Goal: Task Accomplishment & Management: Use online tool/utility

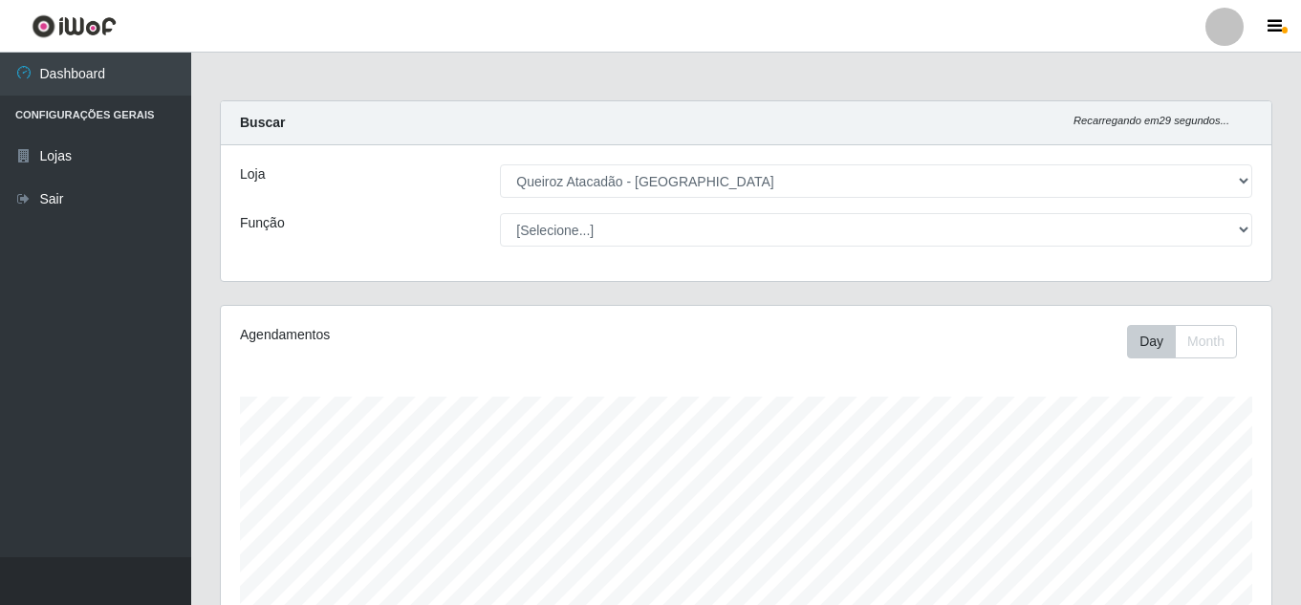
select select "225"
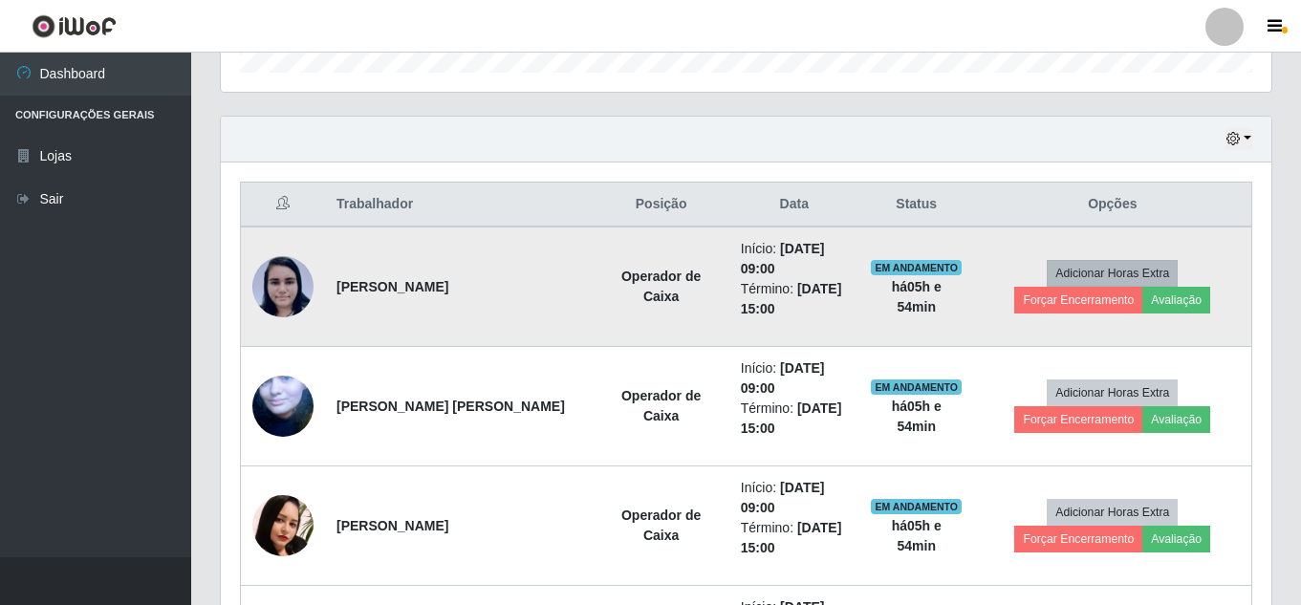
scroll to position [397, 1051]
click at [1183, 306] on button "Avaliação" at bounding box center [1176, 300] width 68 height 27
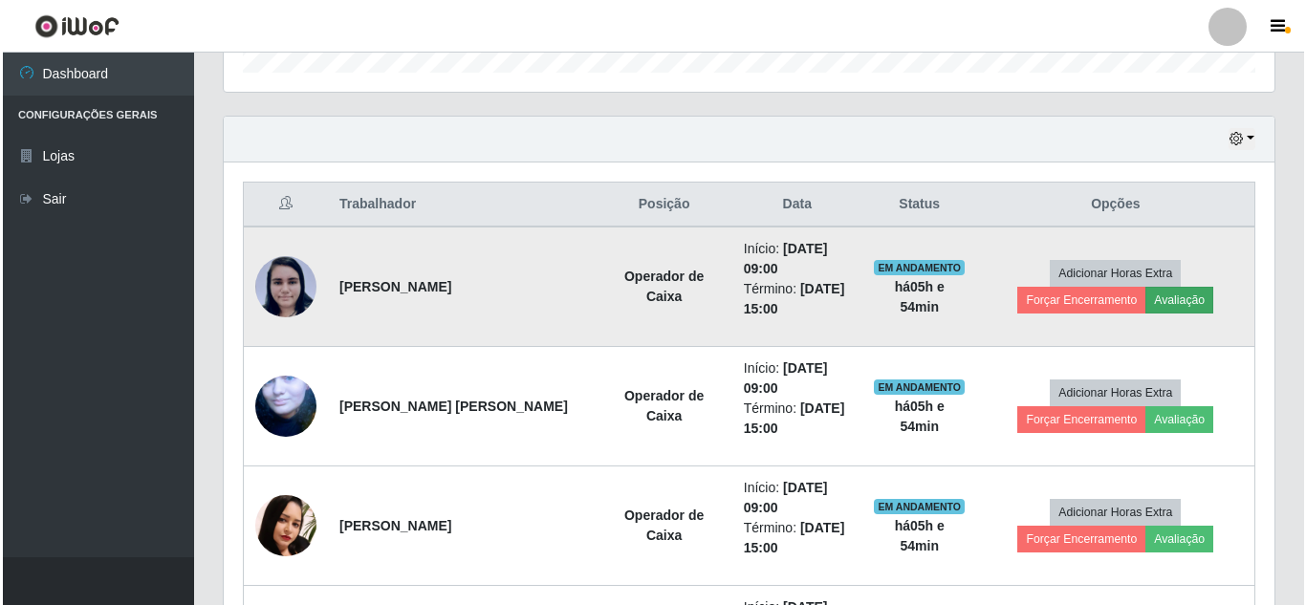
scroll to position [397, 1041]
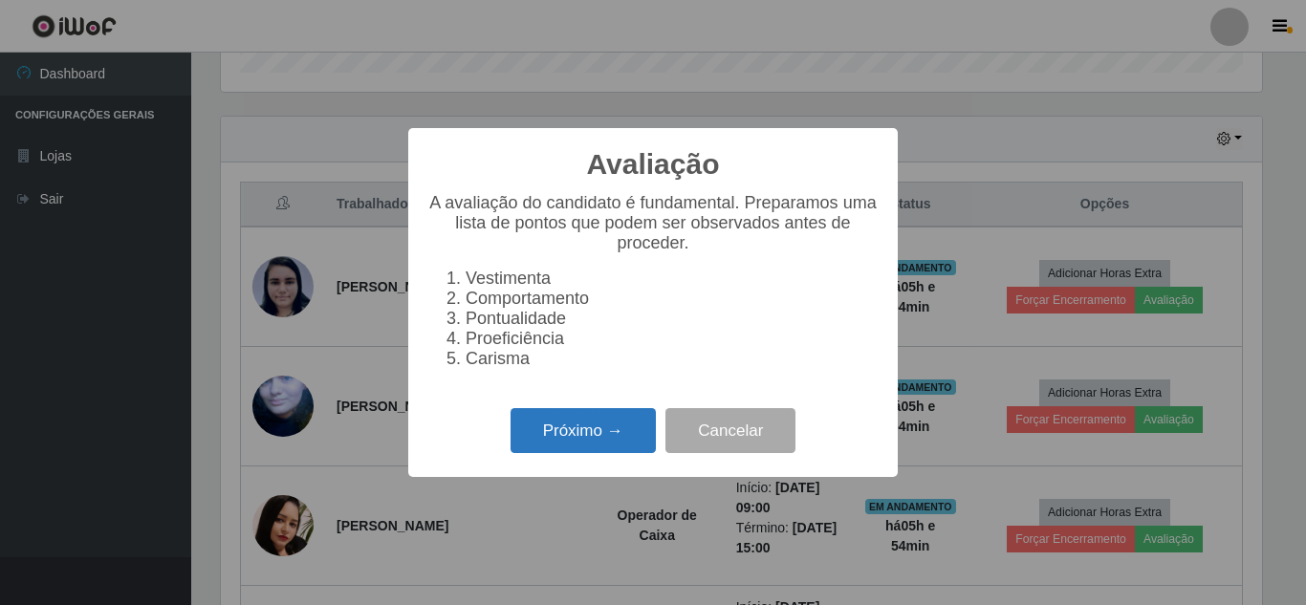
click at [578, 433] on button "Próximo →" at bounding box center [583, 430] width 145 height 45
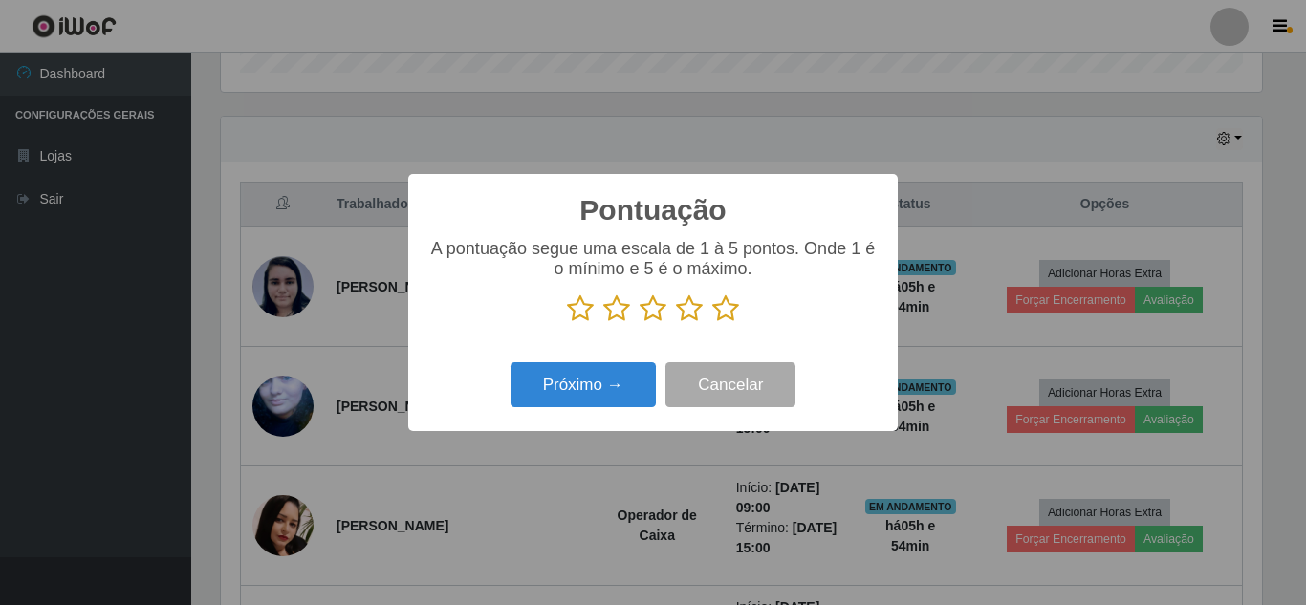
scroll to position [955628, 954983]
click at [732, 311] on icon at bounding box center [725, 308] width 27 height 29
click at [712, 323] on input "radio" at bounding box center [712, 323] width 0 height 0
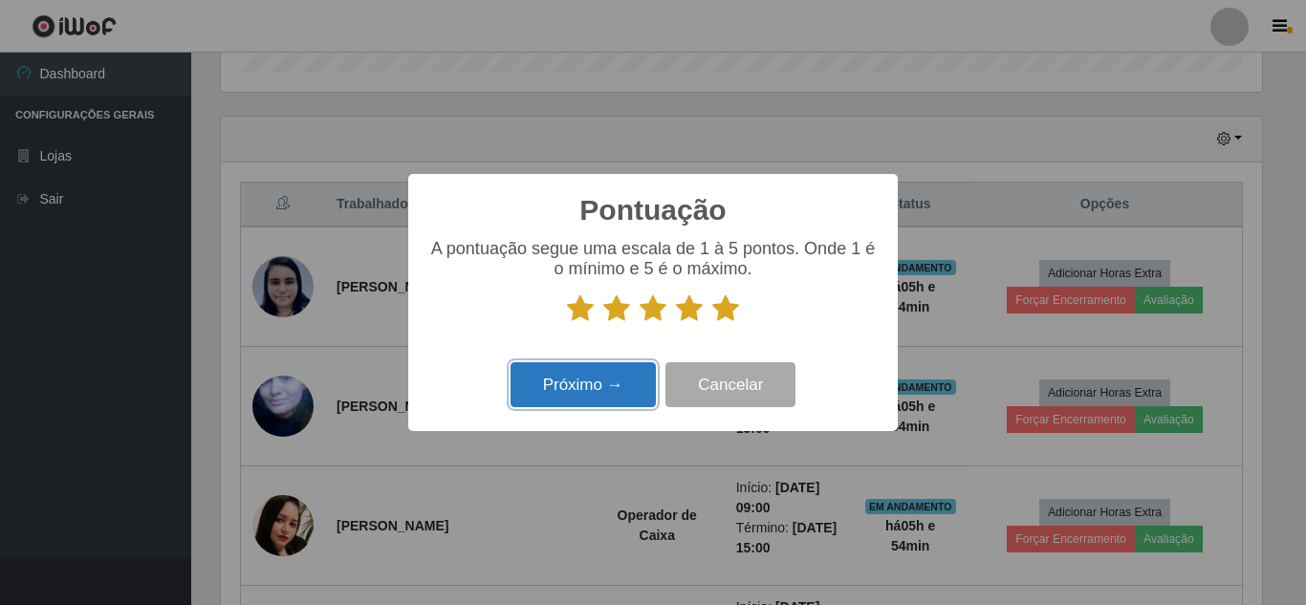
click at [572, 395] on button "Próximo →" at bounding box center [583, 384] width 145 height 45
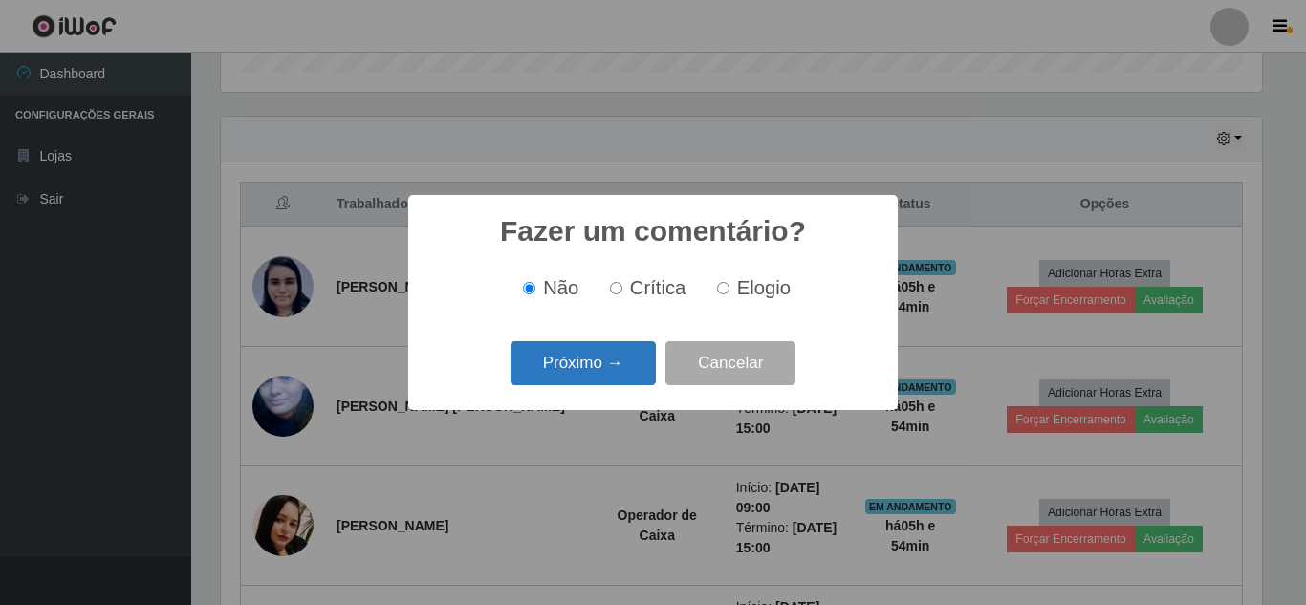
click at [583, 381] on button "Próximo →" at bounding box center [583, 363] width 145 height 45
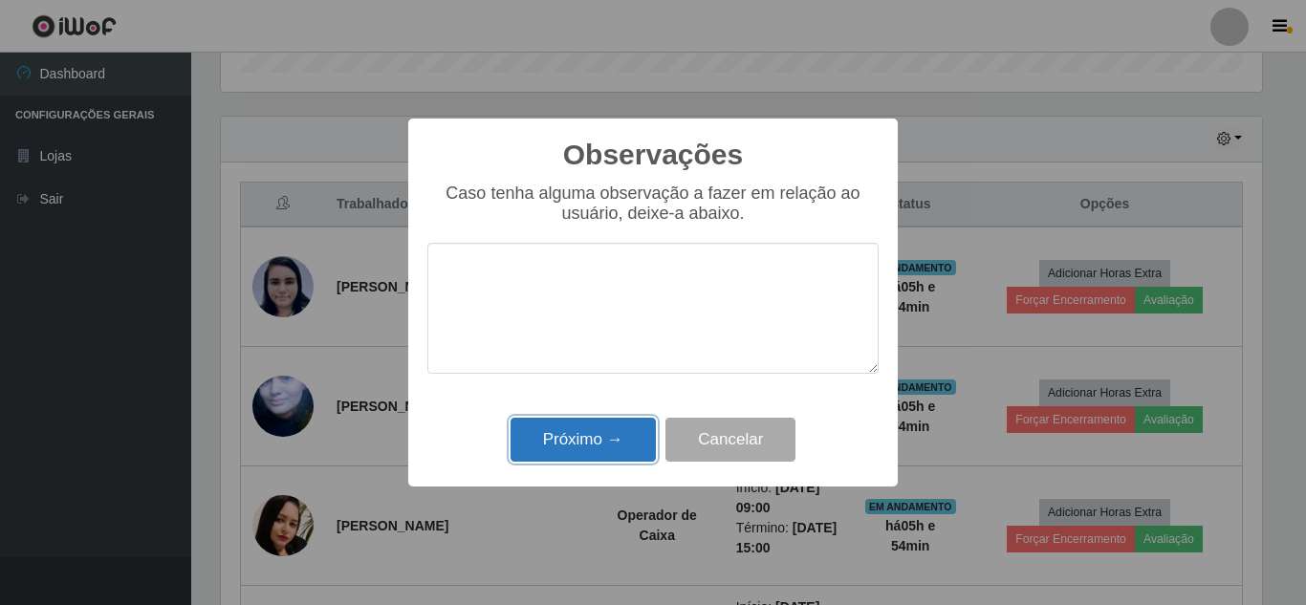
click at [581, 443] on button "Próximo →" at bounding box center [583, 440] width 145 height 45
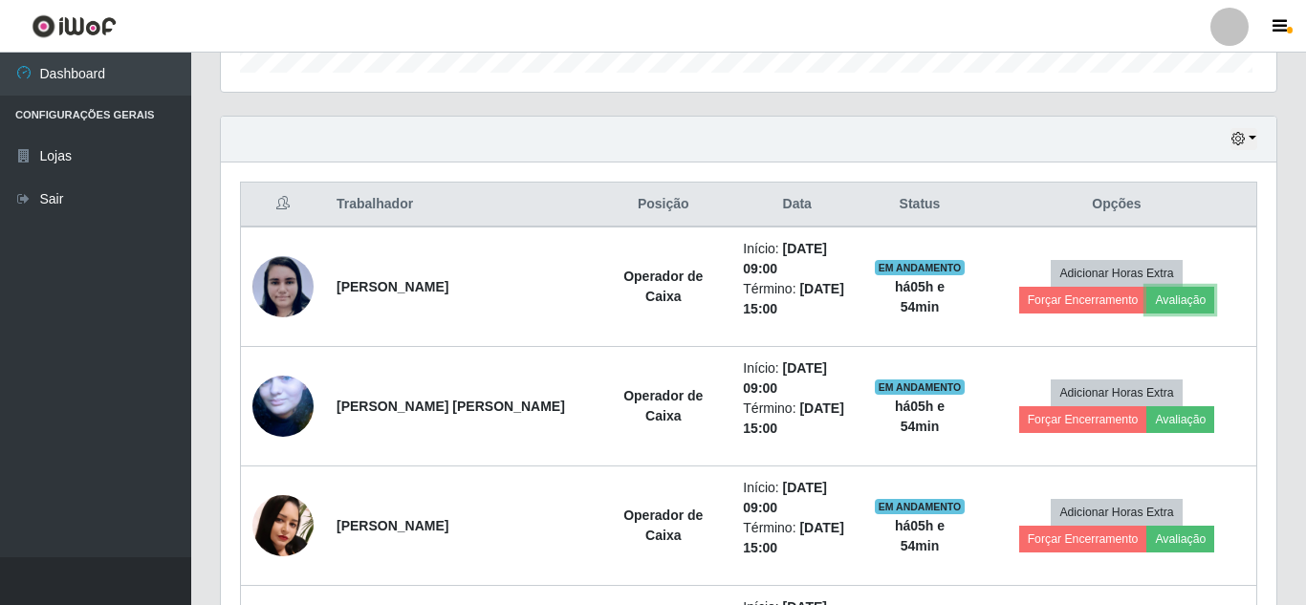
scroll to position [397, 1051]
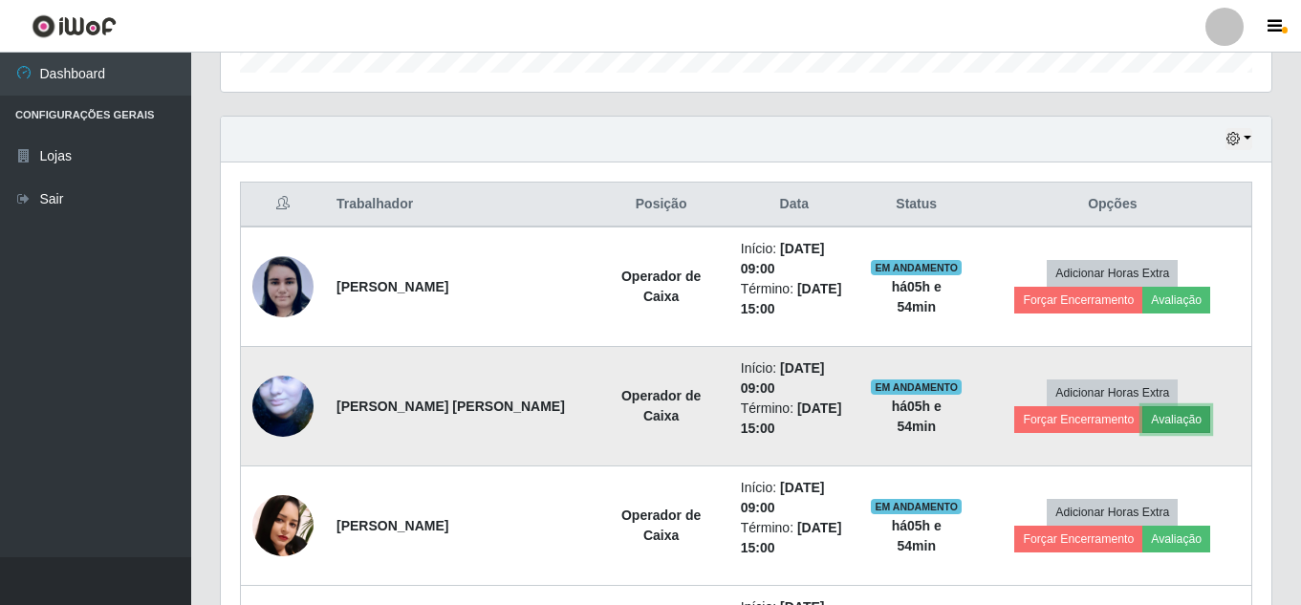
click at [1190, 420] on button "Avaliação" at bounding box center [1176, 419] width 68 height 27
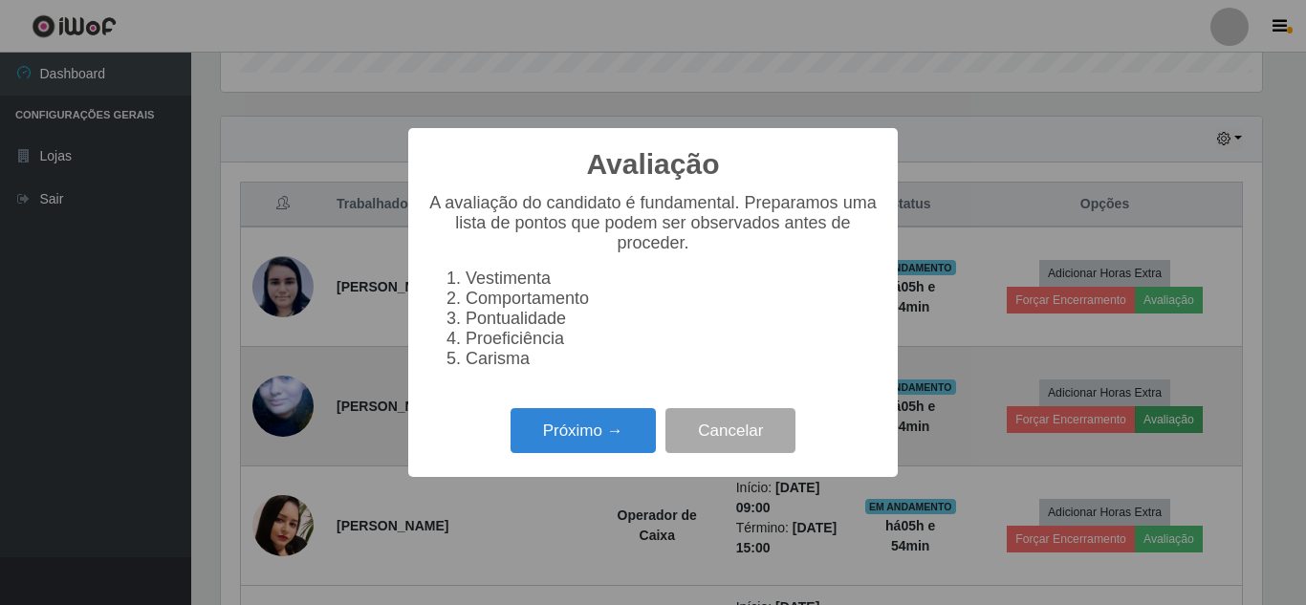
scroll to position [397, 1041]
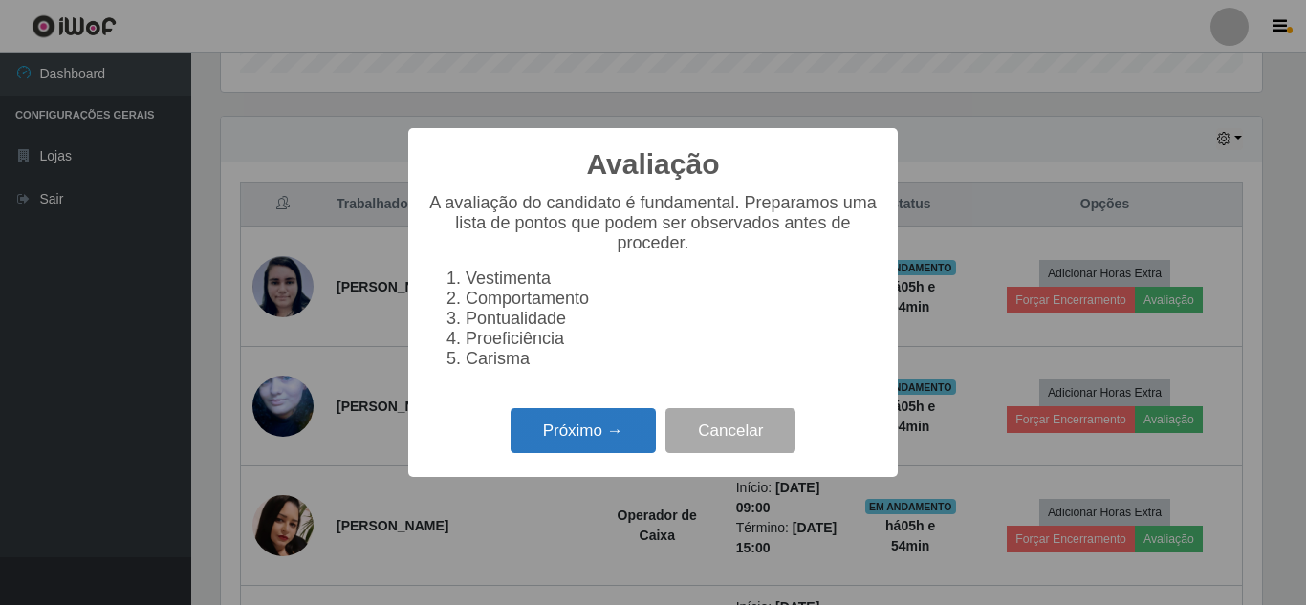
click at [577, 439] on button "Próximo →" at bounding box center [583, 430] width 145 height 45
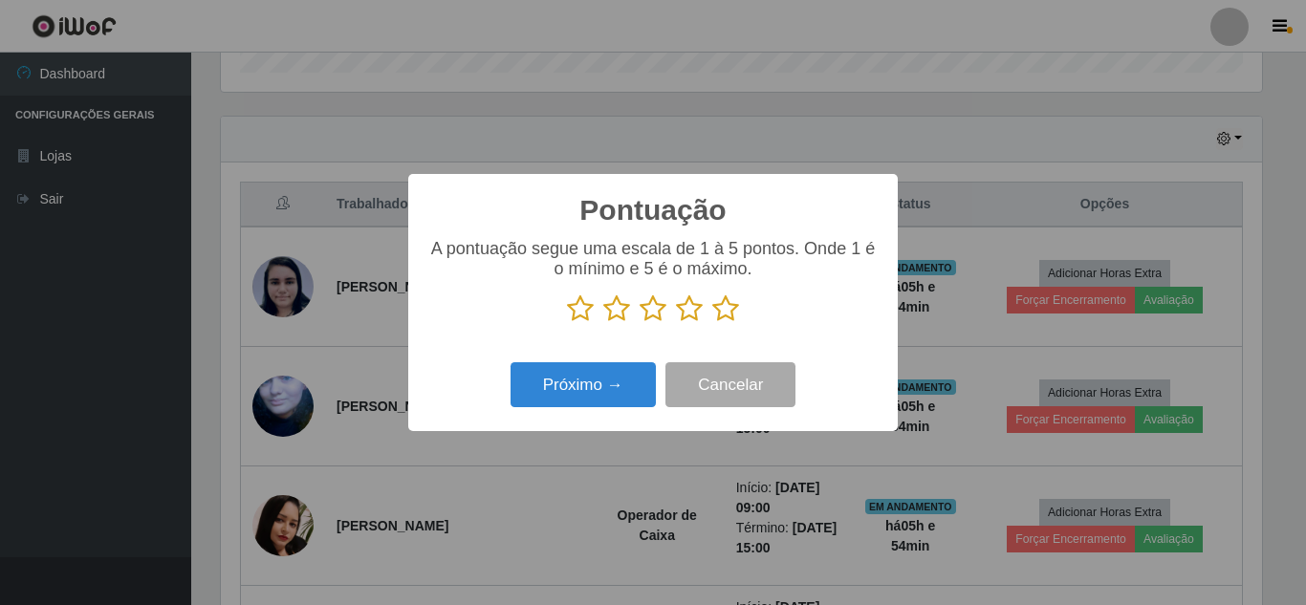
click at [722, 314] on icon at bounding box center [725, 308] width 27 height 29
click at [712, 323] on input "radio" at bounding box center [712, 323] width 0 height 0
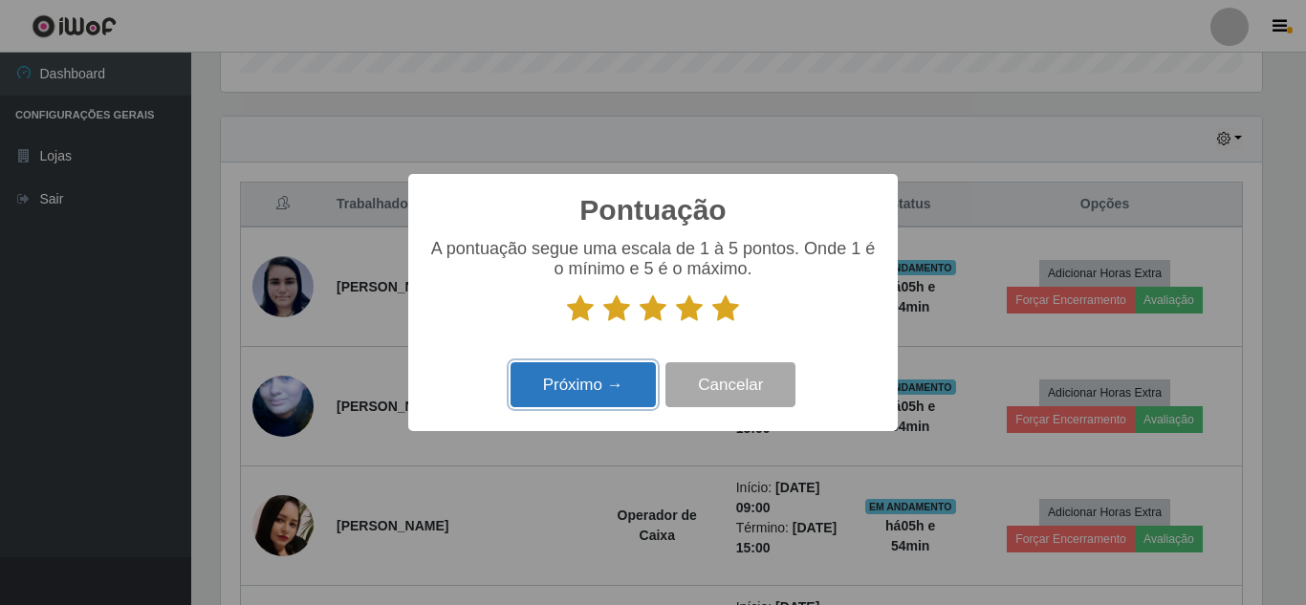
click at [571, 400] on button "Próximo →" at bounding box center [583, 384] width 145 height 45
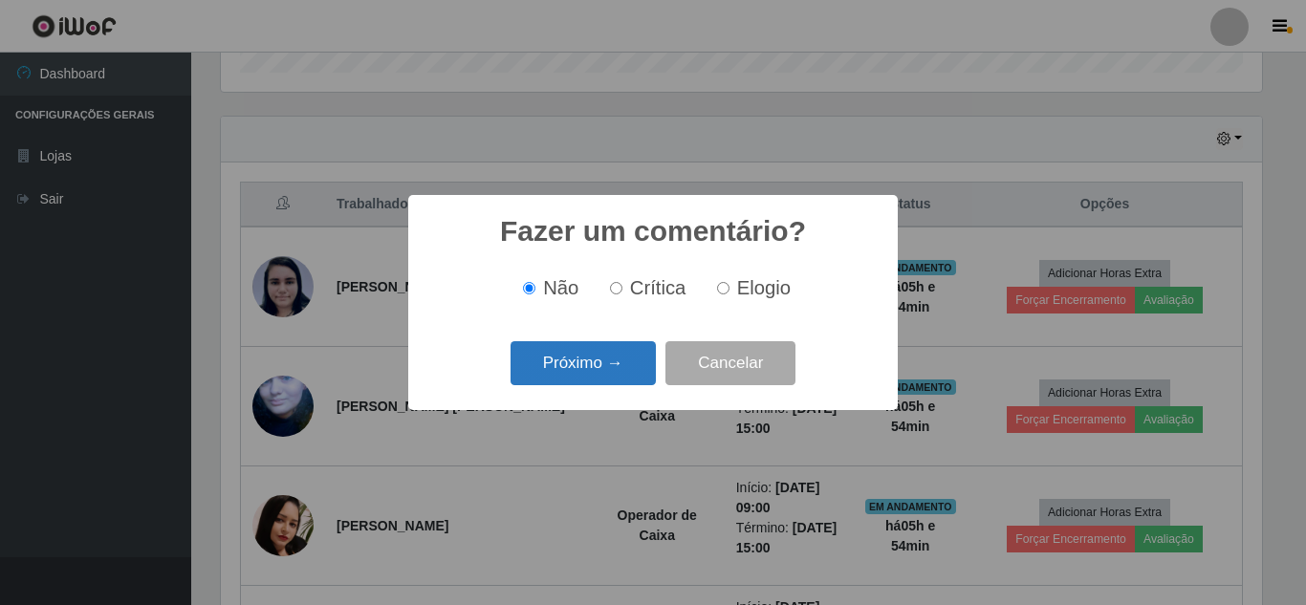
click at [594, 375] on button "Próximo →" at bounding box center [583, 363] width 145 height 45
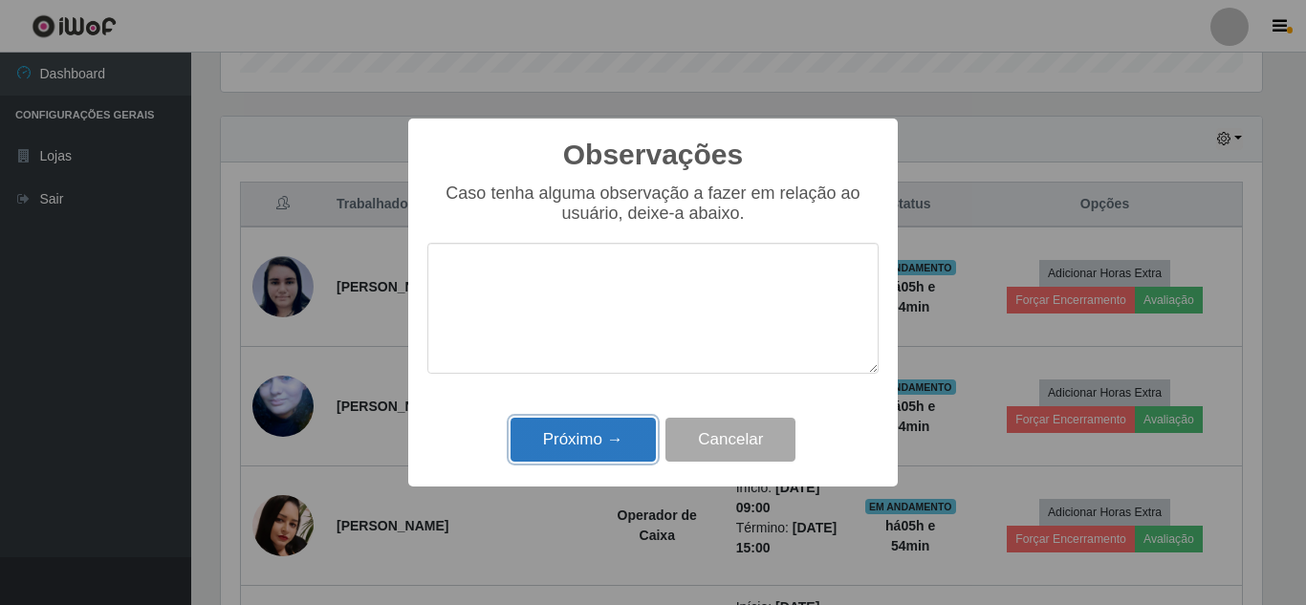
click at [568, 448] on button "Próximo →" at bounding box center [583, 440] width 145 height 45
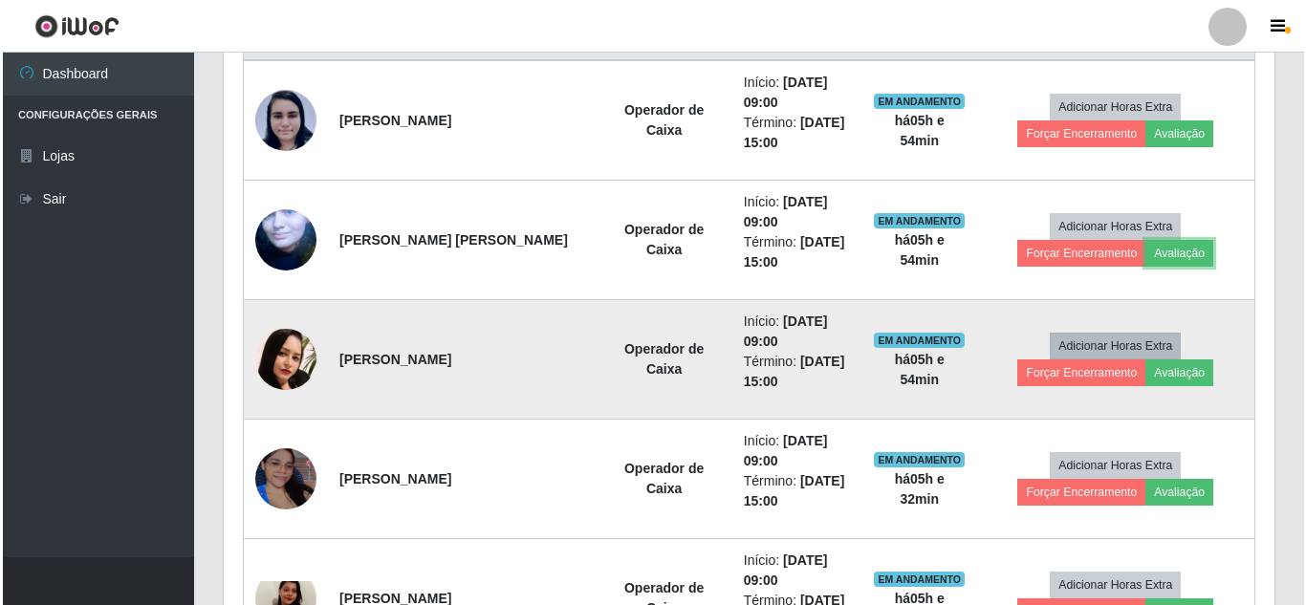
scroll to position [802, 0]
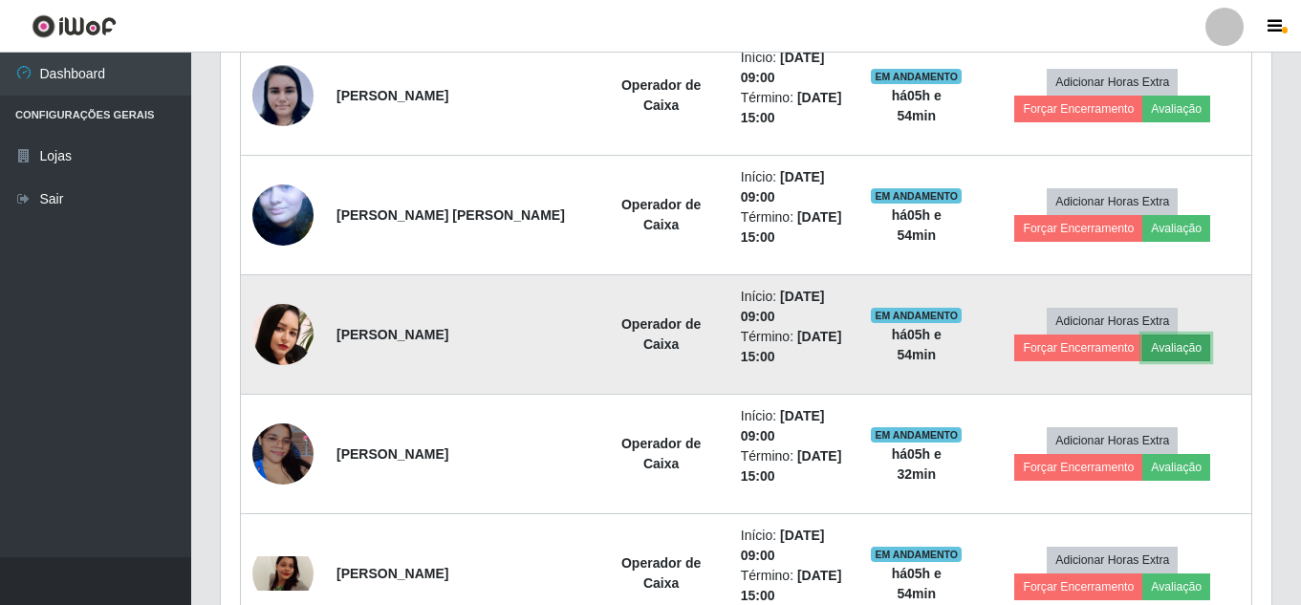
click at [1200, 355] on button "Avaliação" at bounding box center [1176, 348] width 68 height 27
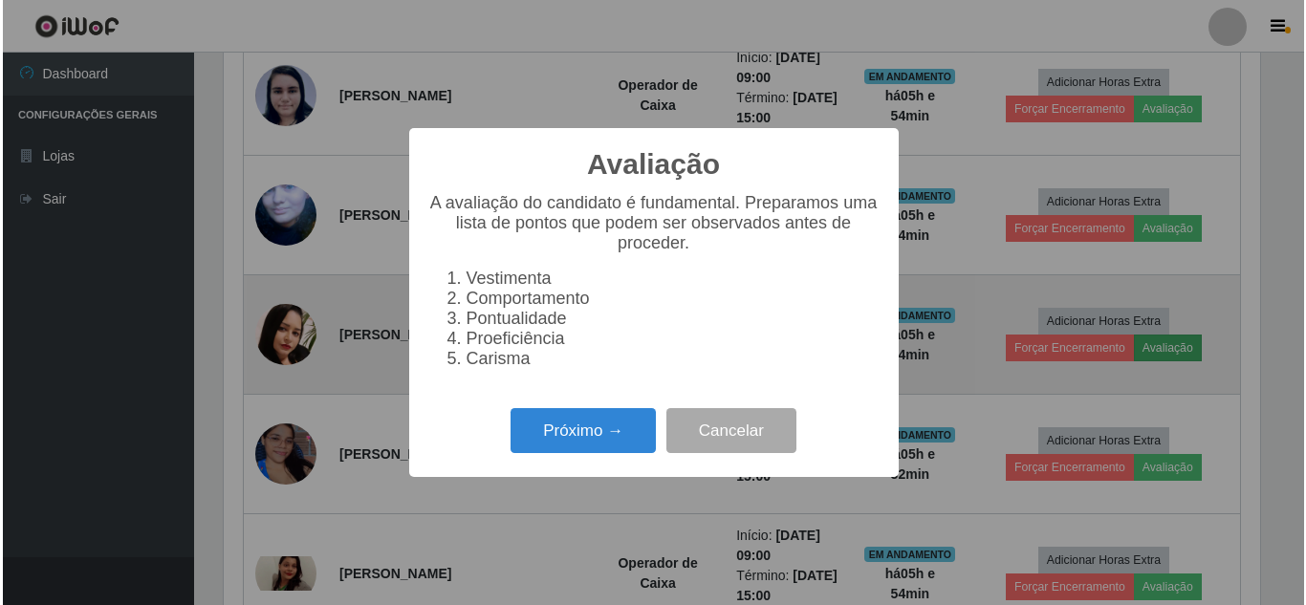
scroll to position [397, 1041]
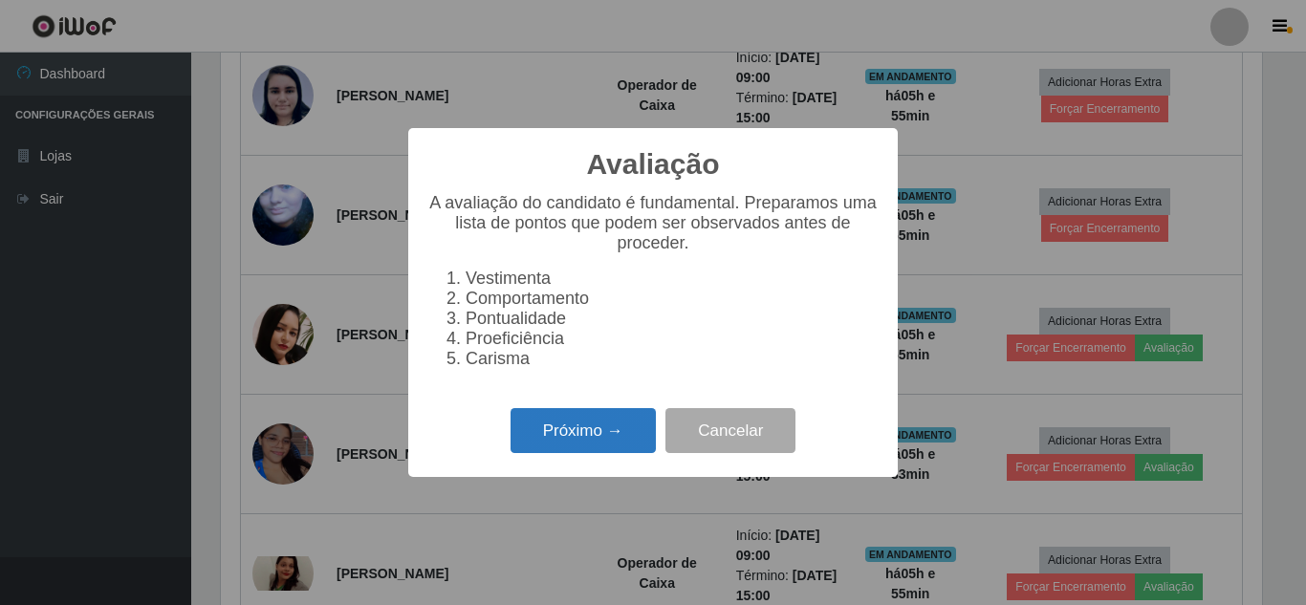
click at [594, 444] on button "Próximo →" at bounding box center [583, 430] width 145 height 45
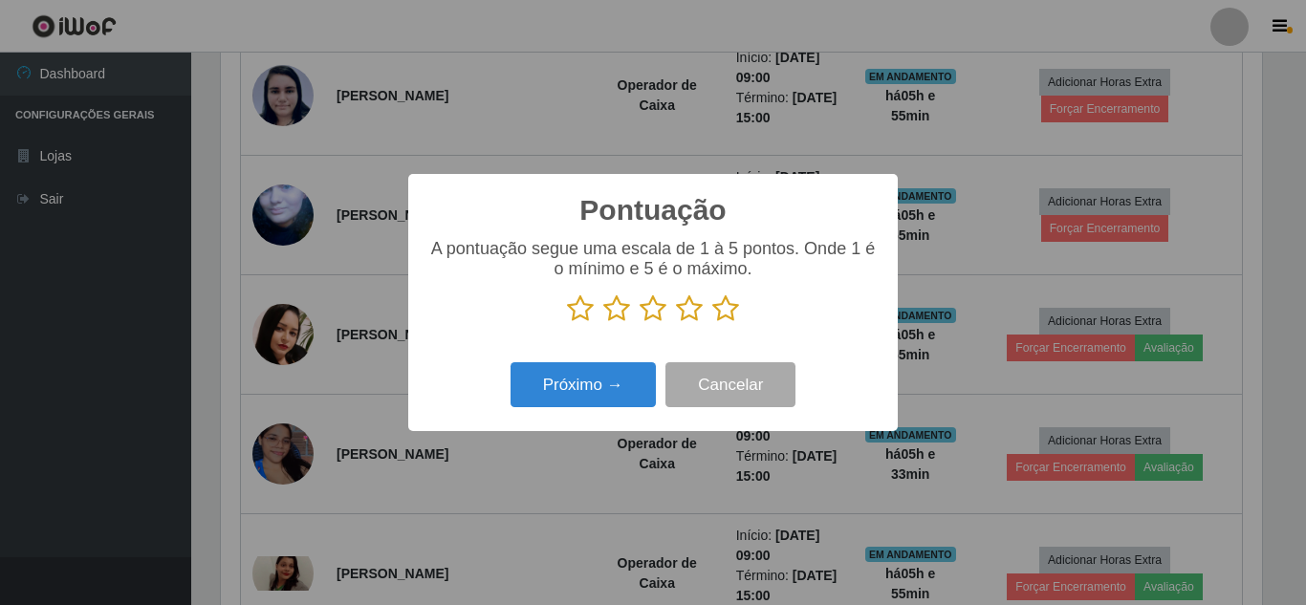
scroll to position [955628, 954983]
click at [721, 311] on icon at bounding box center [725, 308] width 27 height 29
click at [712, 323] on input "radio" at bounding box center [712, 323] width 0 height 0
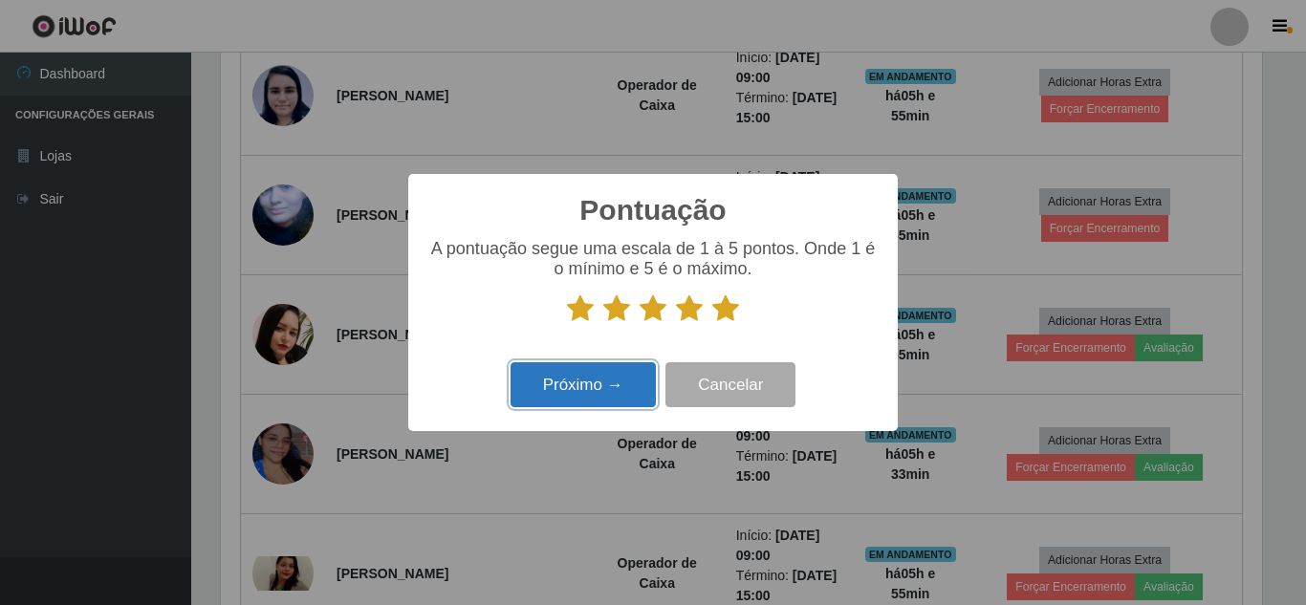
click at [561, 391] on button "Próximo →" at bounding box center [583, 384] width 145 height 45
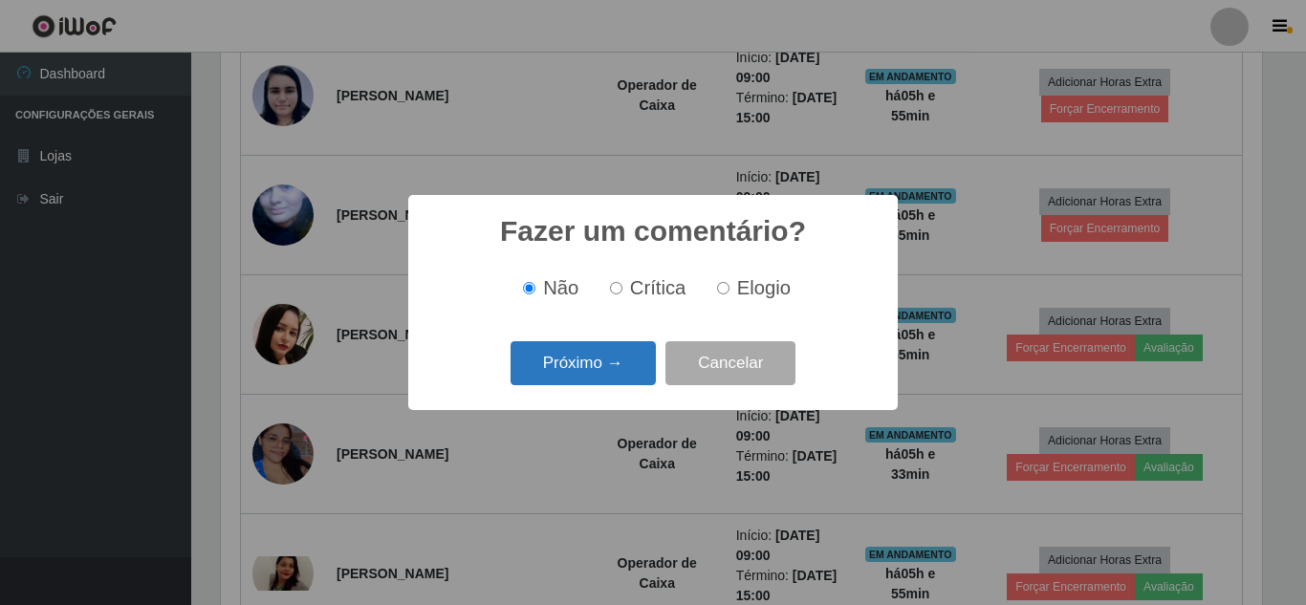
click at [580, 365] on button "Próximo →" at bounding box center [583, 363] width 145 height 45
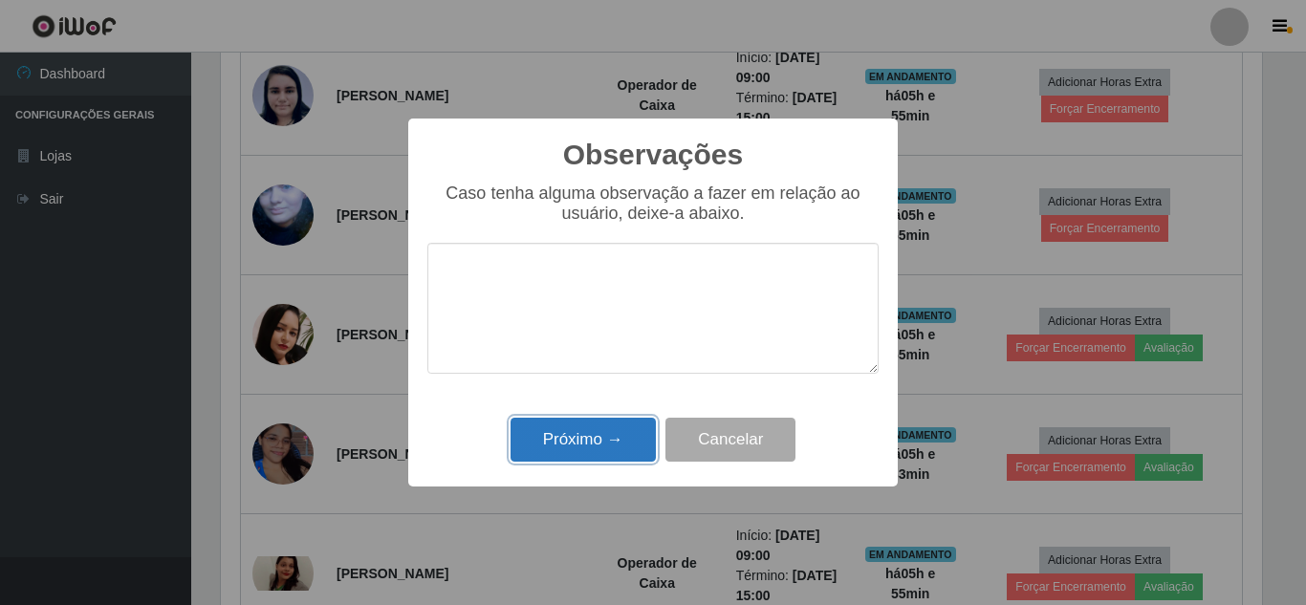
click at [576, 446] on button "Próximo →" at bounding box center [583, 440] width 145 height 45
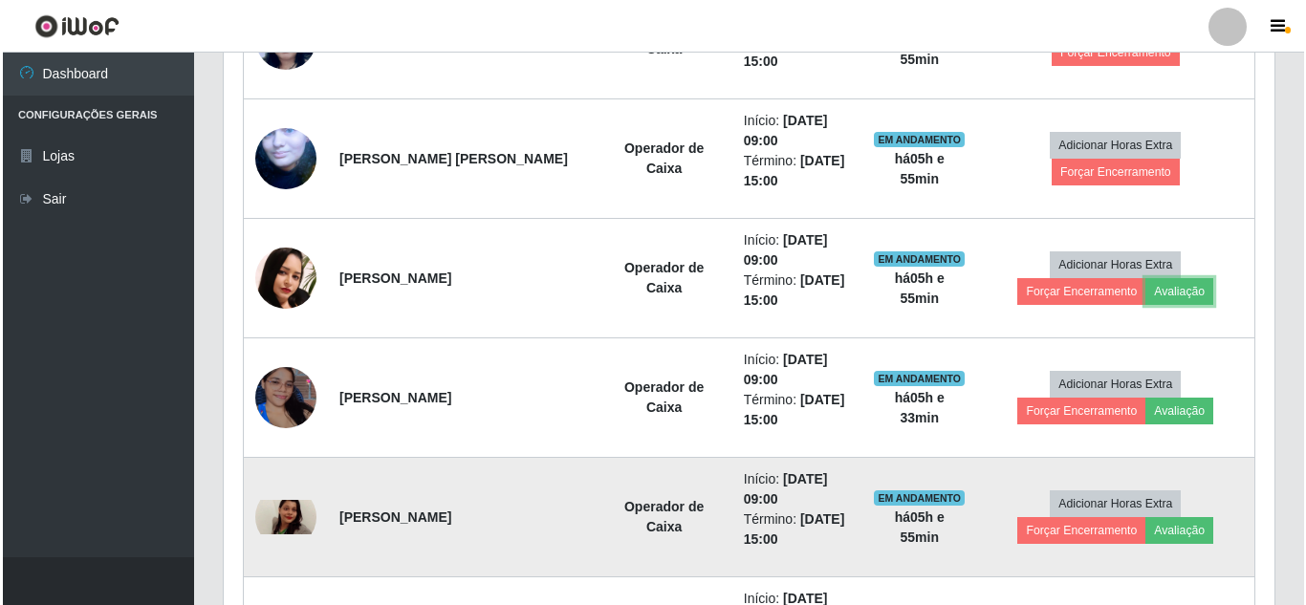
scroll to position [898, 0]
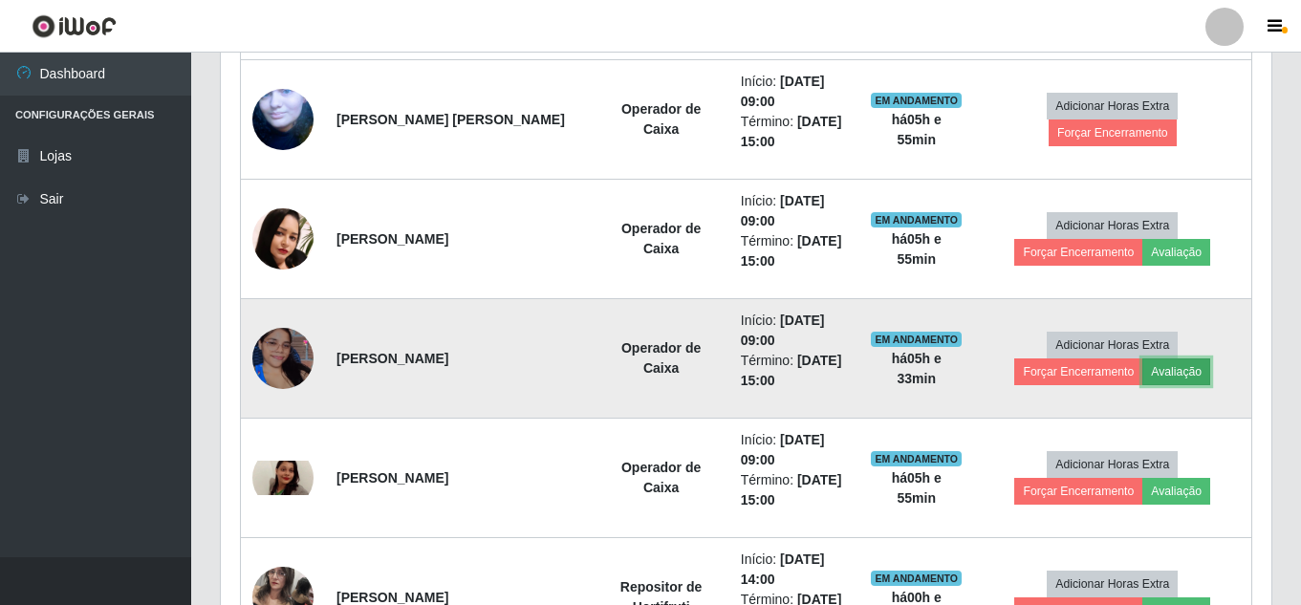
click at [1185, 365] on button "Avaliação" at bounding box center [1176, 372] width 68 height 27
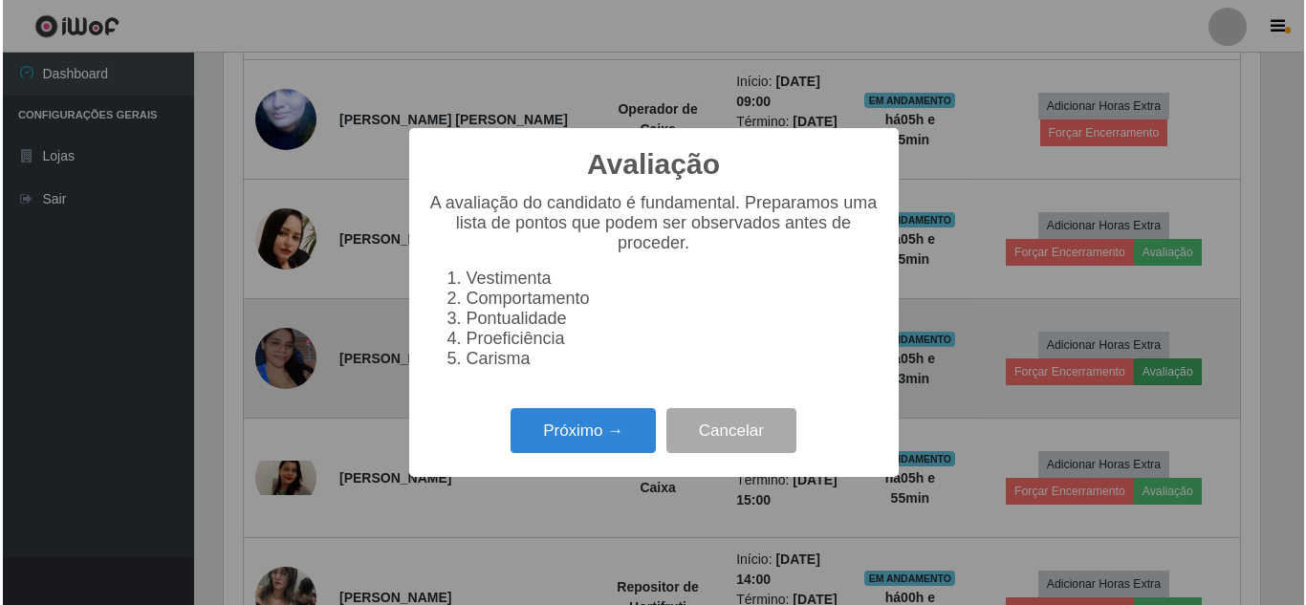
scroll to position [397, 1041]
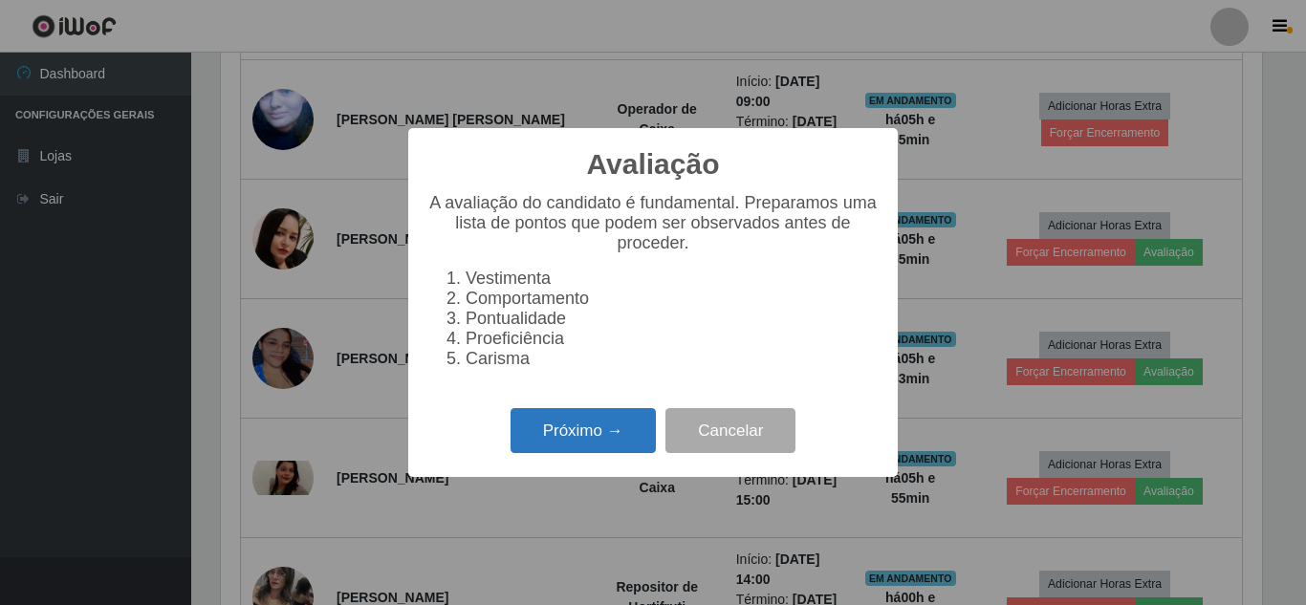
click at [571, 448] on button "Próximo →" at bounding box center [583, 430] width 145 height 45
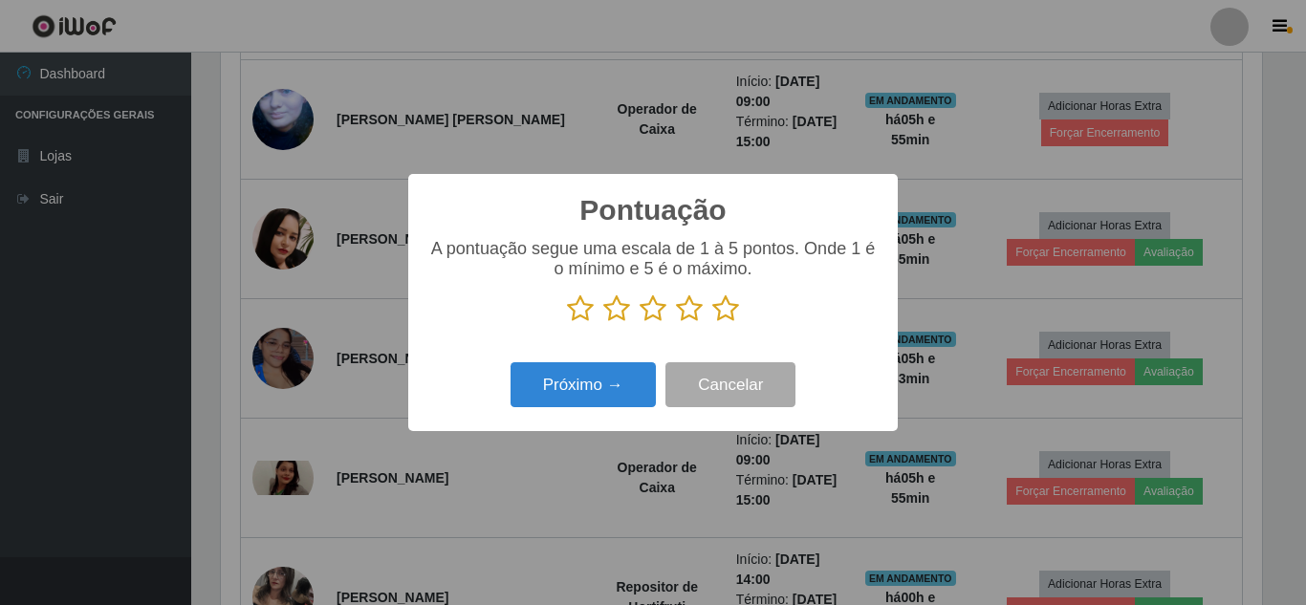
scroll to position [955628, 954983]
click at [727, 315] on icon at bounding box center [725, 308] width 27 height 29
click at [712, 323] on input "radio" at bounding box center [712, 323] width 0 height 0
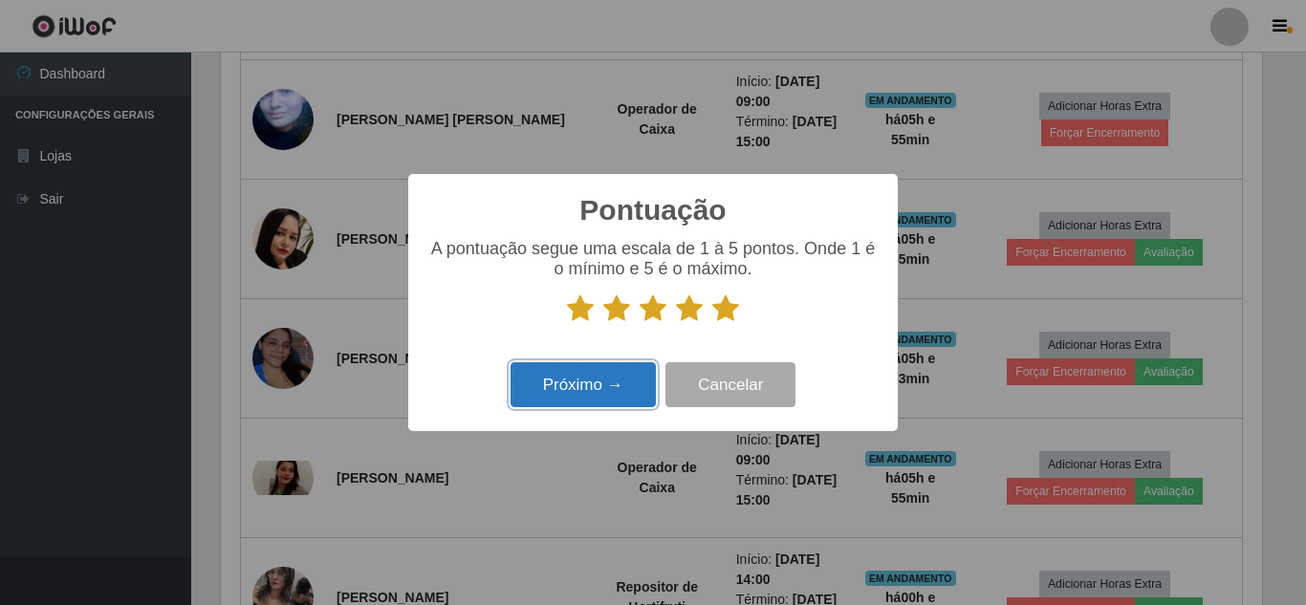
click at [613, 395] on button "Próximo →" at bounding box center [583, 384] width 145 height 45
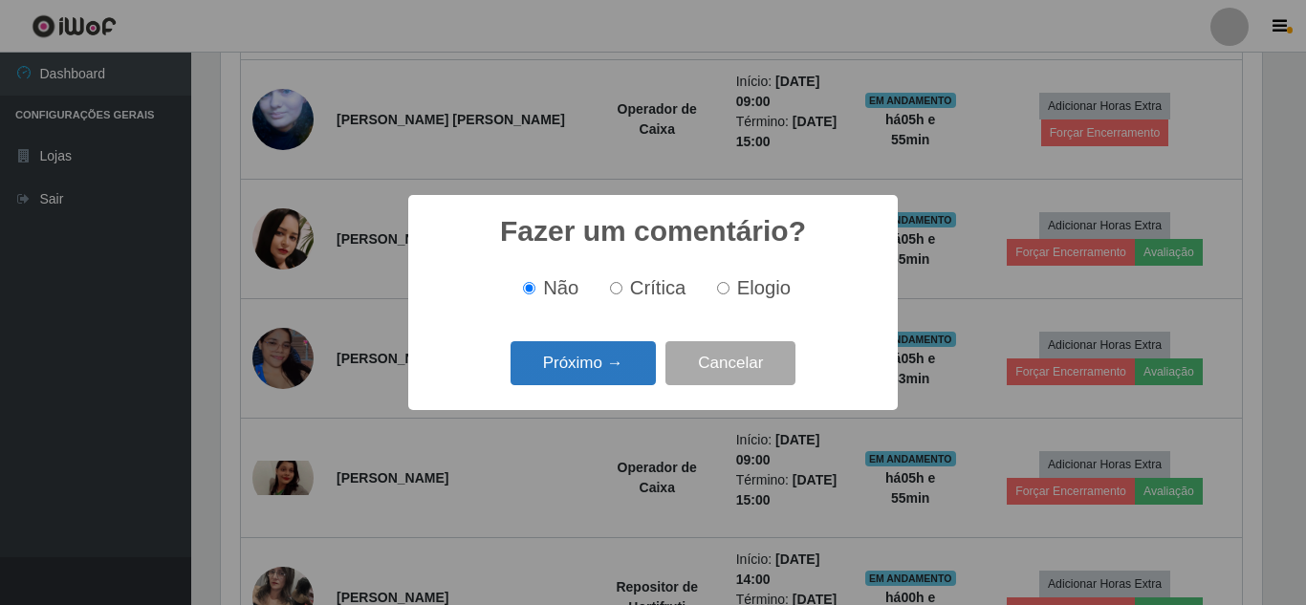
click at [617, 380] on button "Próximo →" at bounding box center [583, 363] width 145 height 45
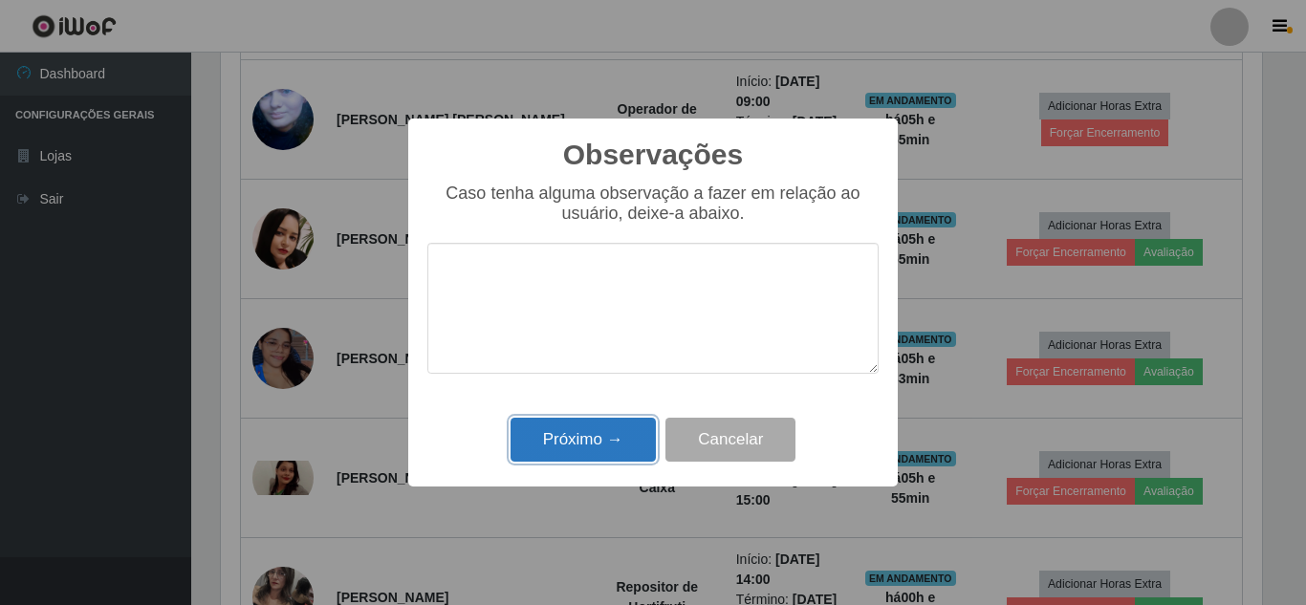
click at [608, 444] on button "Próximo →" at bounding box center [583, 440] width 145 height 45
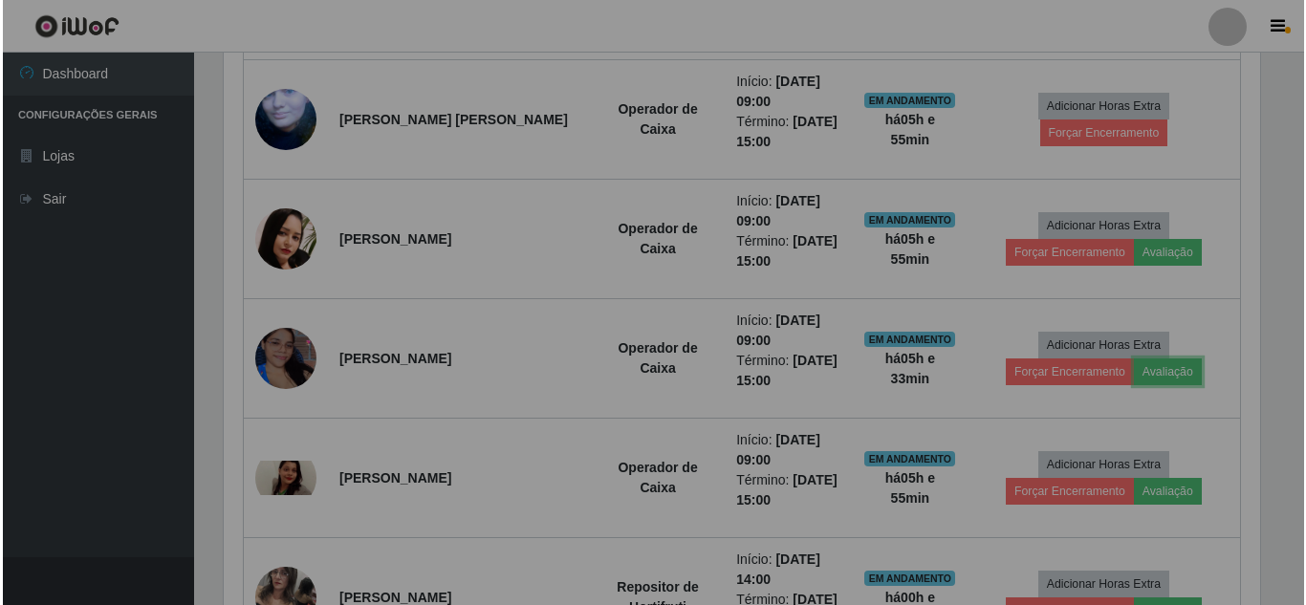
scroll to position [0, 0]
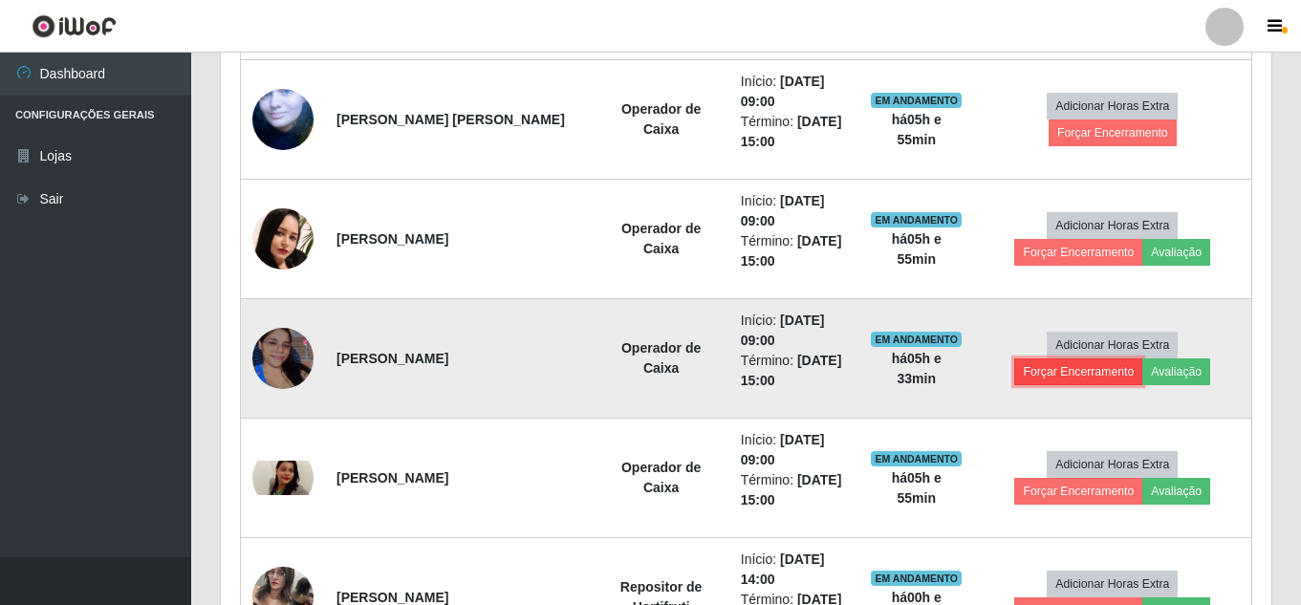
click at [1102, 377] on button "Forçar Encerramento" at bounding box center [1078, 372] width 128 height 27
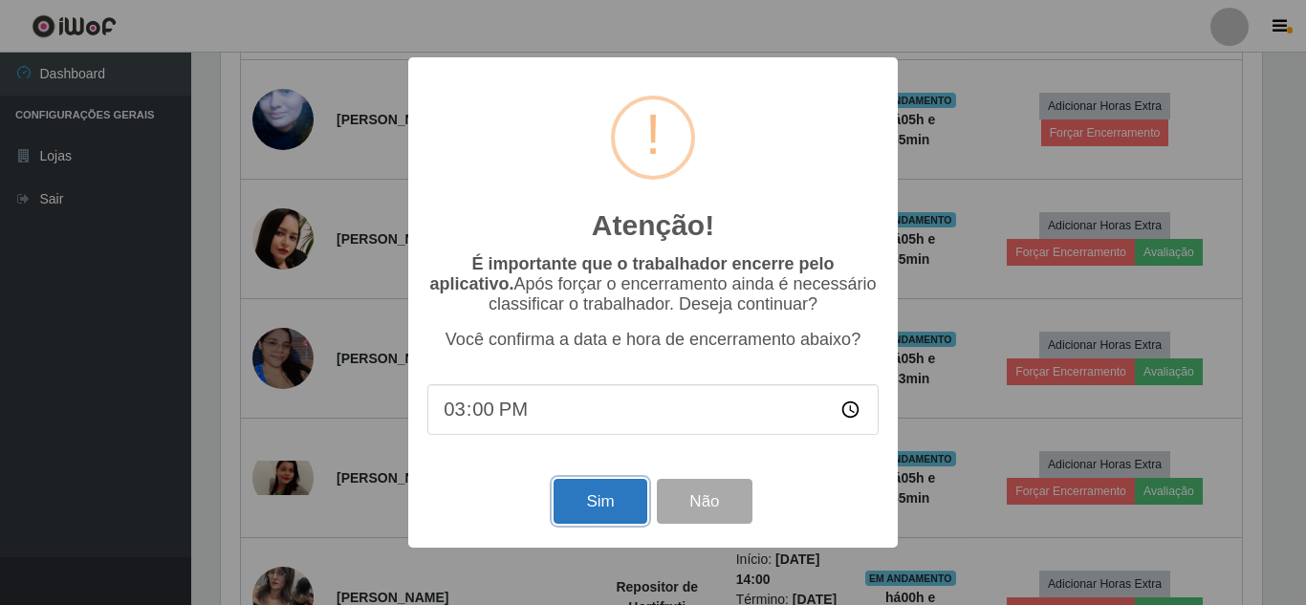
click at [599, 508] on button "Sim" at bounding box center [600, 501] width 93 height 45
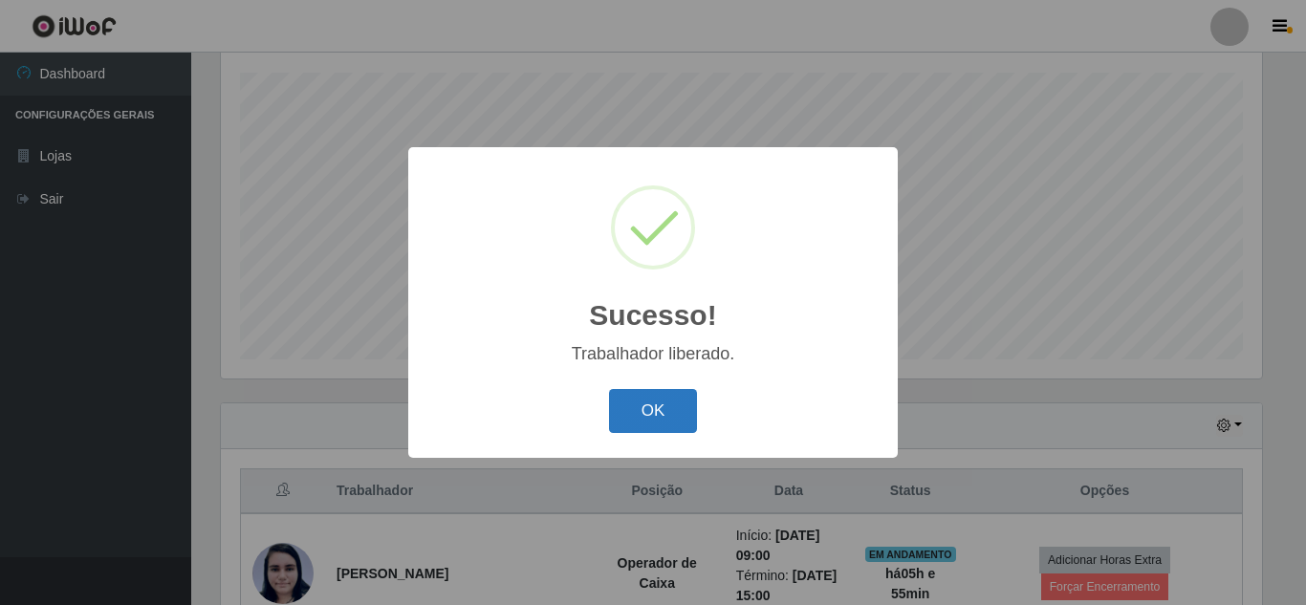
click at [669, 417] on button "OK" at bounding box center [653, 411] width 89 height 45
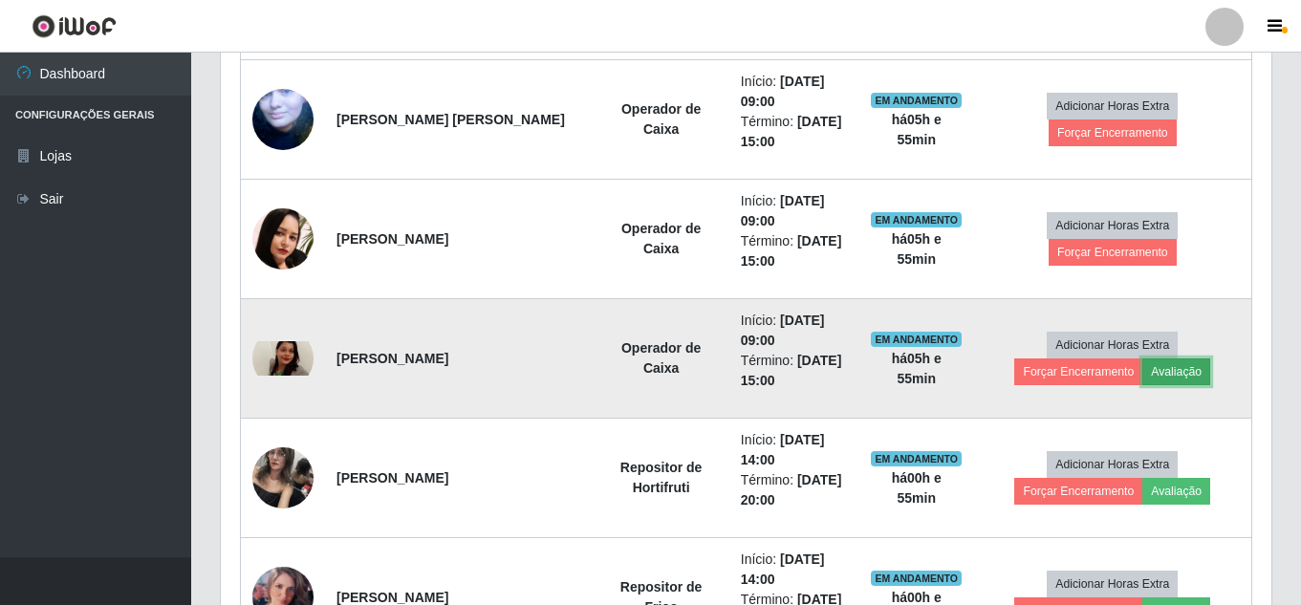
click at [1185, 376] on button "Avaliação" at bounding box center [1176, 372] width 68 height 27
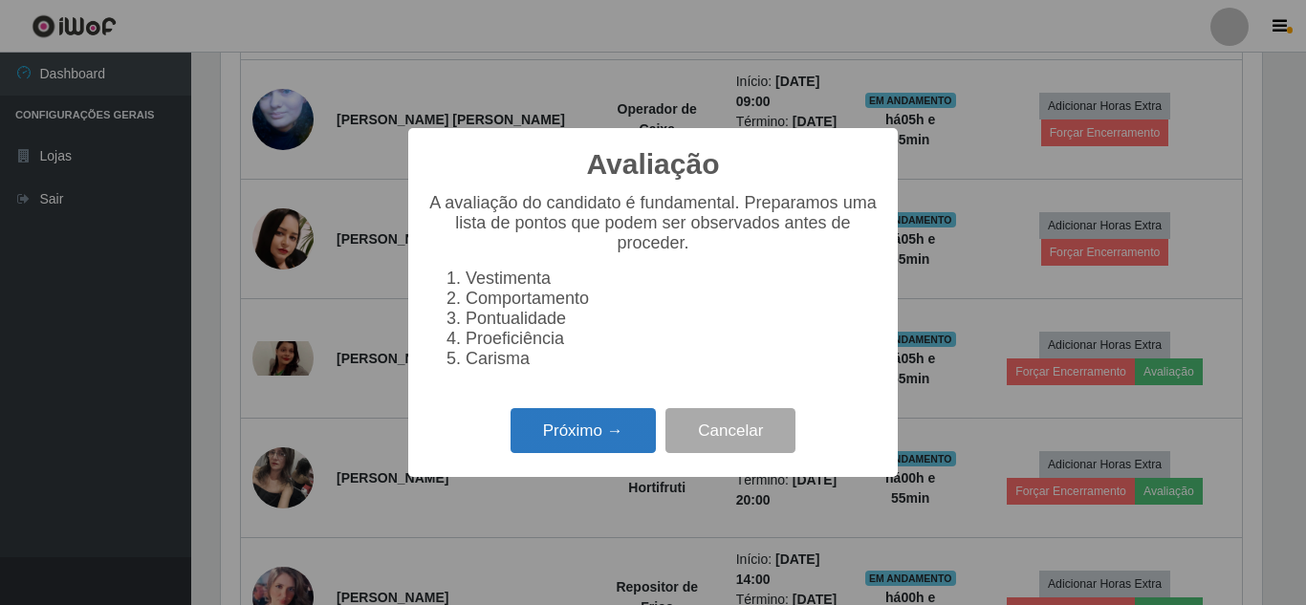
click at [583, 439] on button "Próximo →" at bounding box center [583, 430] width 145 height 45
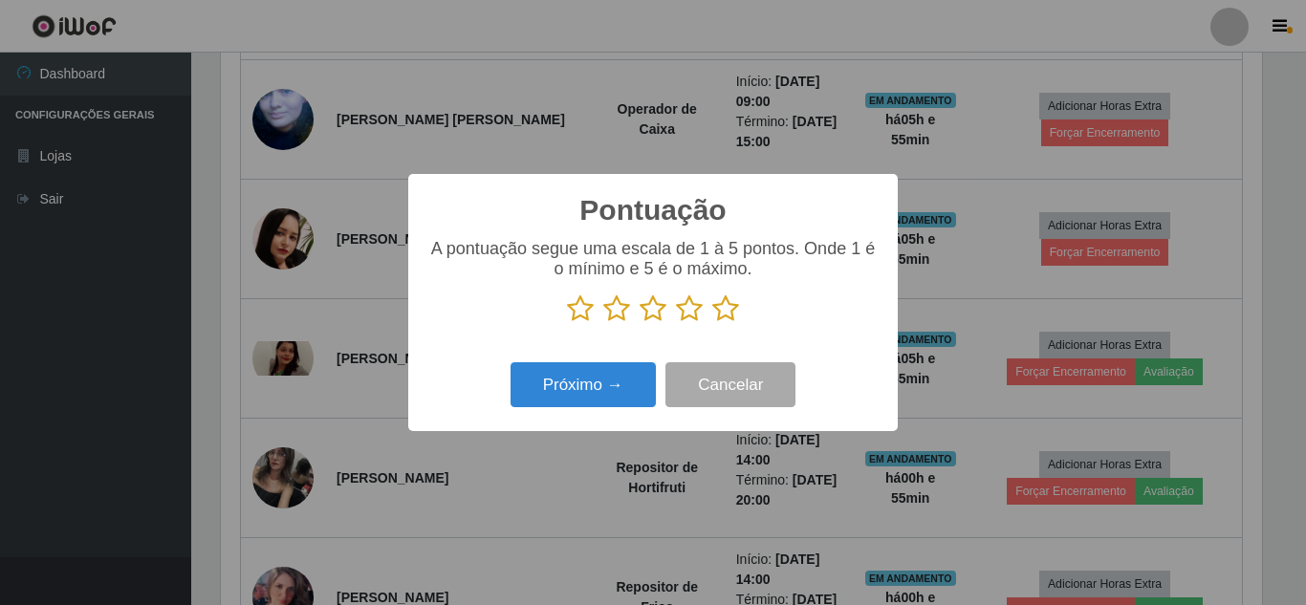
click at [732, 309] on icon at bounding box center [725, 308] width 27 height 29
click at [712, 323] on input "radio" at bounding box center [712, 323] width 0 height 0
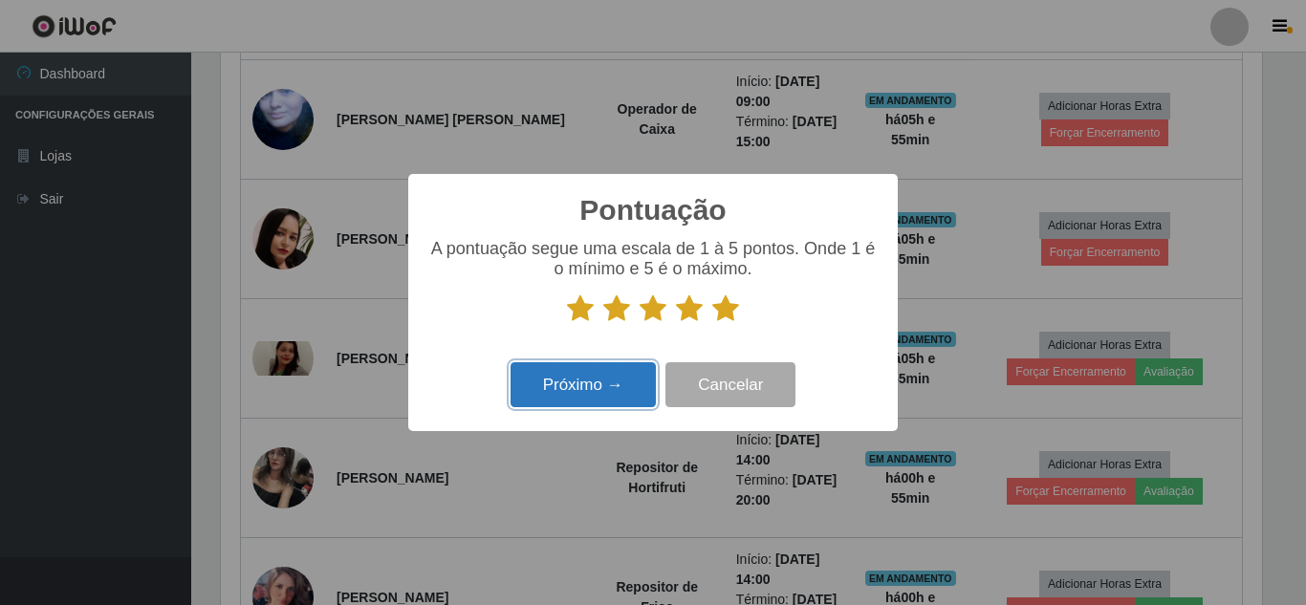
click at [634, 388] on button "Próximo →" at bounding box center [583, 384] width 145 height 45
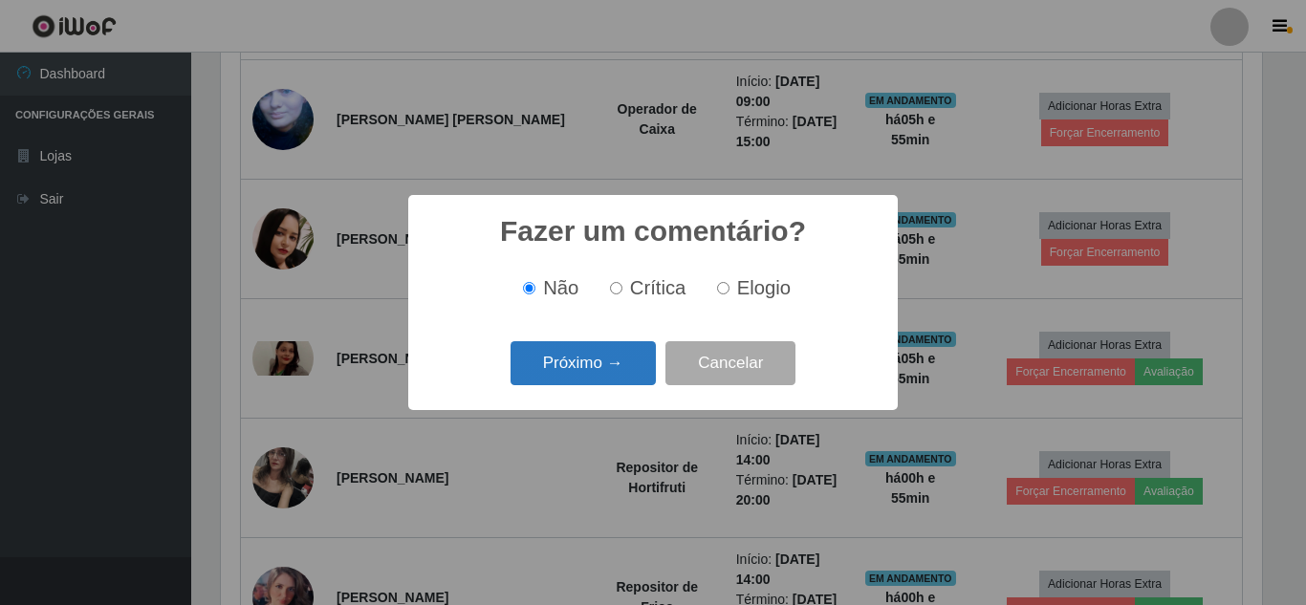
click at [625, 366] on button "Próximo →" at bounding box center [583, 363] width 145 height 45
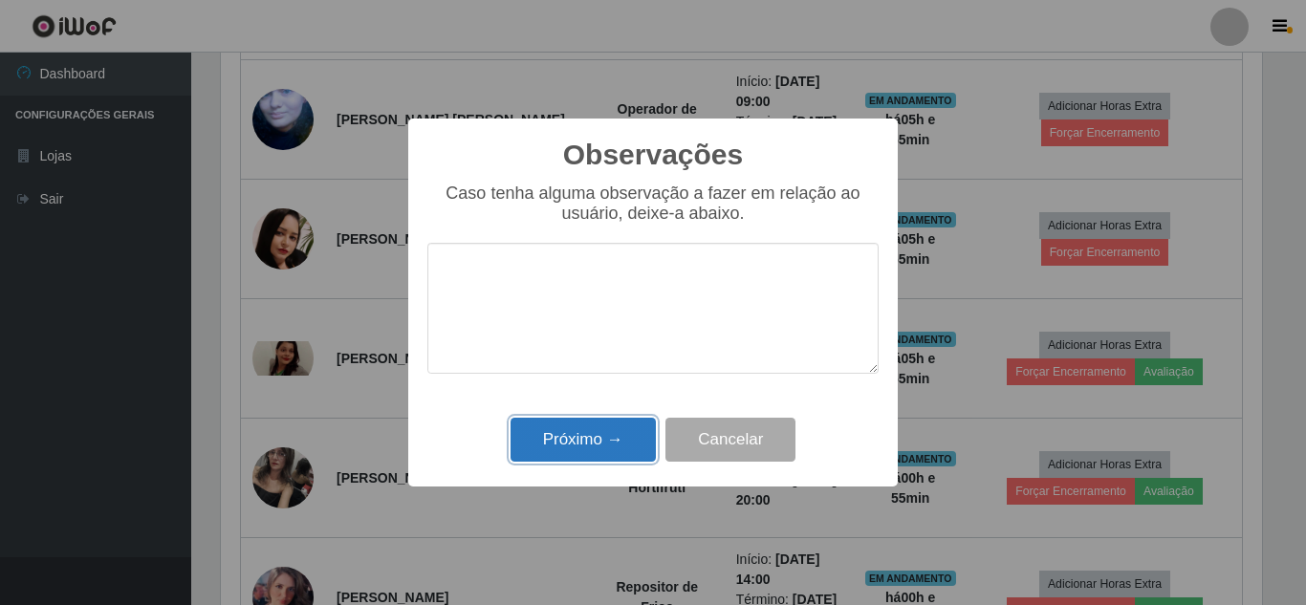
click at [602, 431] on button "Próximo →" at bounding box center [583, 440] width 145 height 45
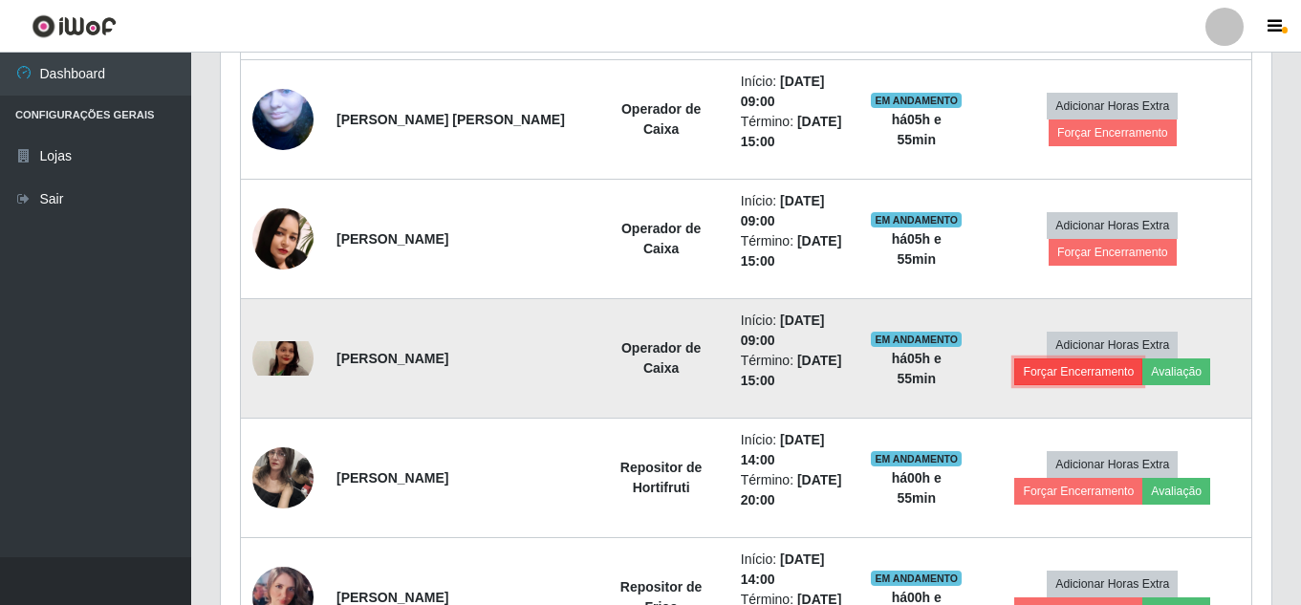
click at [1062, 377] on button "Forçar Encerramento" at bounding box center [1078, 372] width 128 height 27
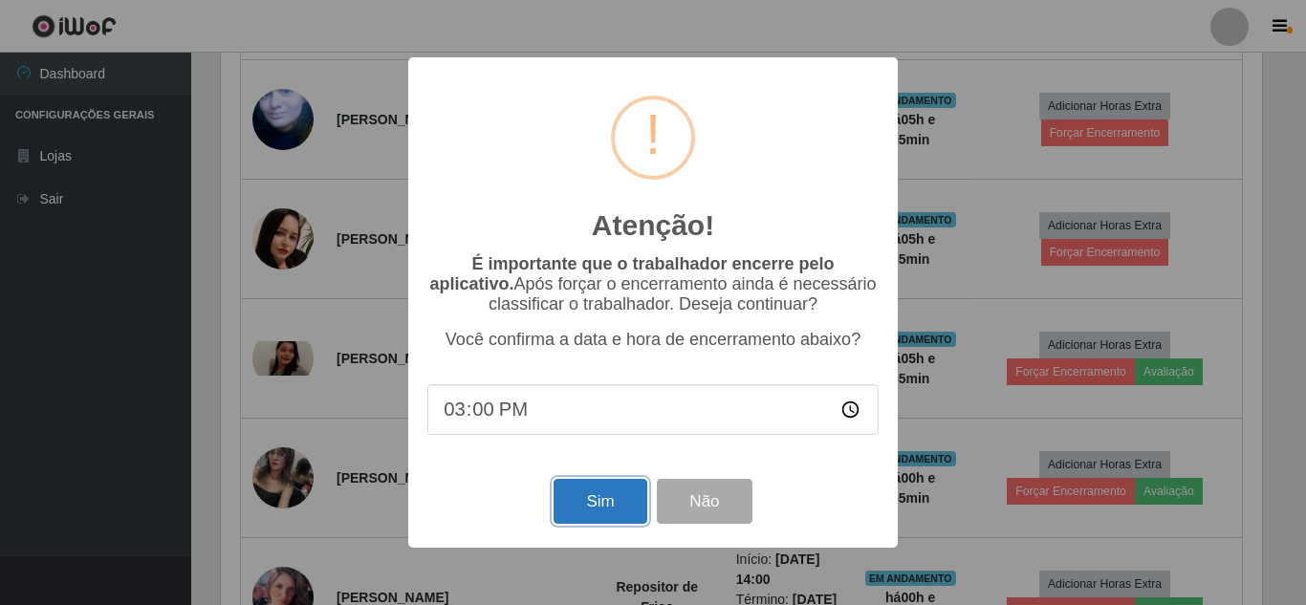
click at [597, 499] on button "Sim" at bounding box center [600, 501] width 93 height 45
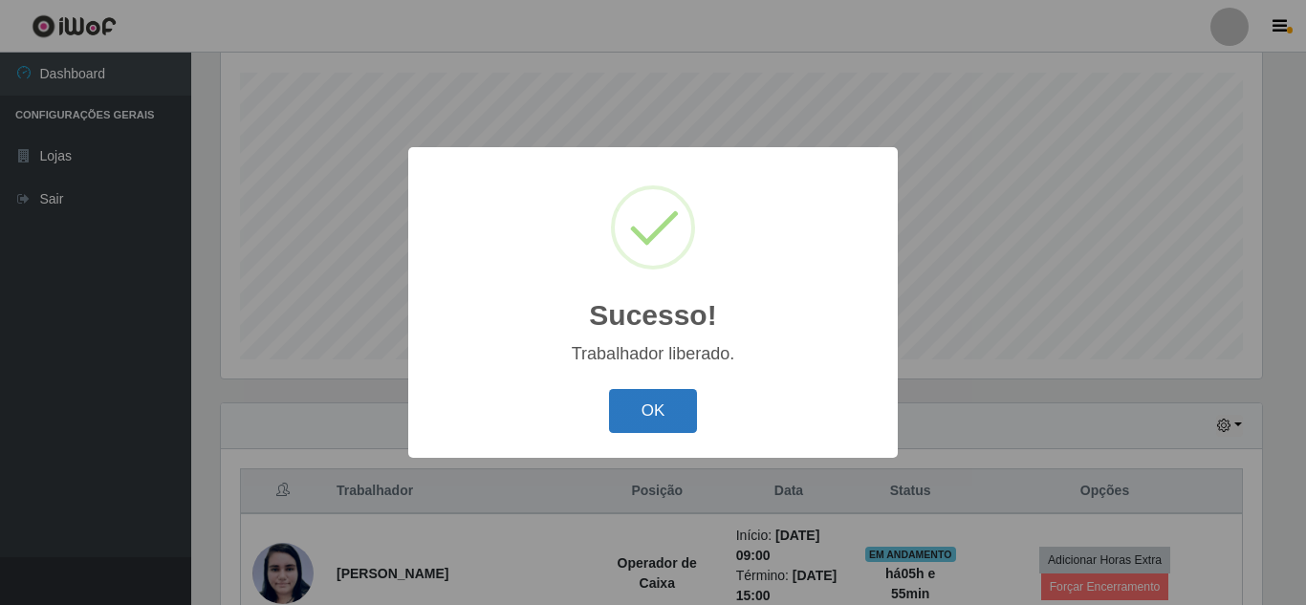
click at [663, 413] on button "OK" at bounding box center [653, 411] width 89 height 45
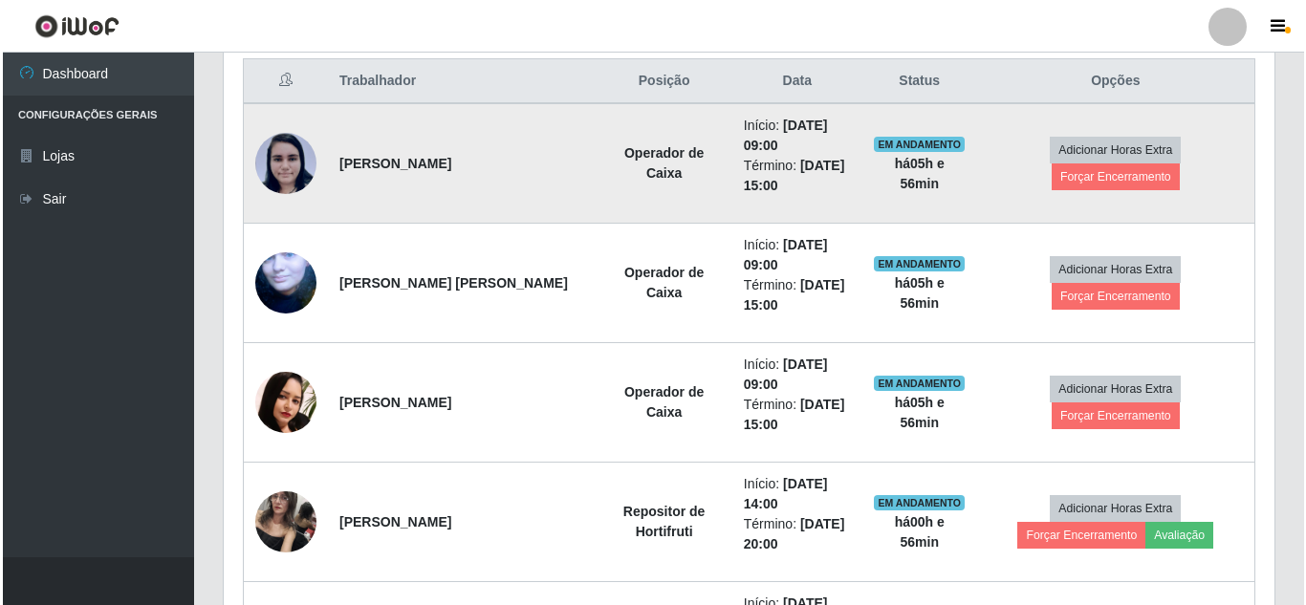
scroll to position [707, 0]
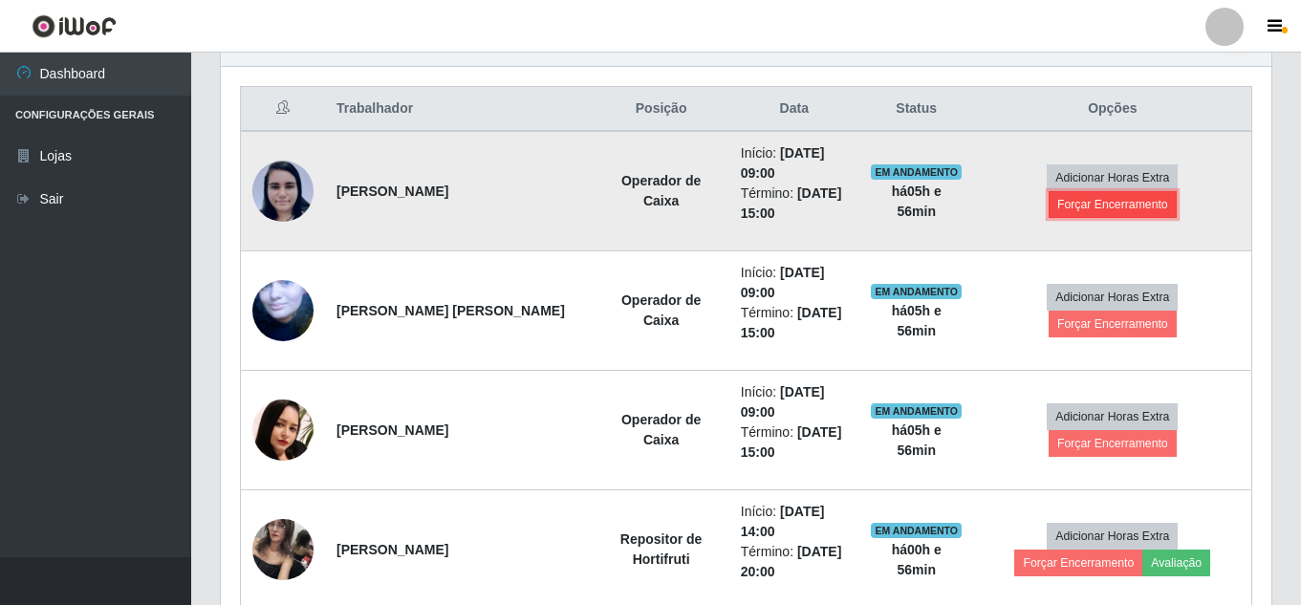
click at [1128, 210] on button "Forçar Encerramento" at bounding box center [1113, 204] width 128 height 27
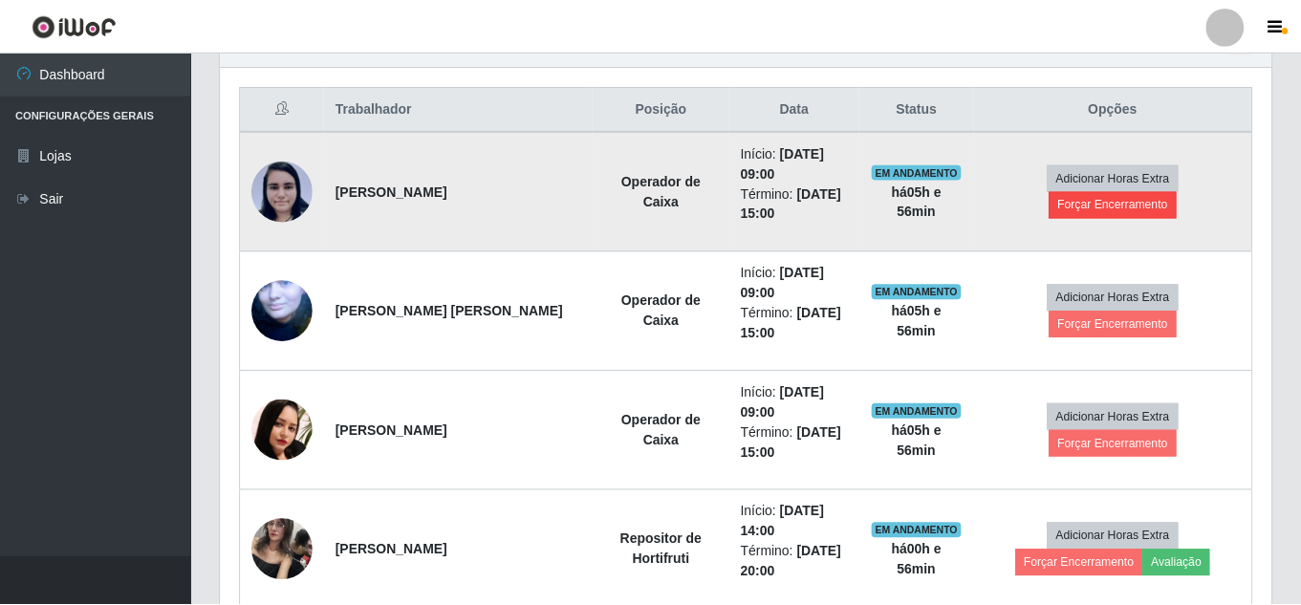
scroll to position [397, 1041]
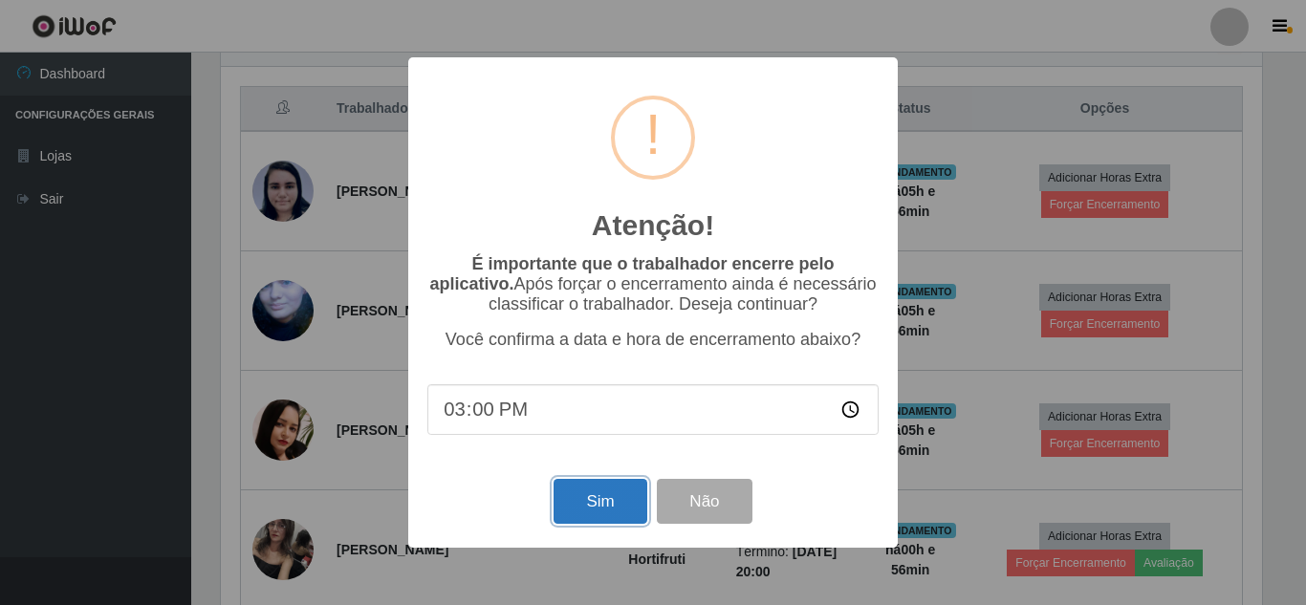
click at [603, 494] on button "Sim" at bounding box center [600, 501] width 93 height 45
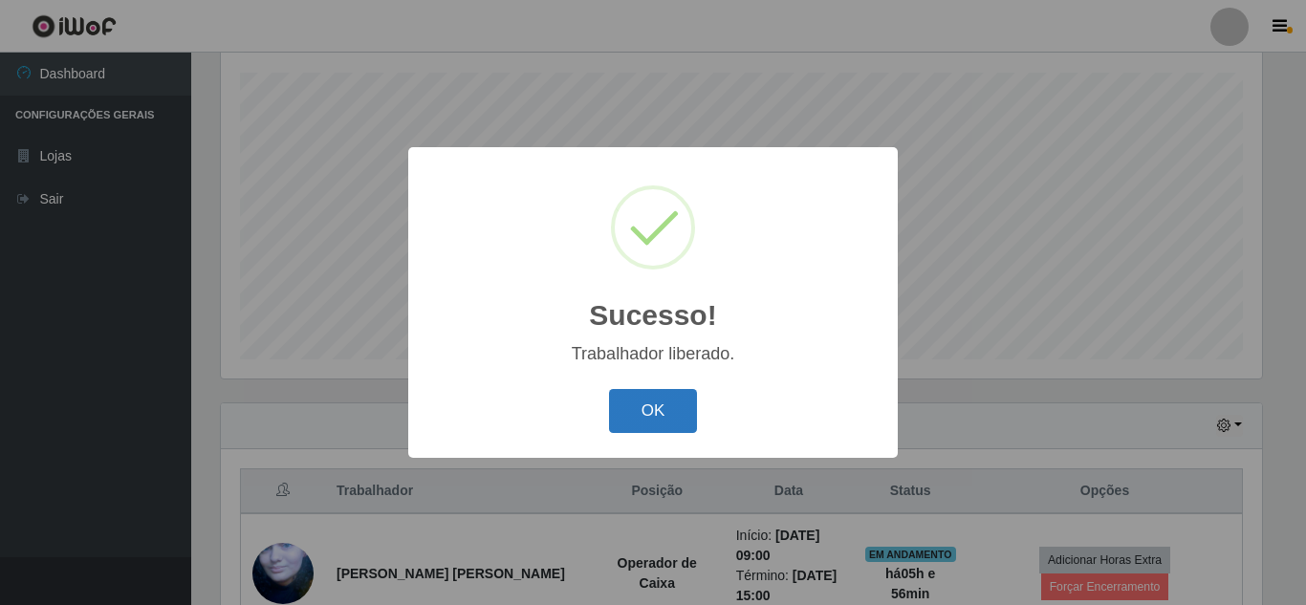
click at [656, 422] on button "OK" at bounding box center [653, 411] width 89 height 45
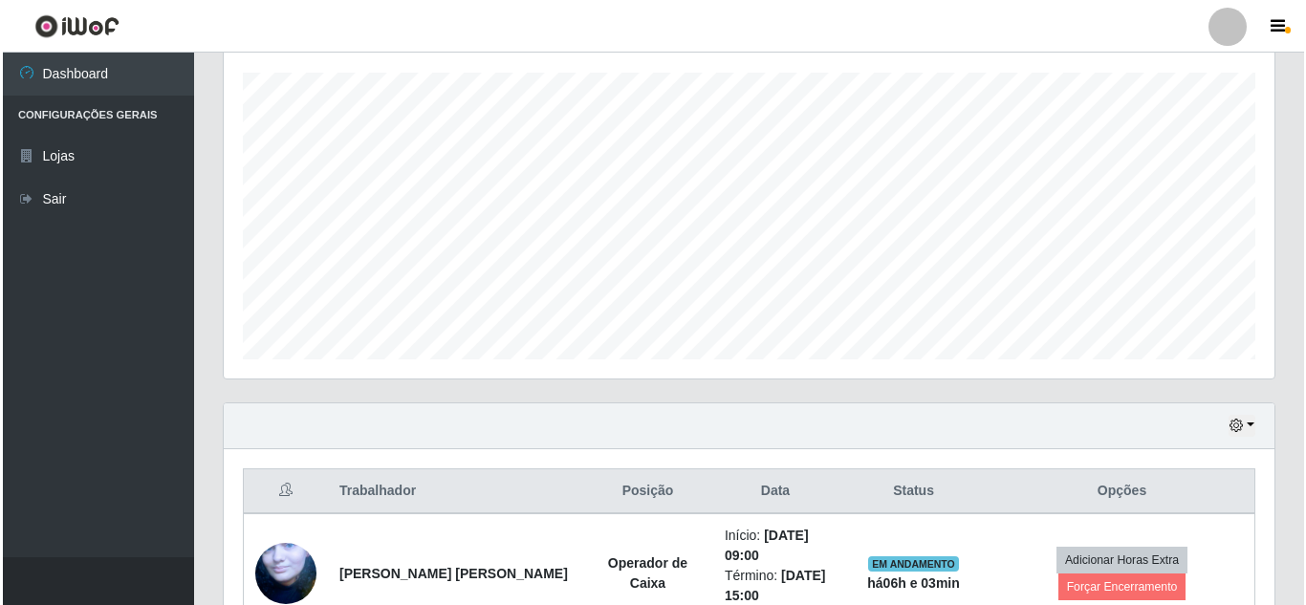
scroll to position [611, 0]
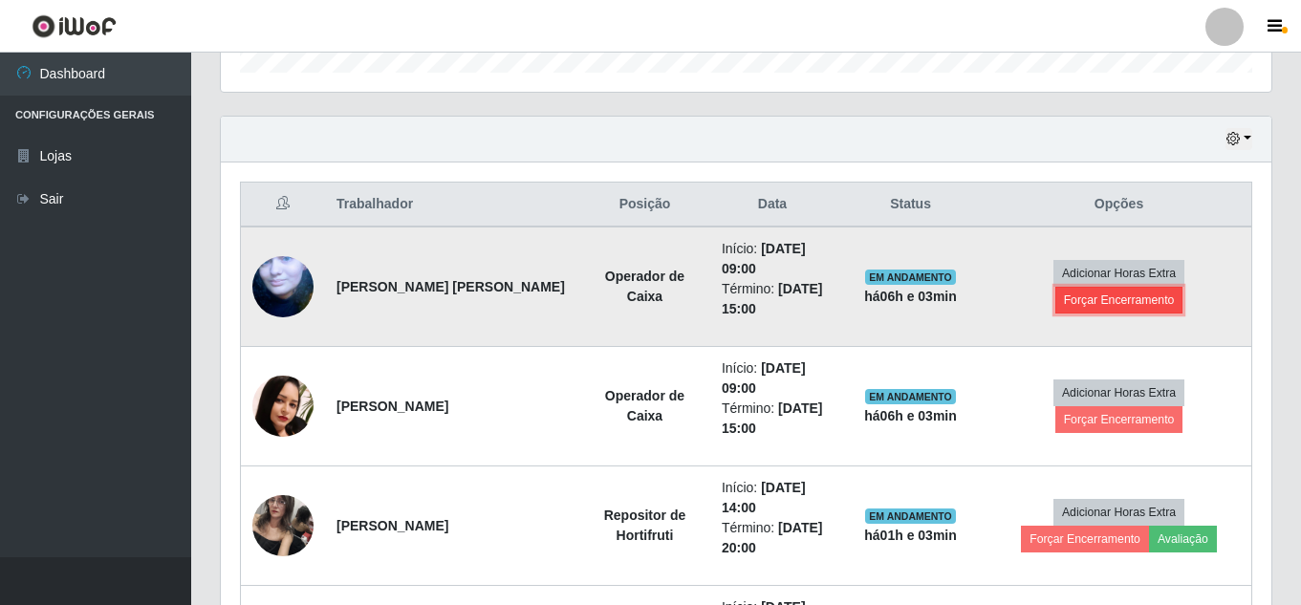
click at [1130, 298] on button "Forçar Encerramento" at bounding box center [1119, 300] width 128 height 27
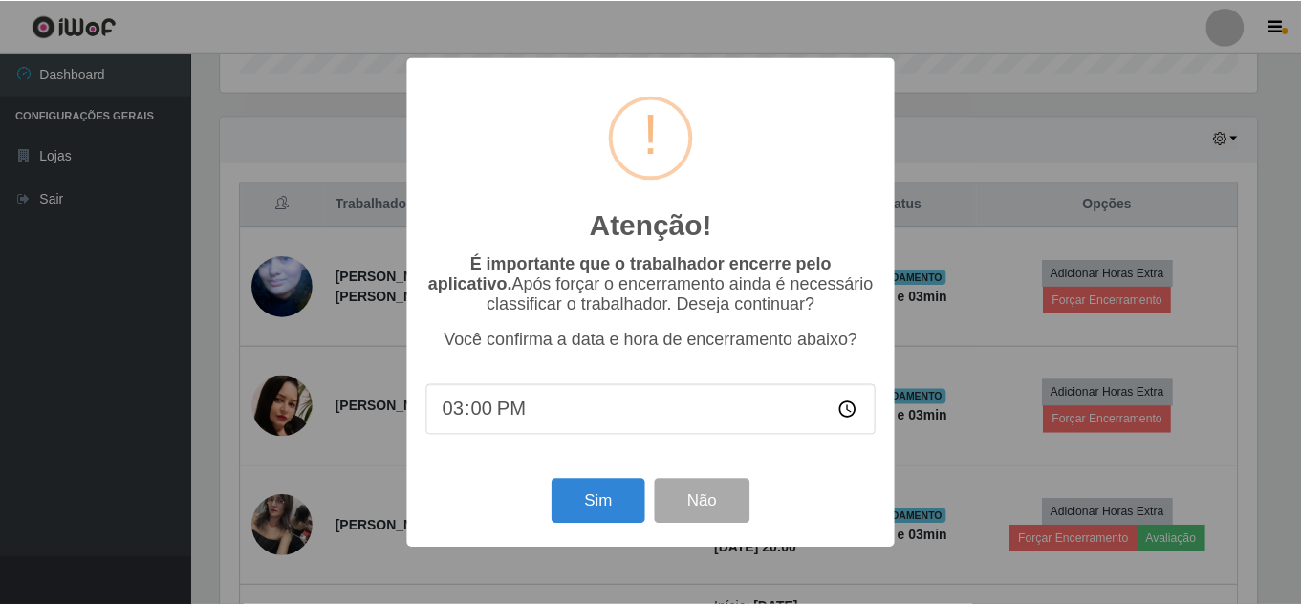
scroll to position [397, 1041]
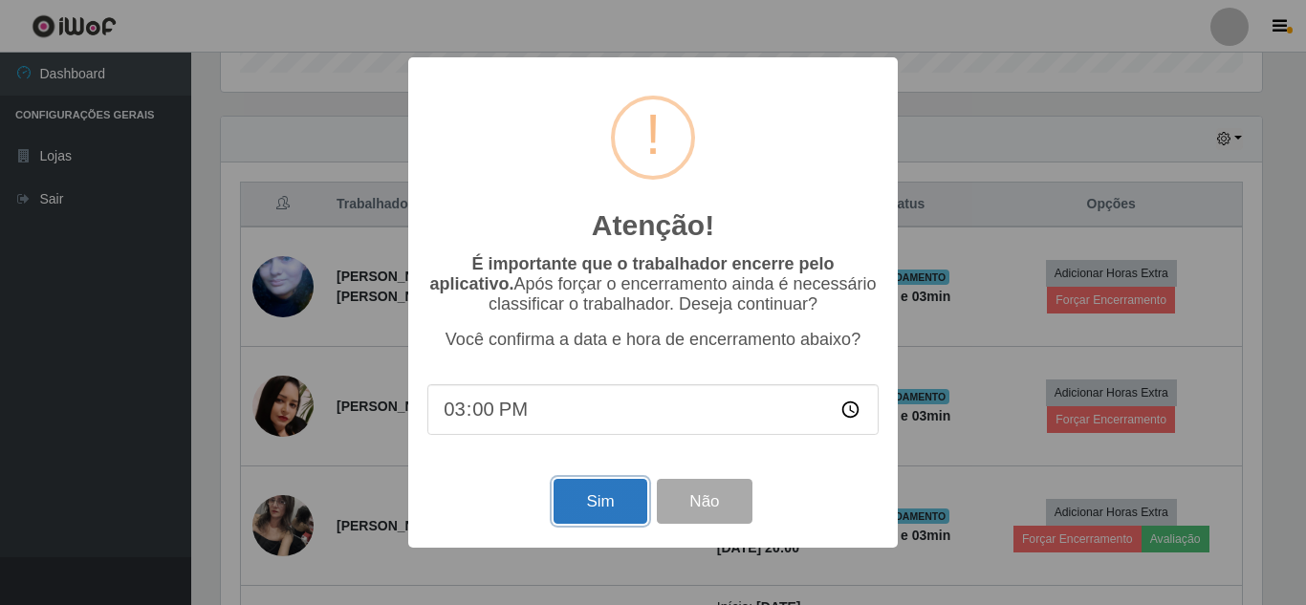
click at [607, 505] on button "Sim" at bounding box center [600, 501] width 93 height 45
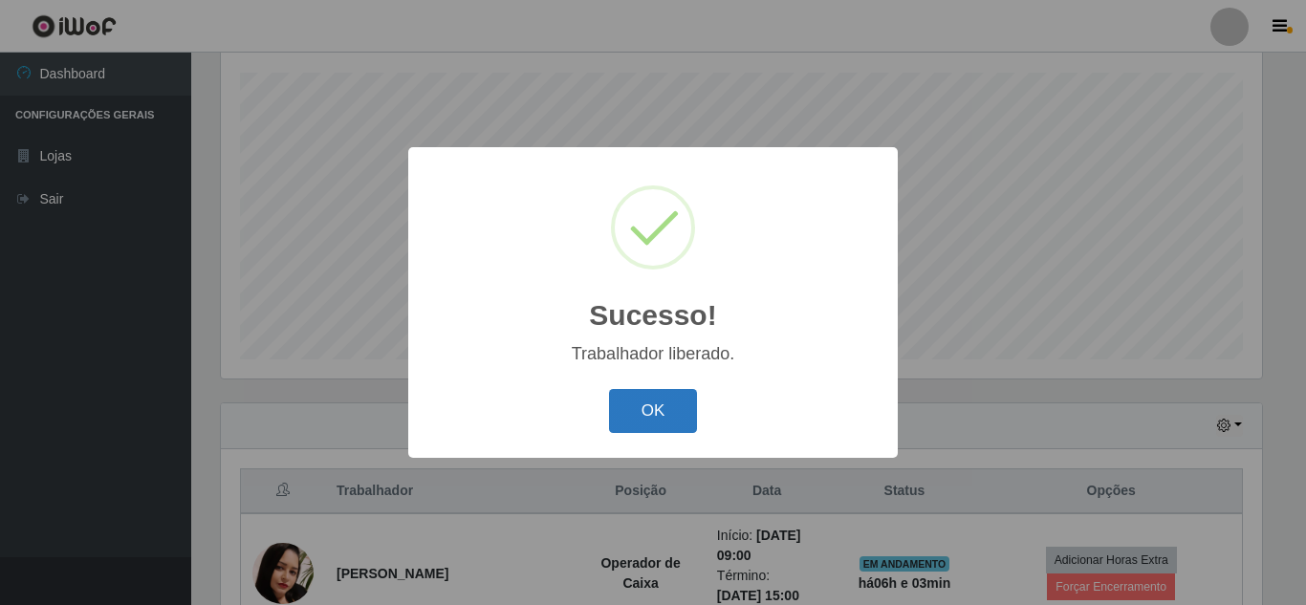
click at [636, 424] on button "OK" at bounding box center [653, 411] width 89 height 45
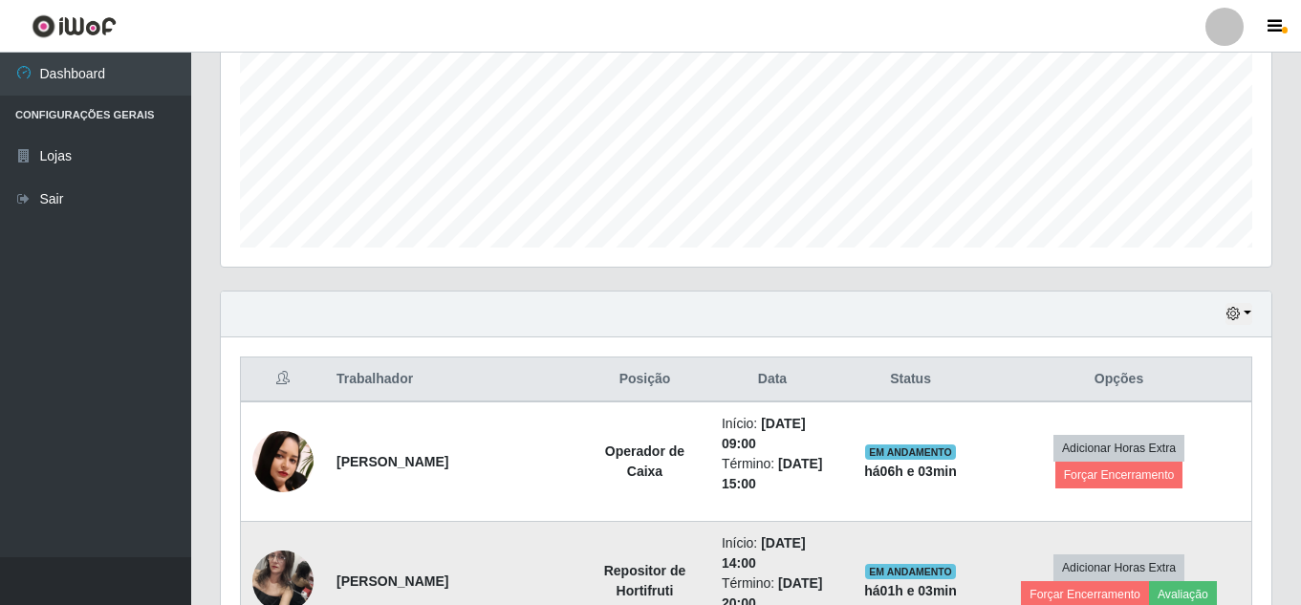
scroll to position [611, 0]
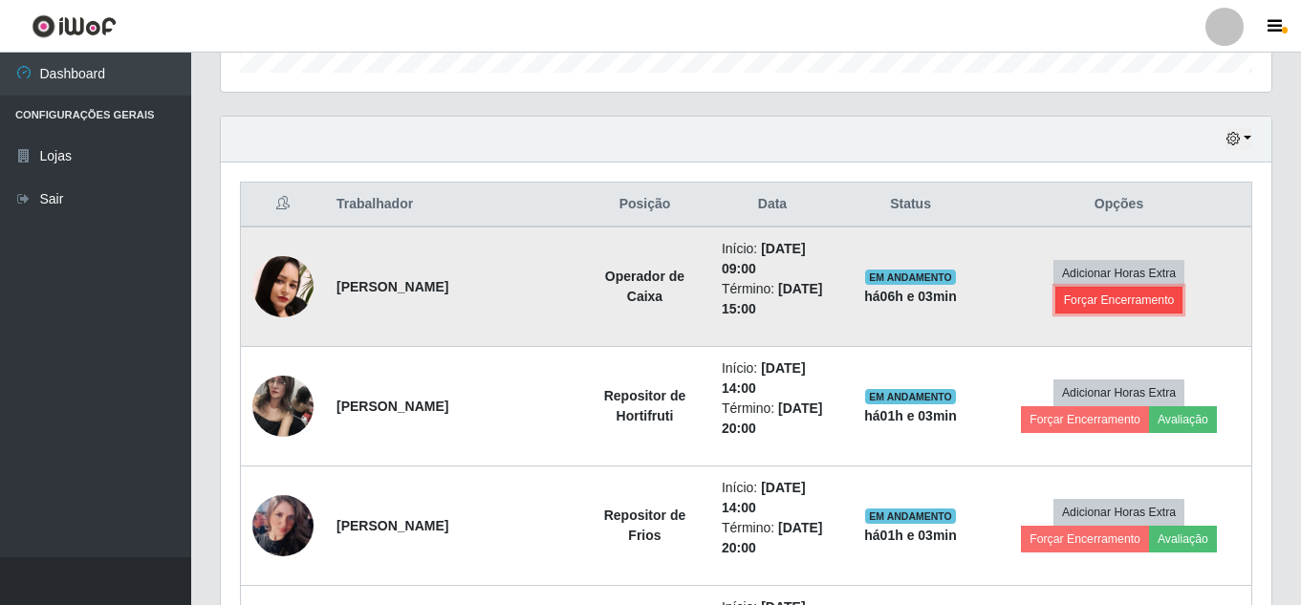
click at [1105, 302] on button "Forçar Encerramento" at bounding box center [1119, 300] width 128 height 27
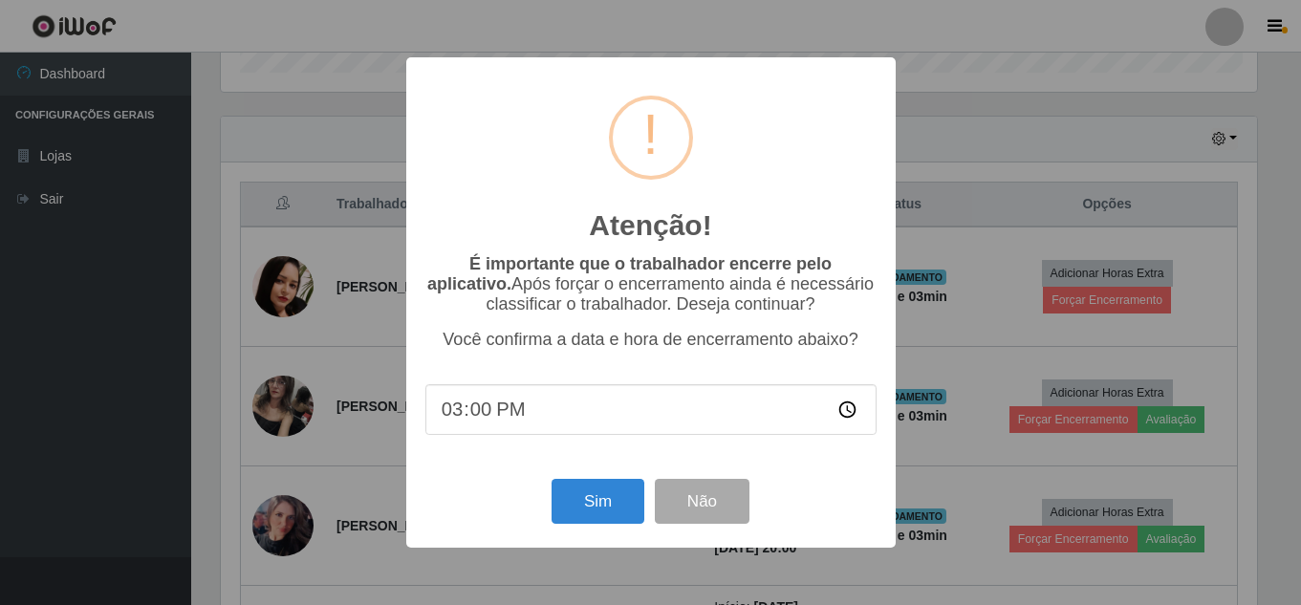
scroll to position [397, 1041]
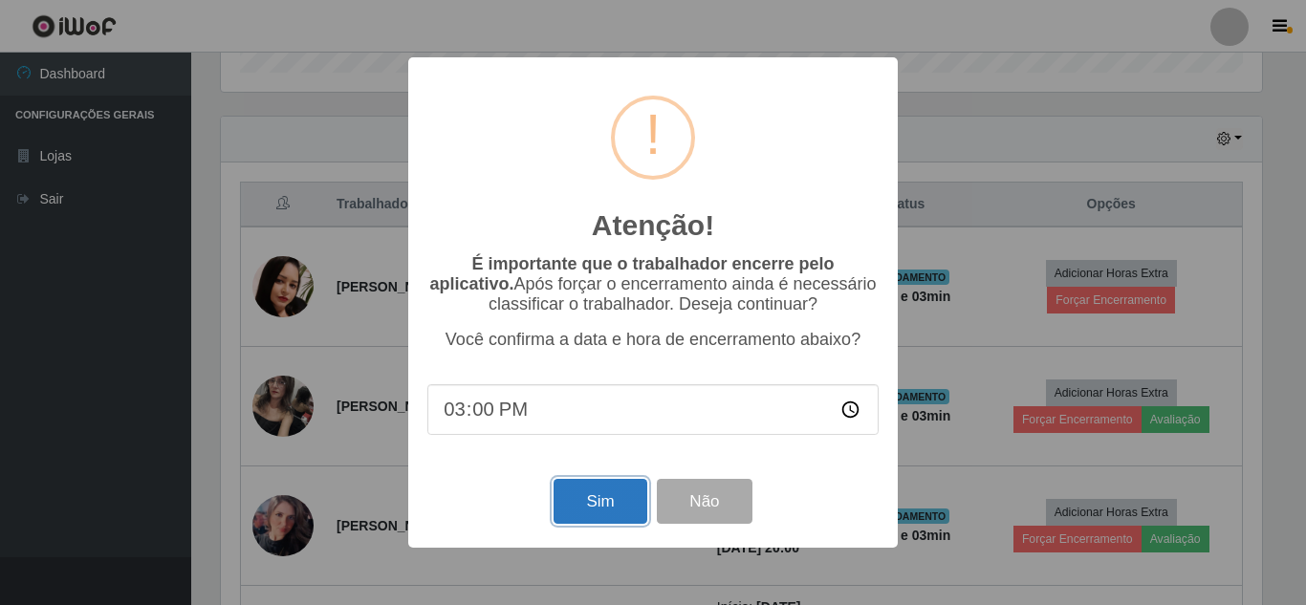
click at [601, 498] on button "Sim" at bounding box center [600, 501] width 93 height 45
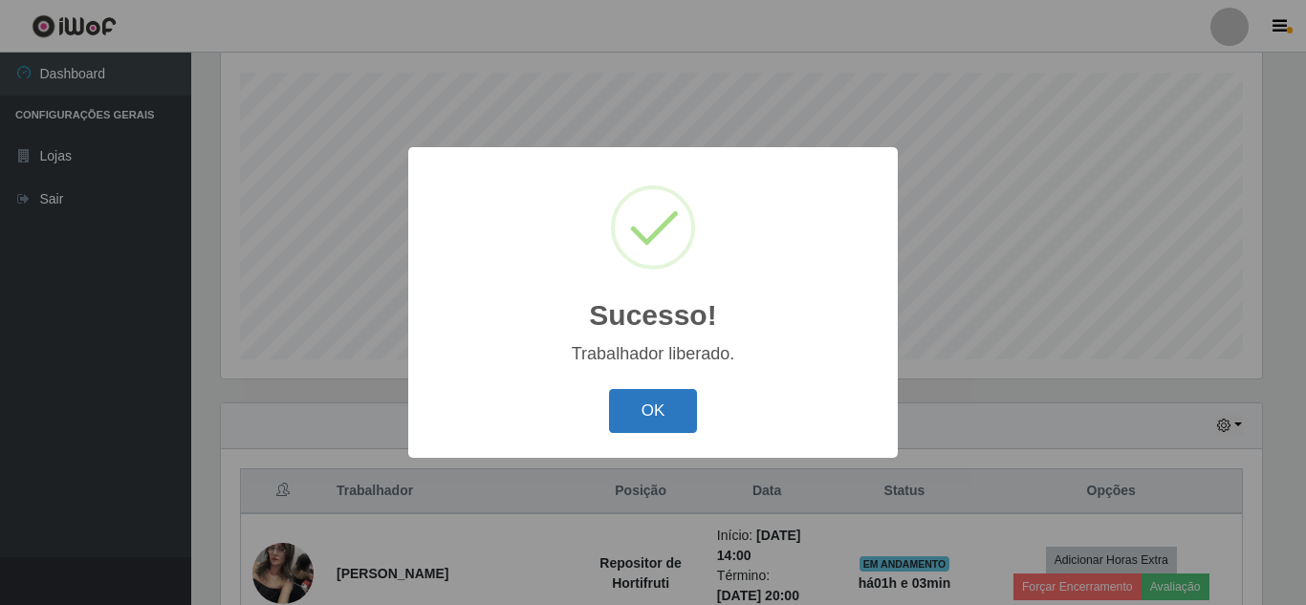
click at [682, 413] on button "OK" at bounding box center [653, 411] width 89 height 45
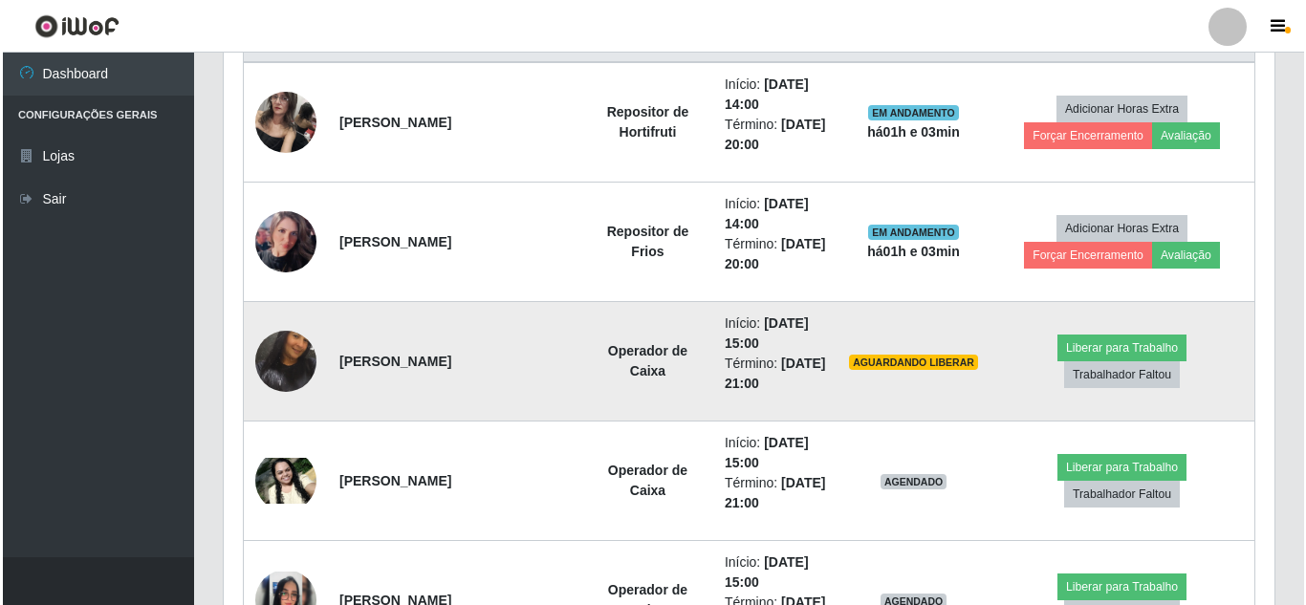
scroll to position [802, 0]
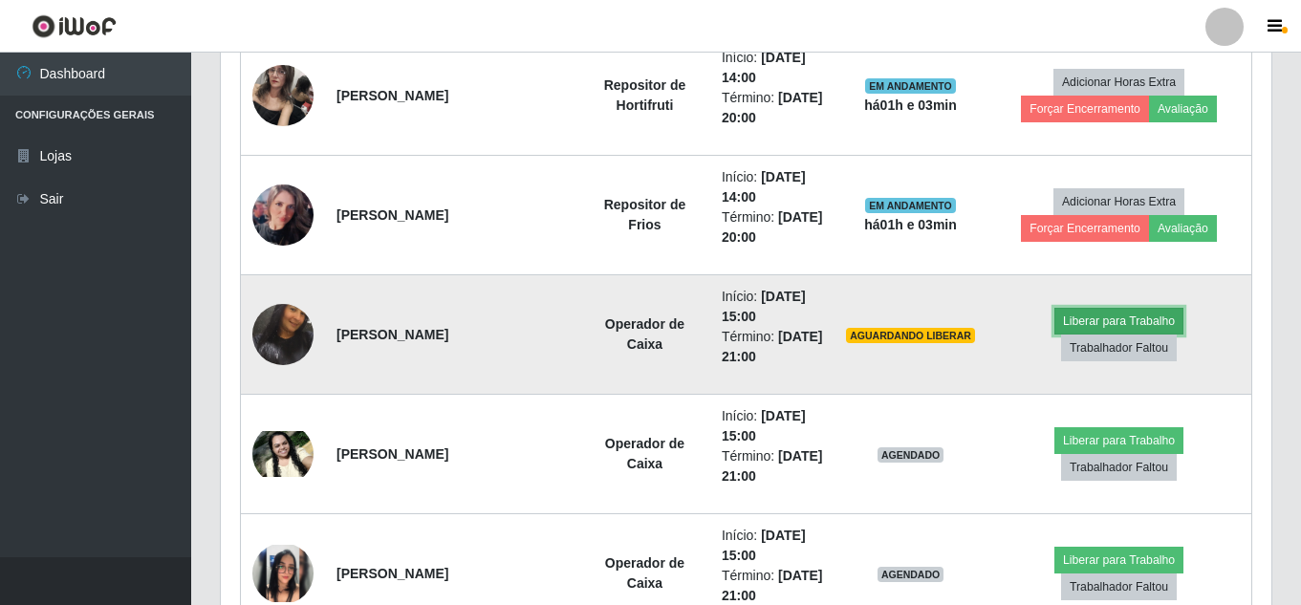
click at [1109, 322] on button "Liberar para Trabalho" at bounding box center [1118, 321] width 129 height 27
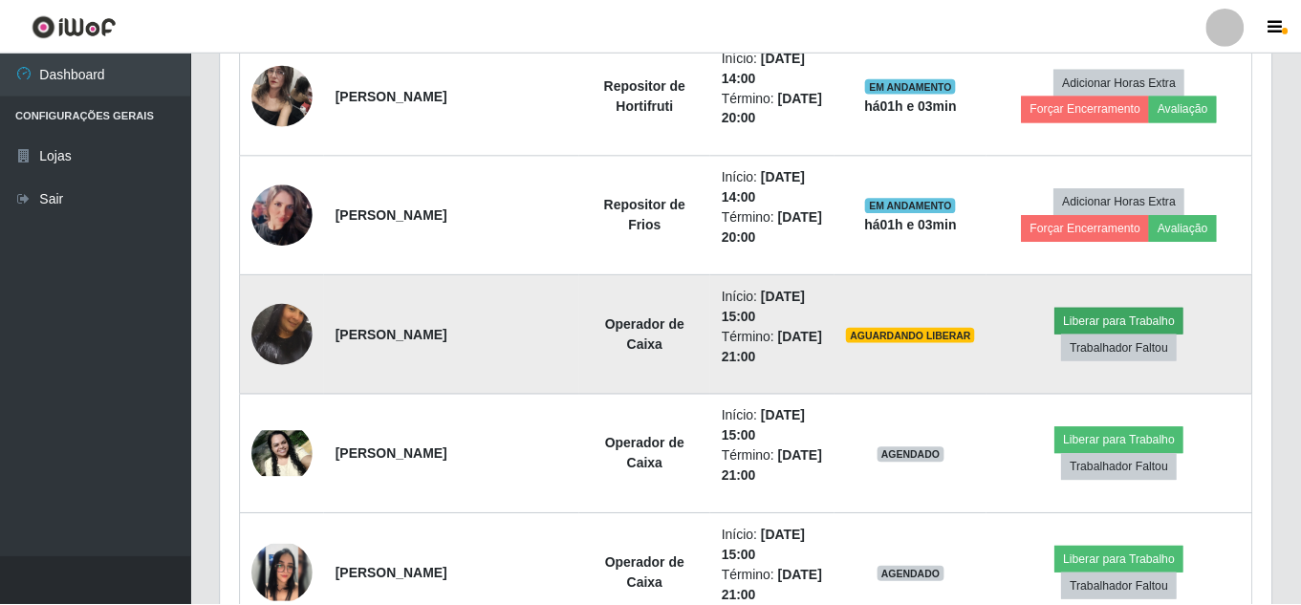
scroll to position [397, 1041]
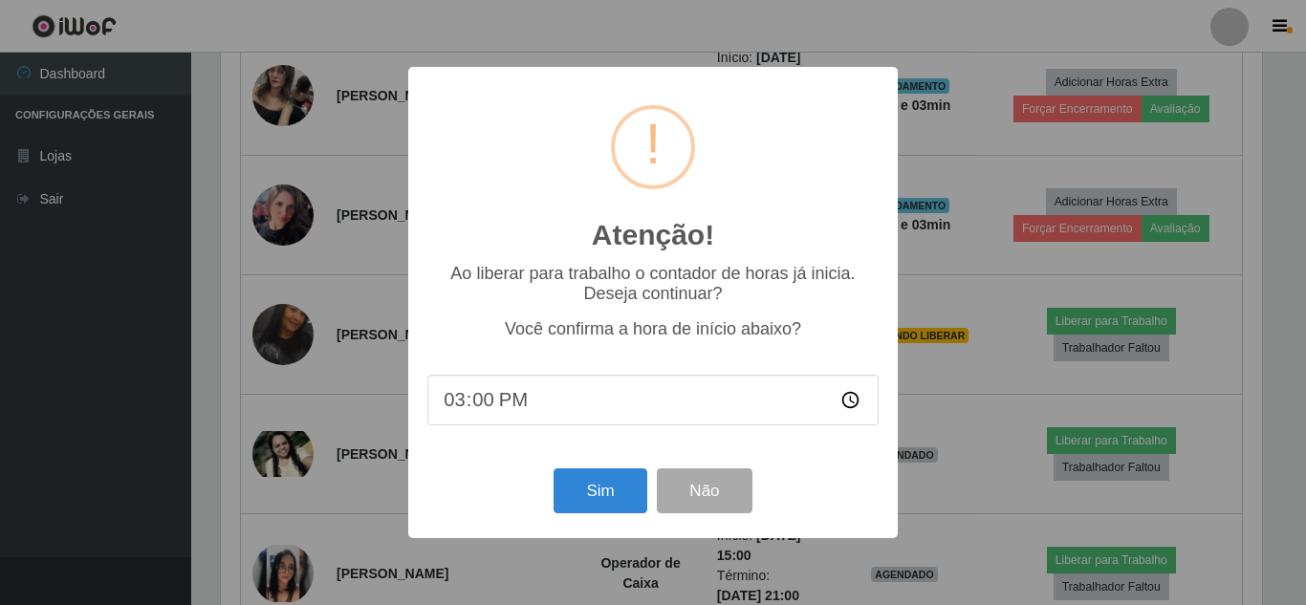
click at [551, 498] on div "Sim Não" at bounding box center [652, 491] width 451 height 54
click at [582, 500] on button "Sim" at bounding box center [600, 490] width 93 height 45
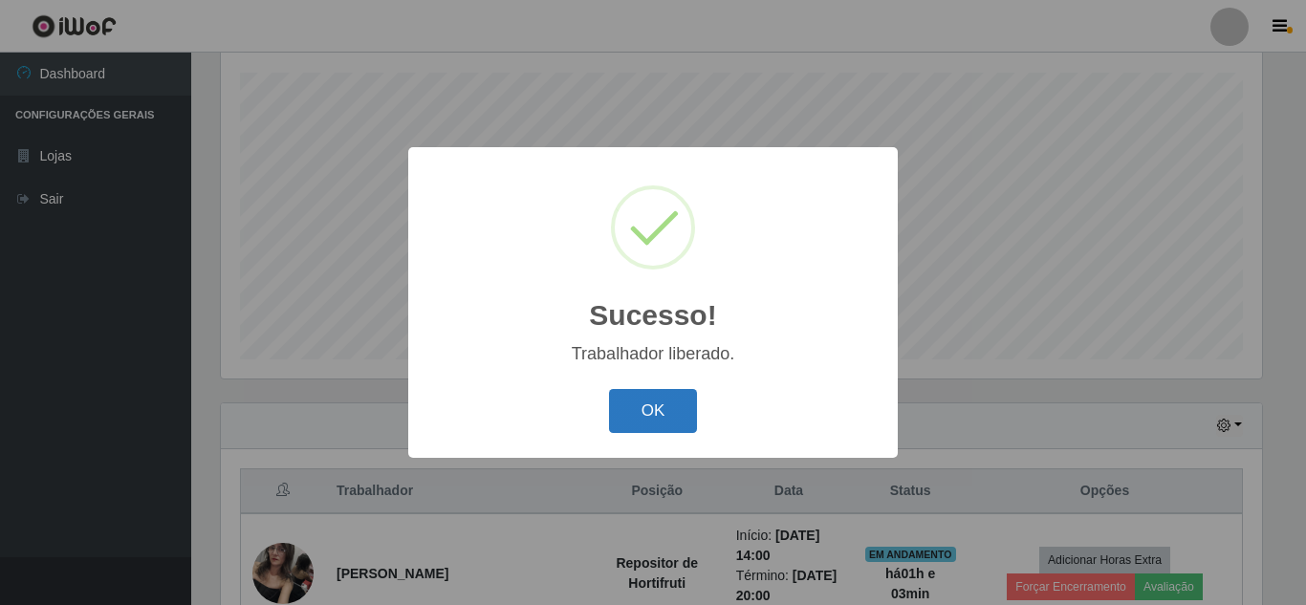
click at [670, 403] on button "OK" at bounding box center [653, 411] width 89 height 45
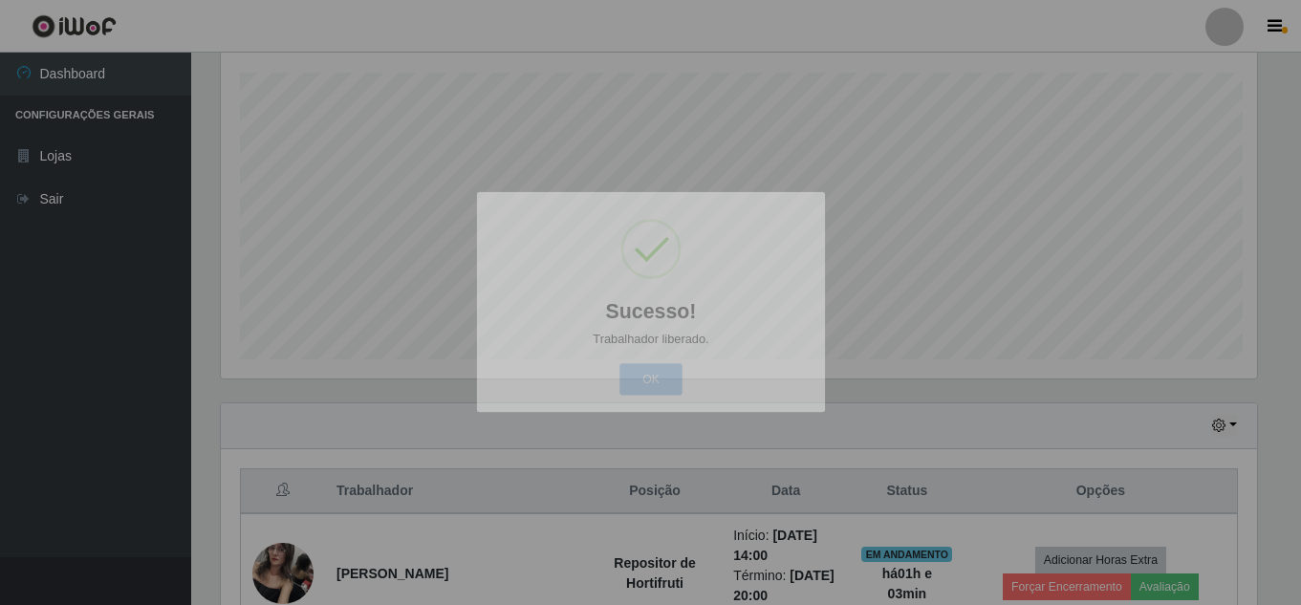
scroll to position [325, 0]
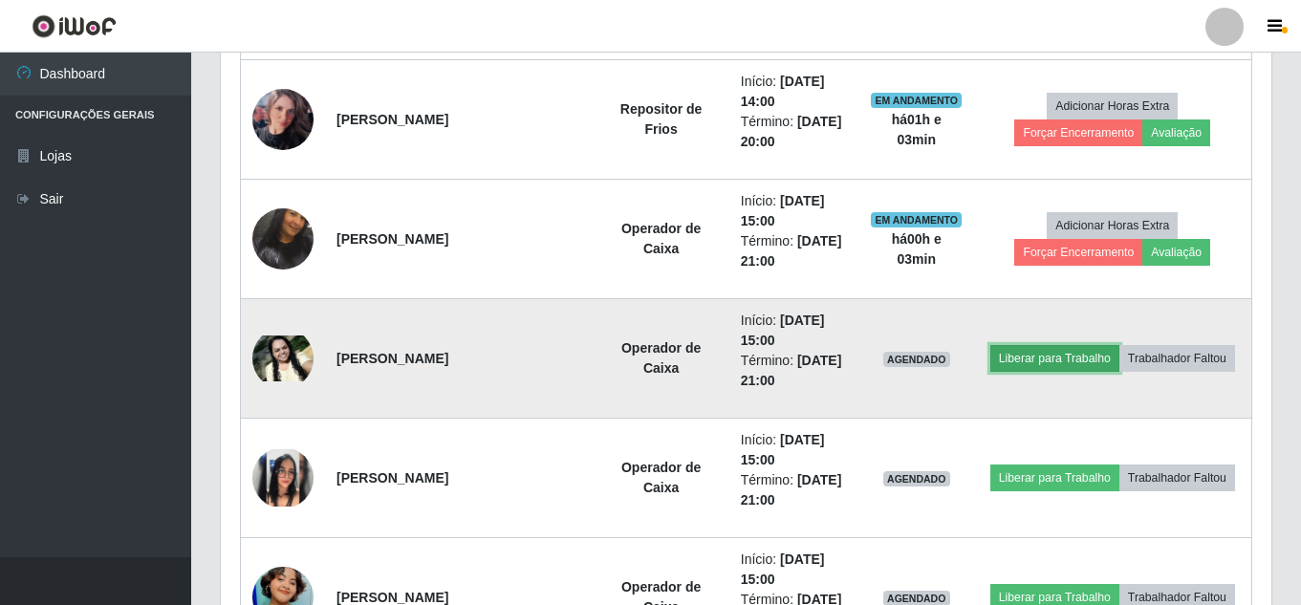
click at [1066, 363] on button "Liberar para Trabalho" at bounding box center [1054, 358] width 129 height 27
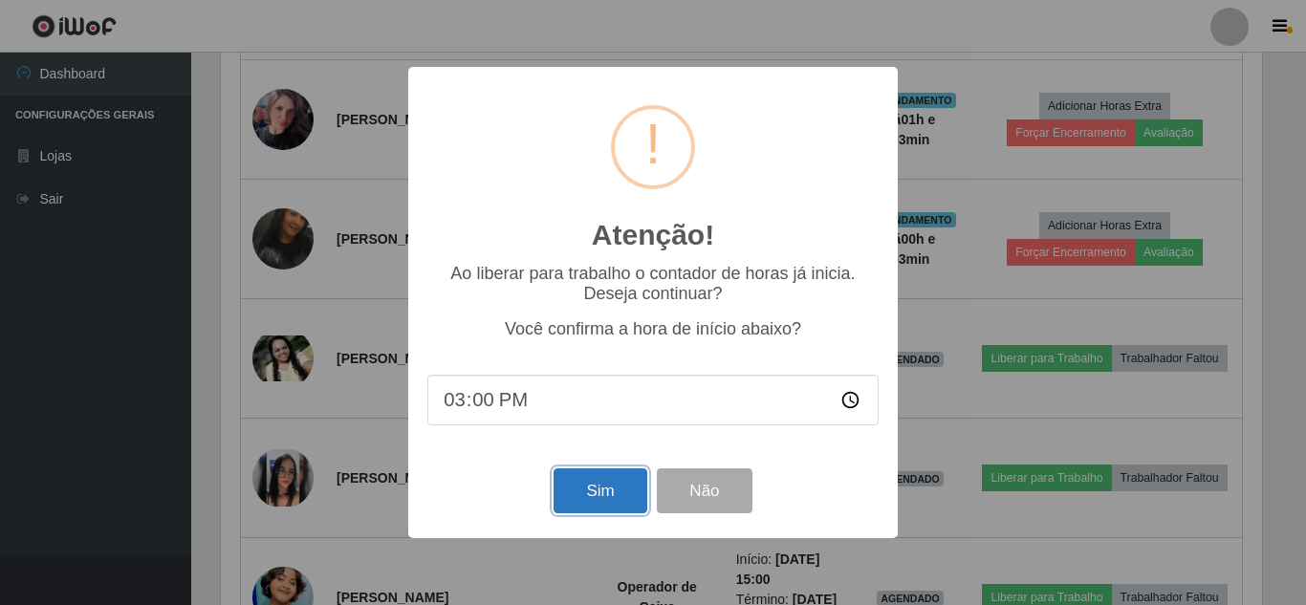
click at [584, 494] on button "Sim" at bounding box center [600, 490] width 93 height 45
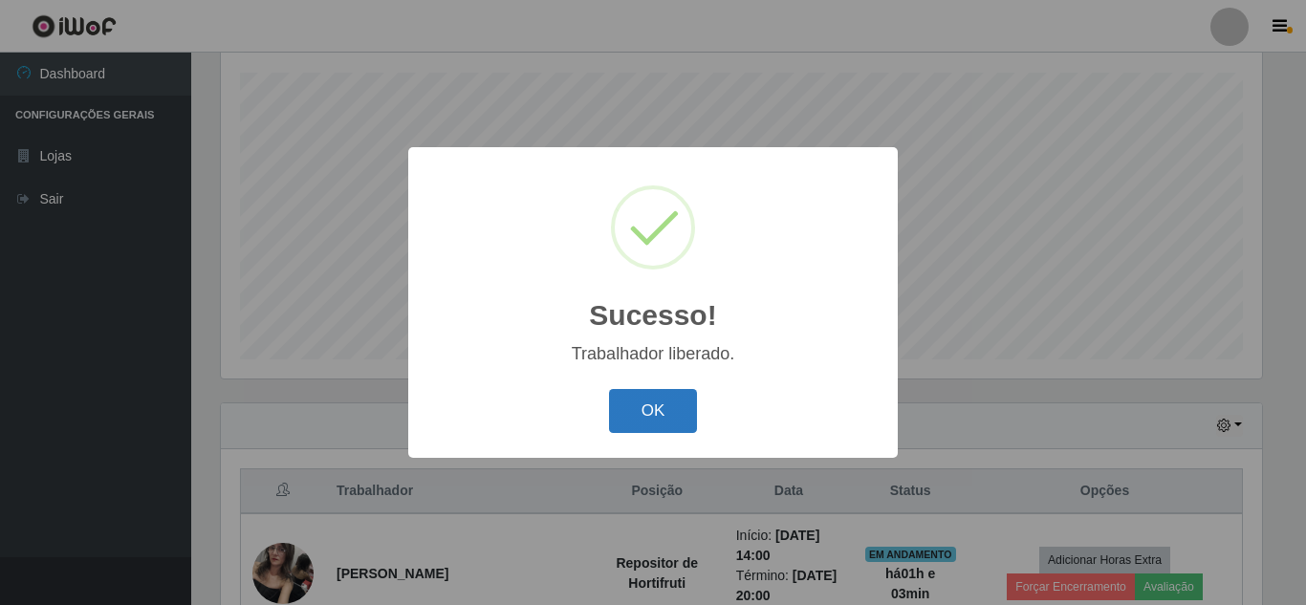
click at [617, 431] on button "OK" at bounding box center [653, 411] width 89 height 45
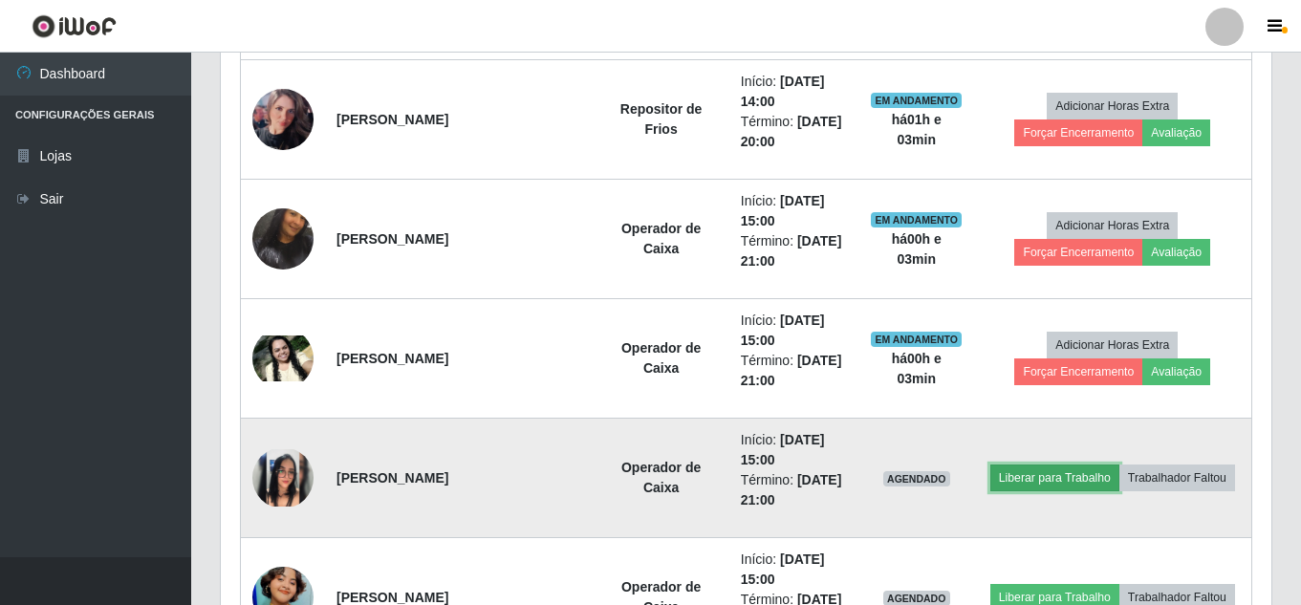
click at [1054, 474] on button "Liberar para Trabalho" at bounding box center [1054, 478] width 129 height 27
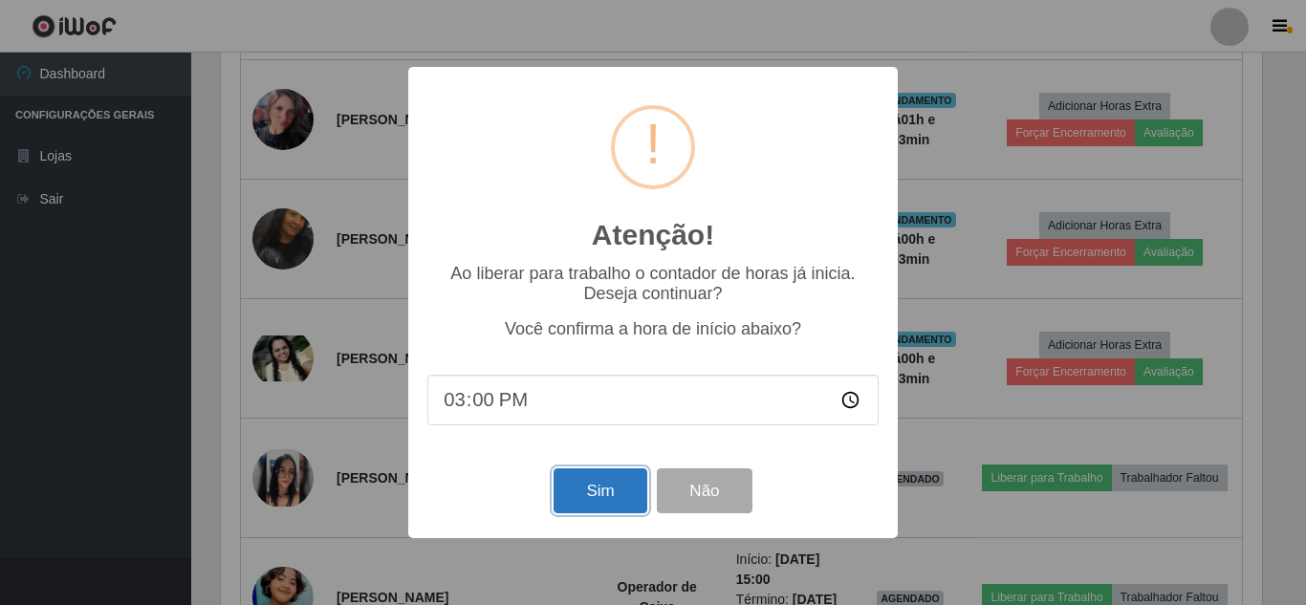
click at [612, 512] on button "Sim" at bounding box center [600, 490] width 93 height 45
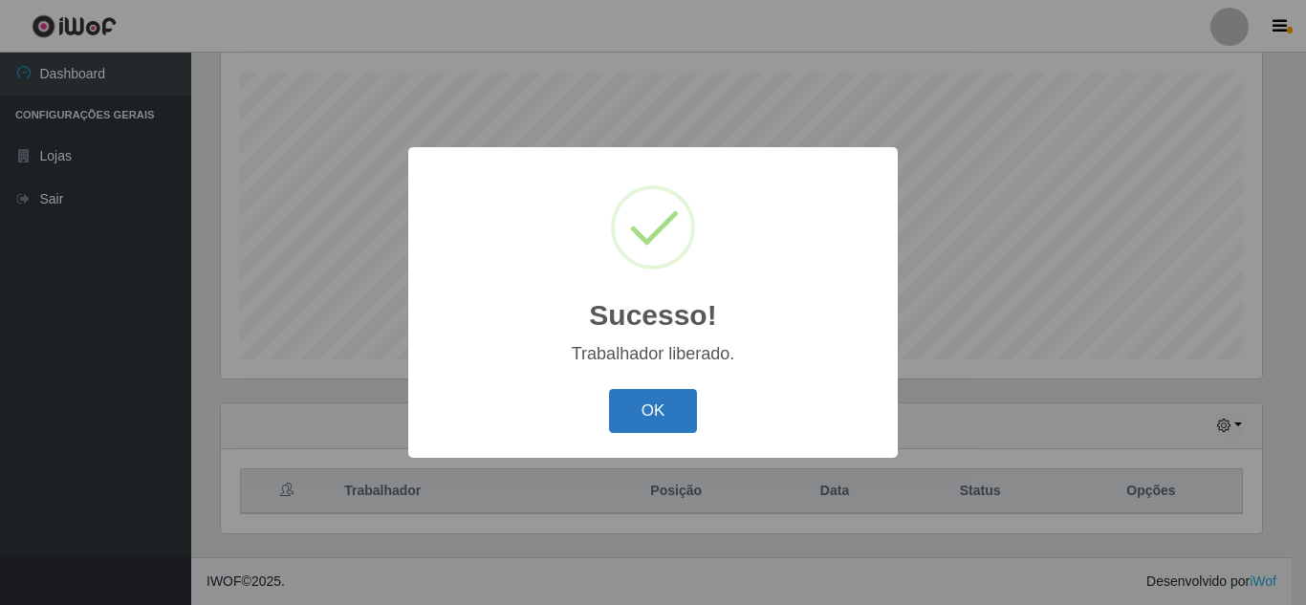
click at [645, 434] on div "OK Cancel" at bounding box center [652, 410] width 451 height 54
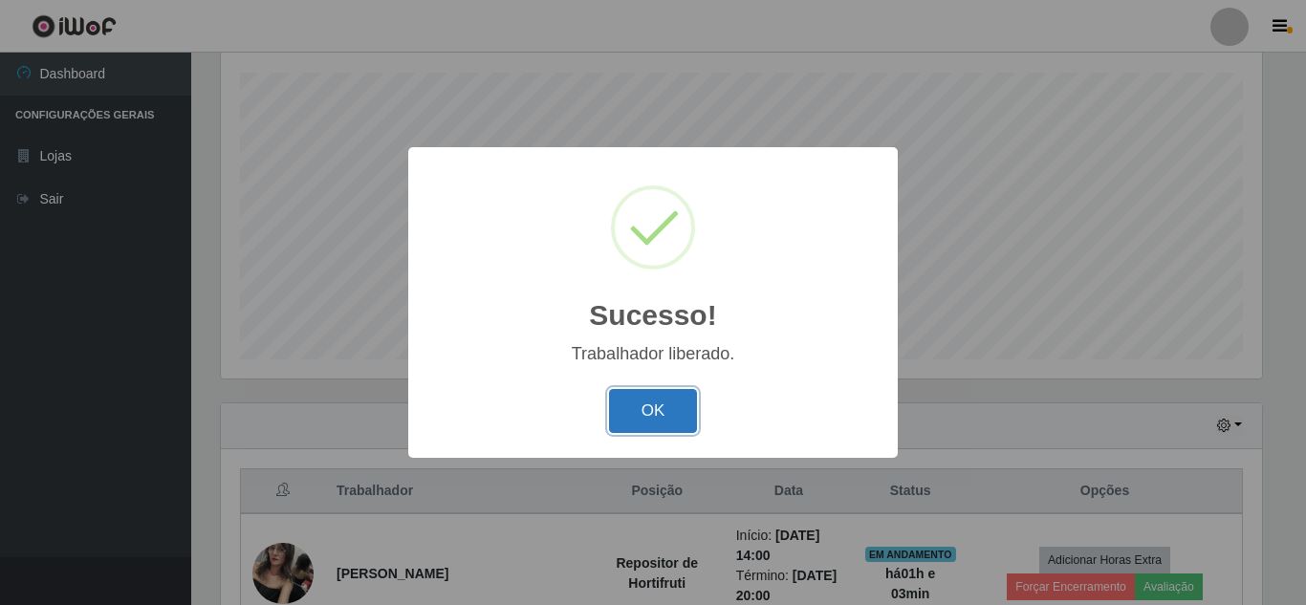
click at [645, 424] on button "OK" at bounding box center [653, 411] width 89 height 45
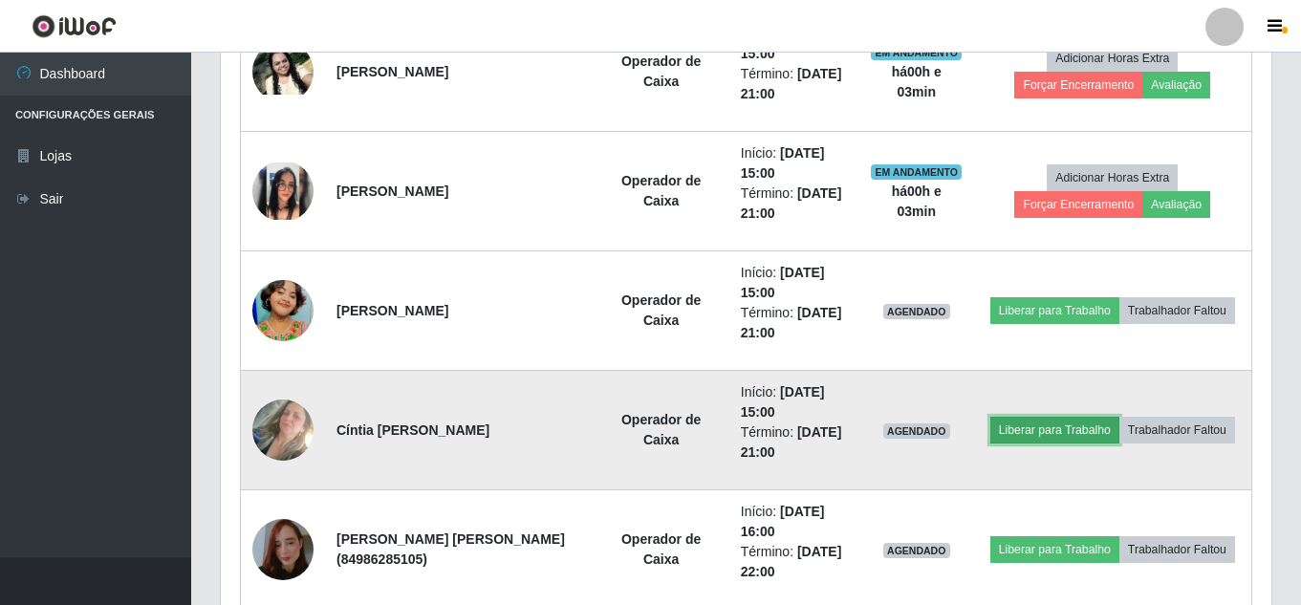
click at [1050, 442] on button "Liberar para Trabalho" at bounding box center [1054, 430] width 129 height 27
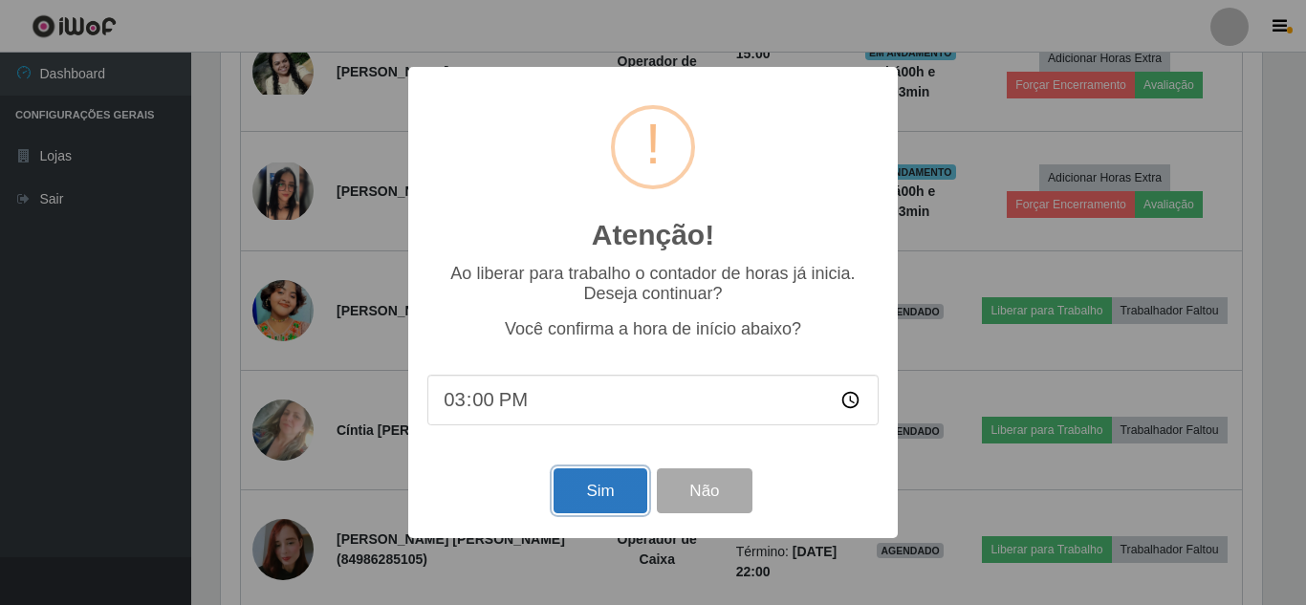
click at [610, 501] on button "Sim" at bounding box center [600, 490] width 93 height 45
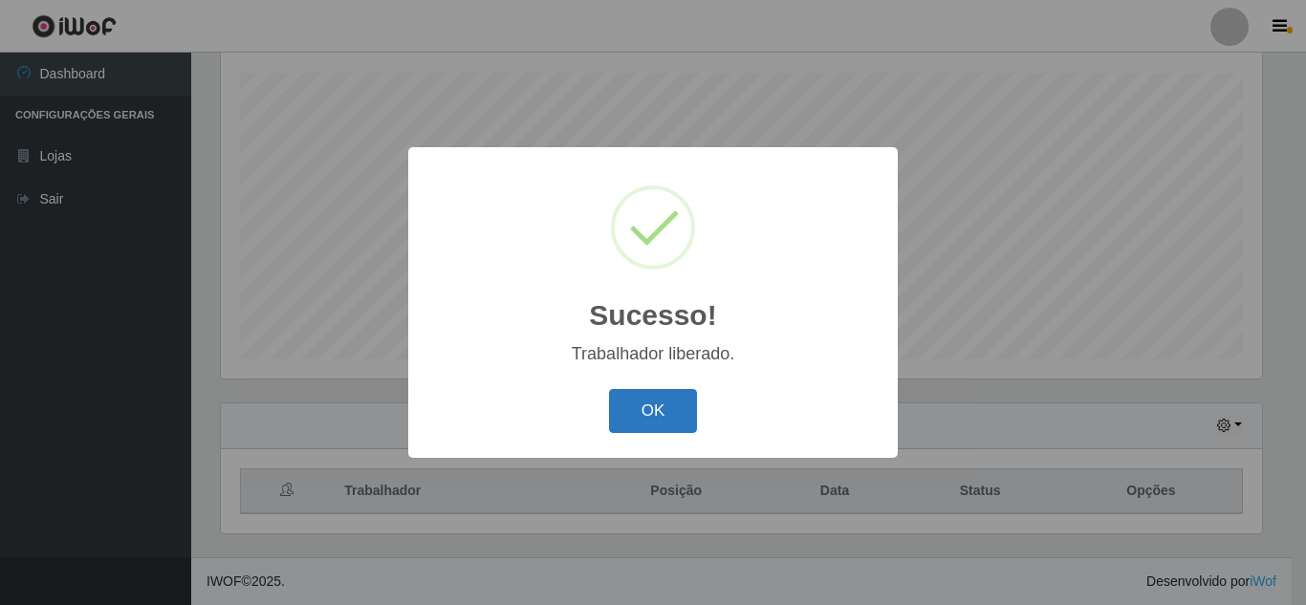
click at [664, 414] on button "OK" at bounding box center [653, 411] width 89 height 45
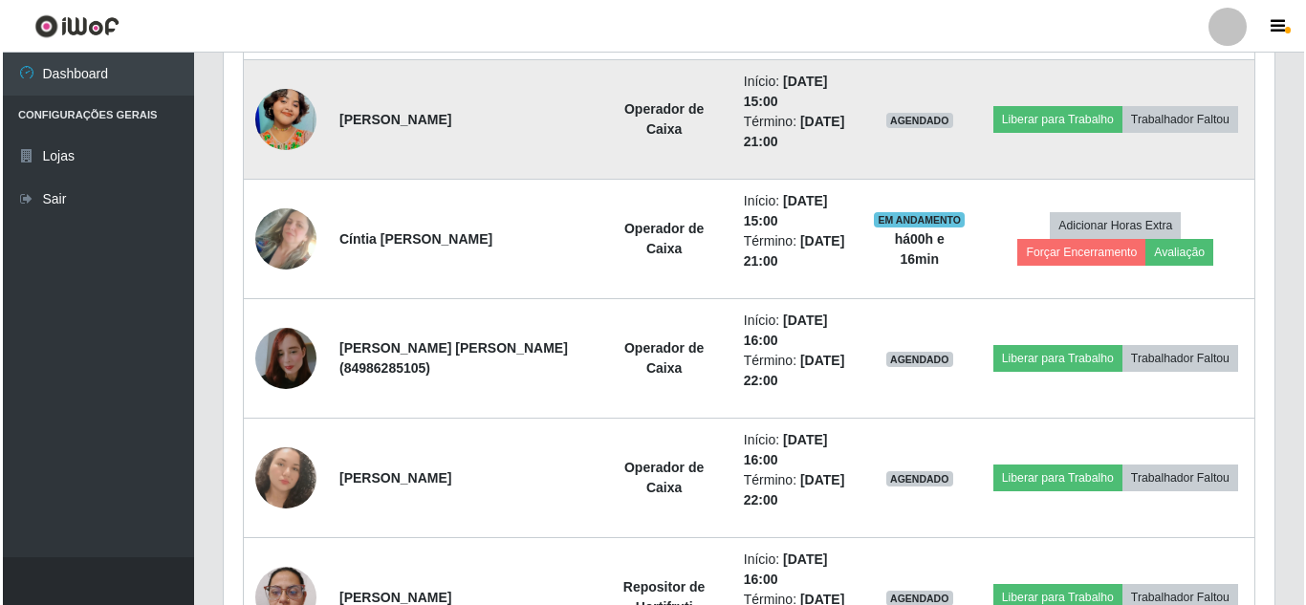
scroll to position [1185, 0]
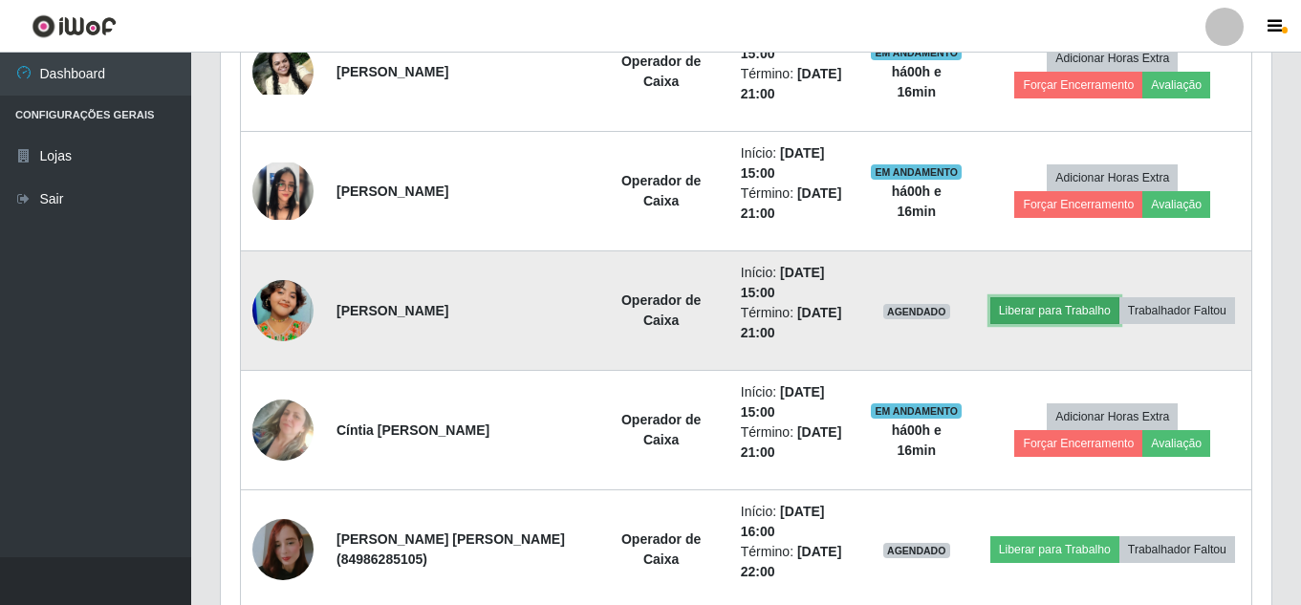
click at [1044, 315] on button "Liberar para Trabalho" at bounding box center [1054, 310] width 129 height 27
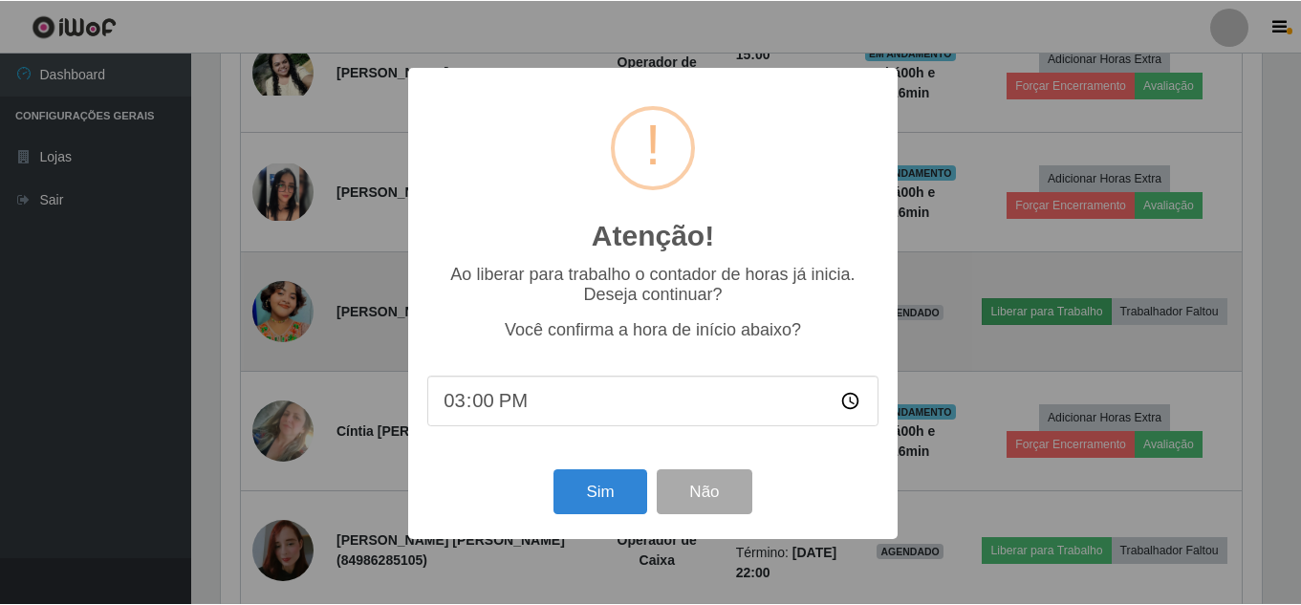
scroll to position [397, 1041]
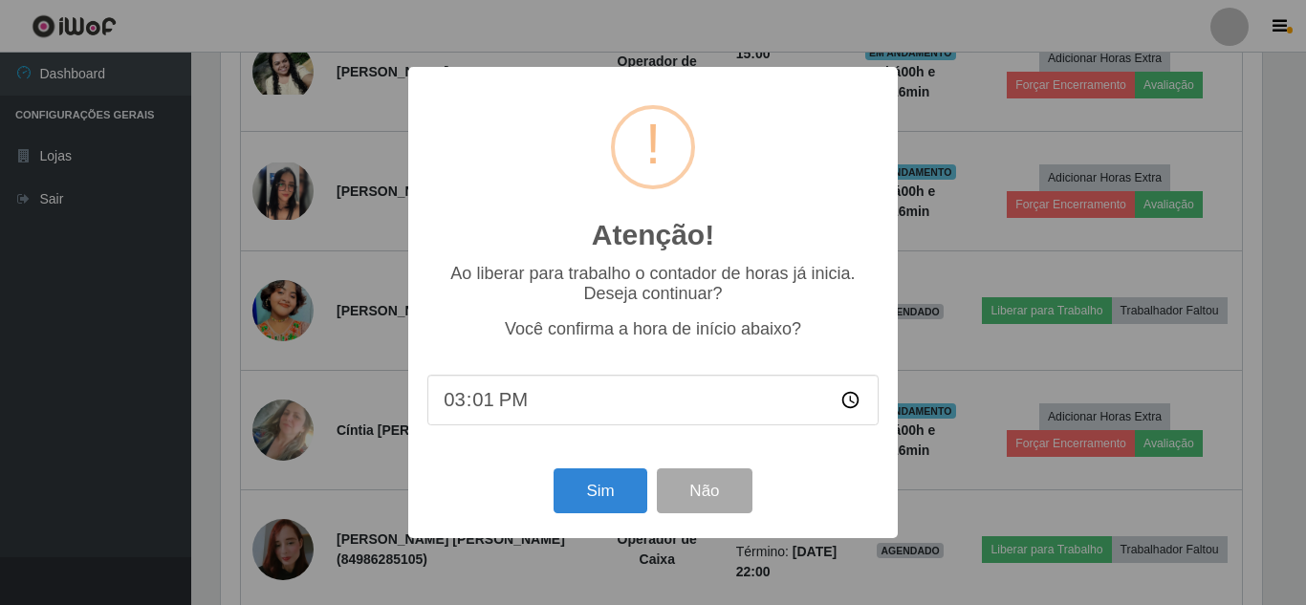
type input "15:16"
click at [609, 484] on button "Sim" at bounding box center [600, 490] width 93 height 45
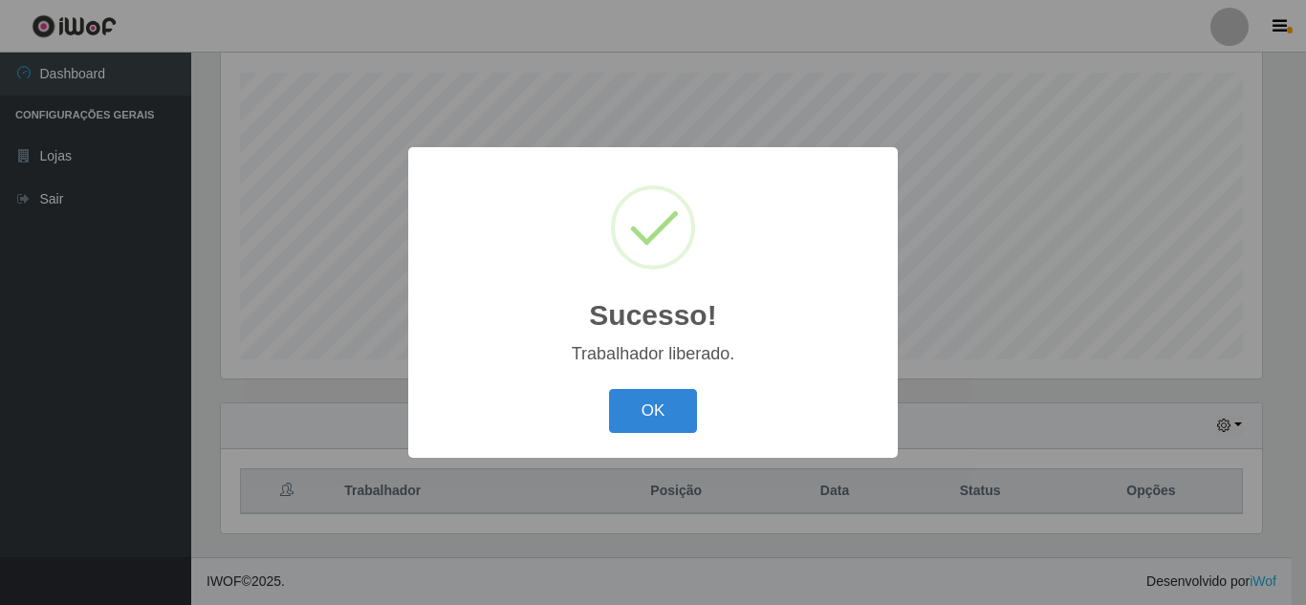
click at [687, 380] on div "Sucesso! × Trabalhador liberado. OK Cancel" at bounding box center [652, 302] width 489 height 310
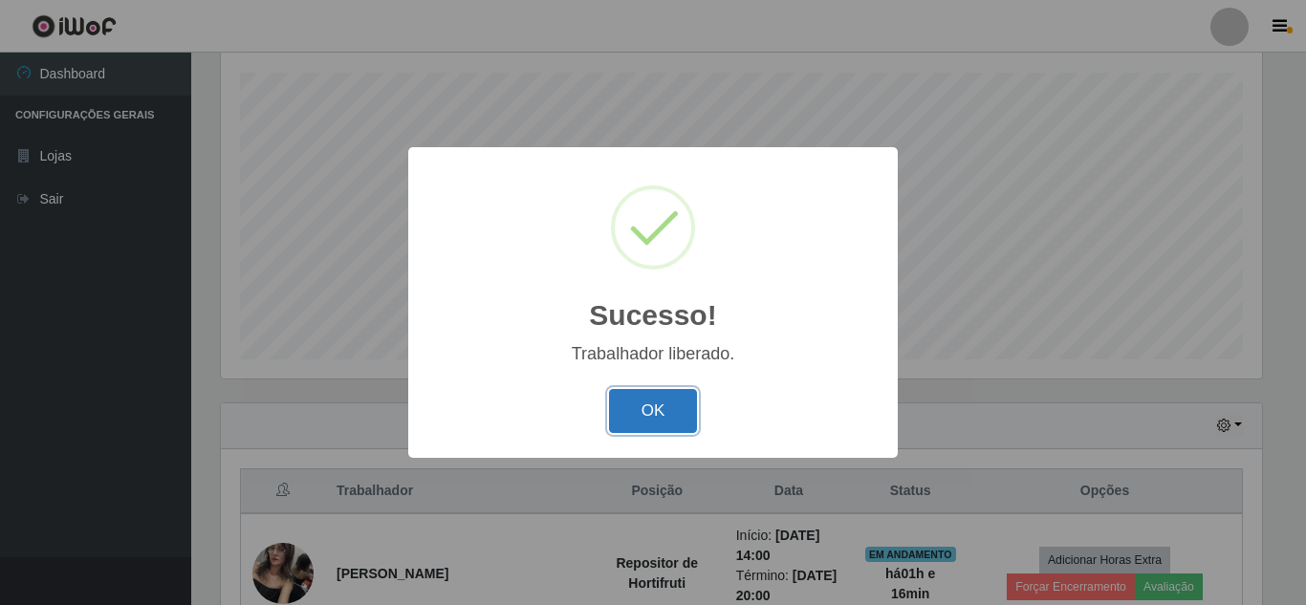
click at [666, 427] on button "OK" at bounding box center [653, 411] width 89 height 45
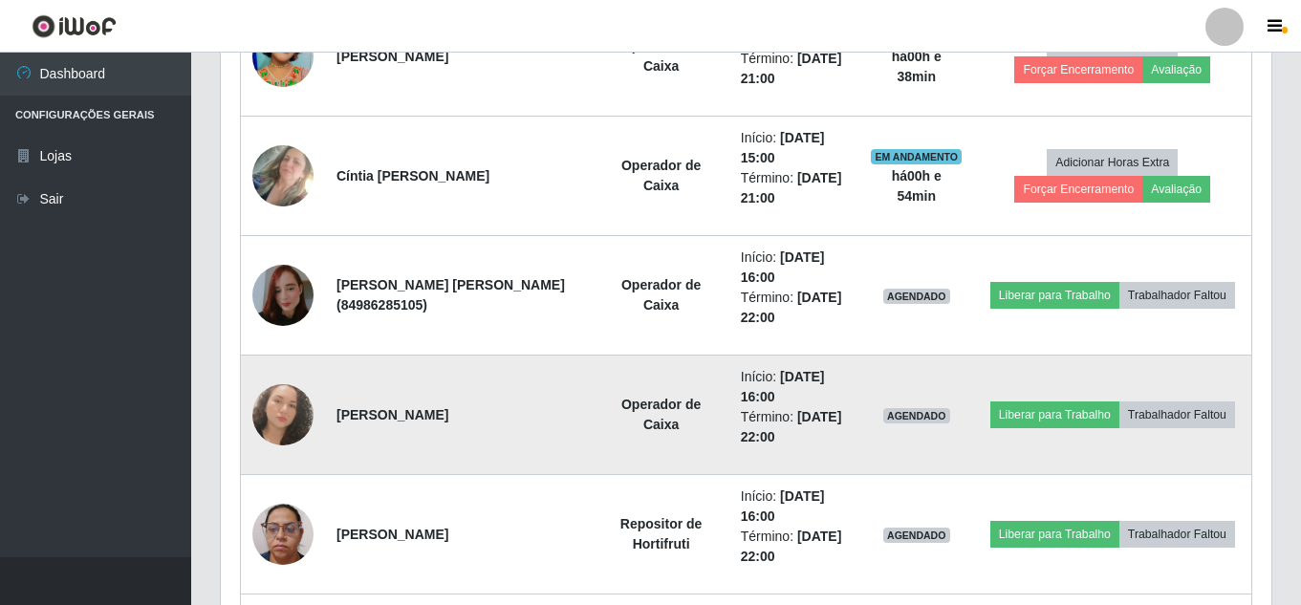
scroll to position [1400, 0]
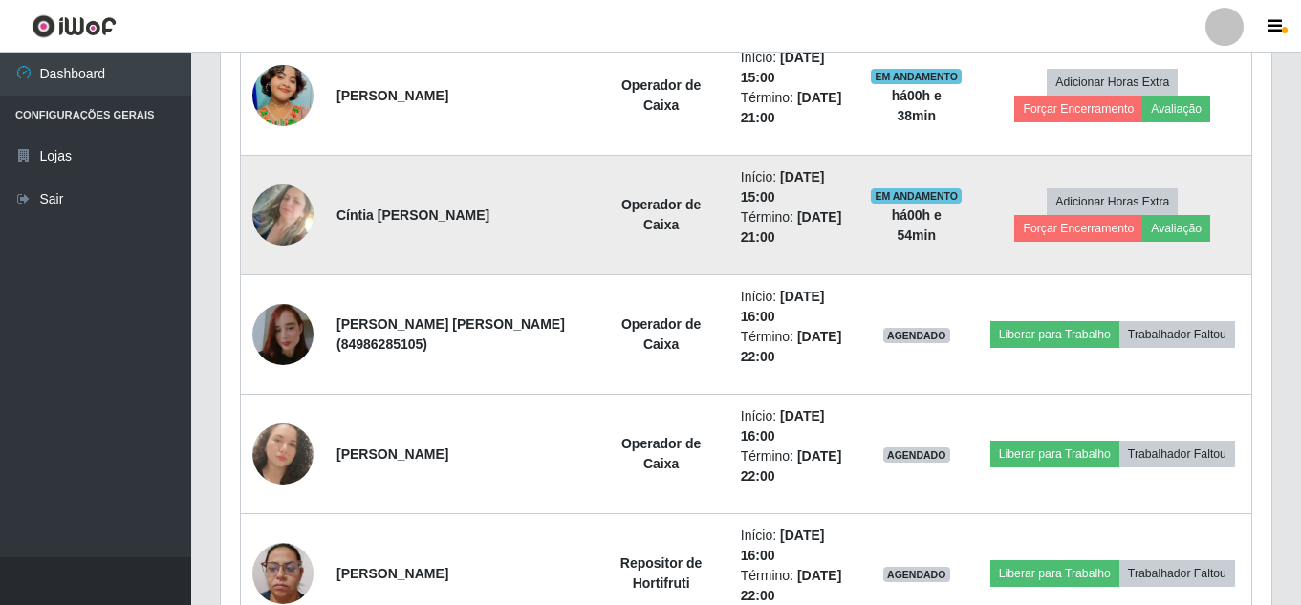
click at [479, 251] on td "Cíntia [PERSON_NAME]" at bounding box center [459, 216] width 268 height 120
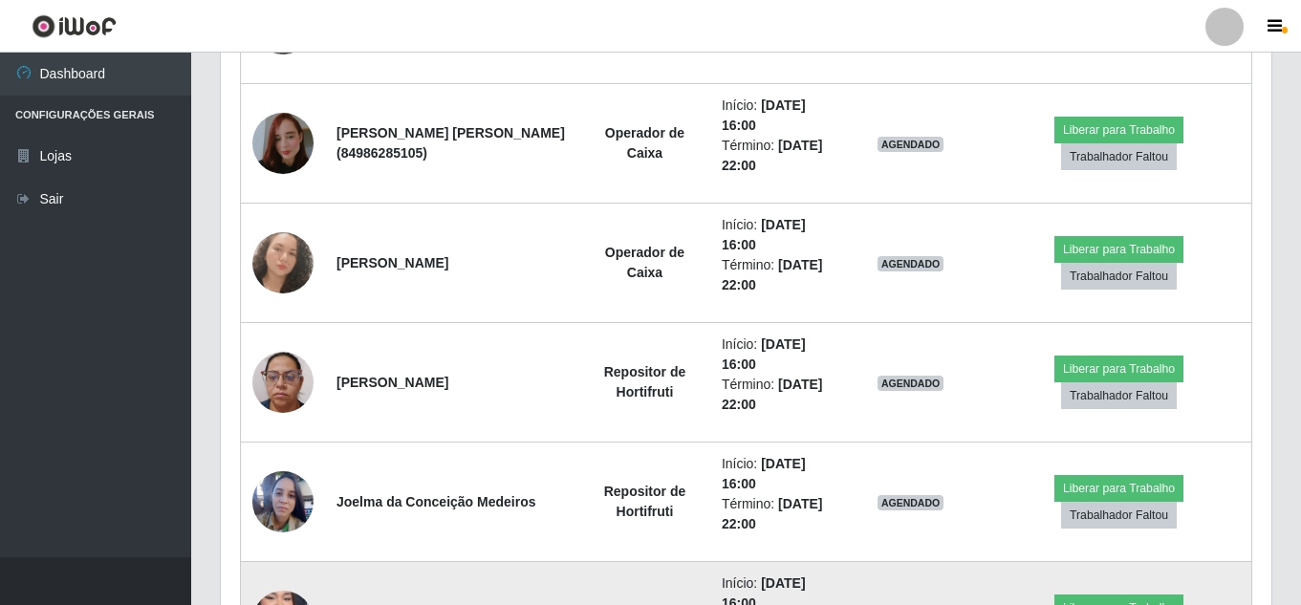
scroll to position [1495, 0]
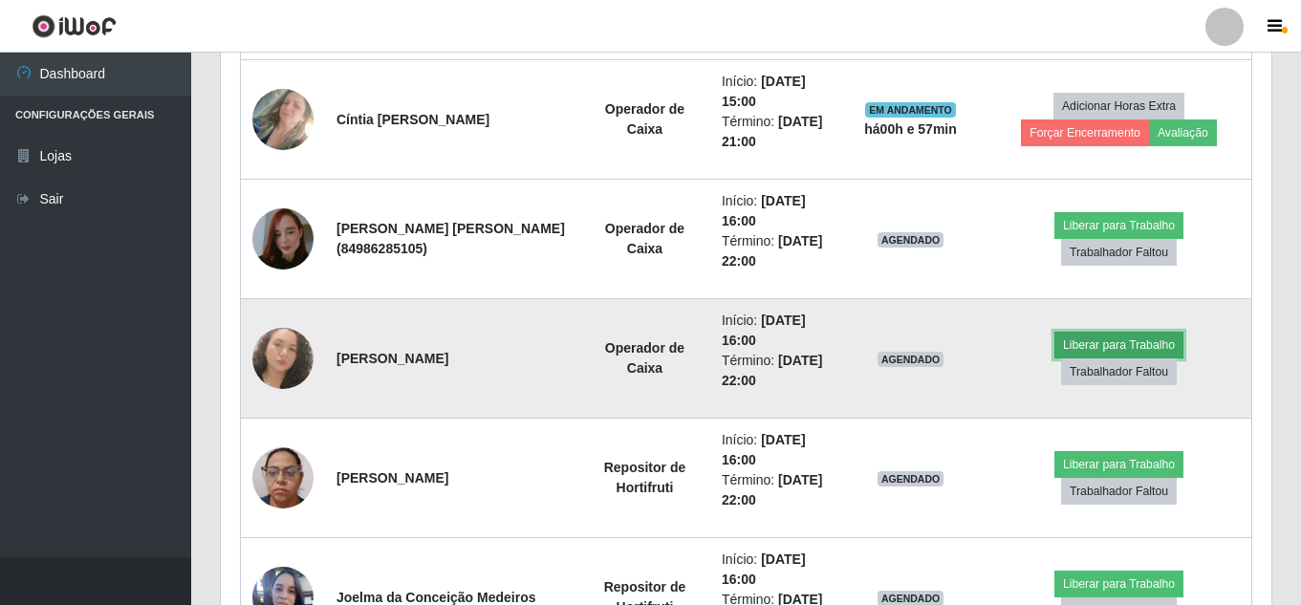
click at [1115, 344] on button "Liberar para Trabalho" at bounding box center [1118, 345] width 129 height 27
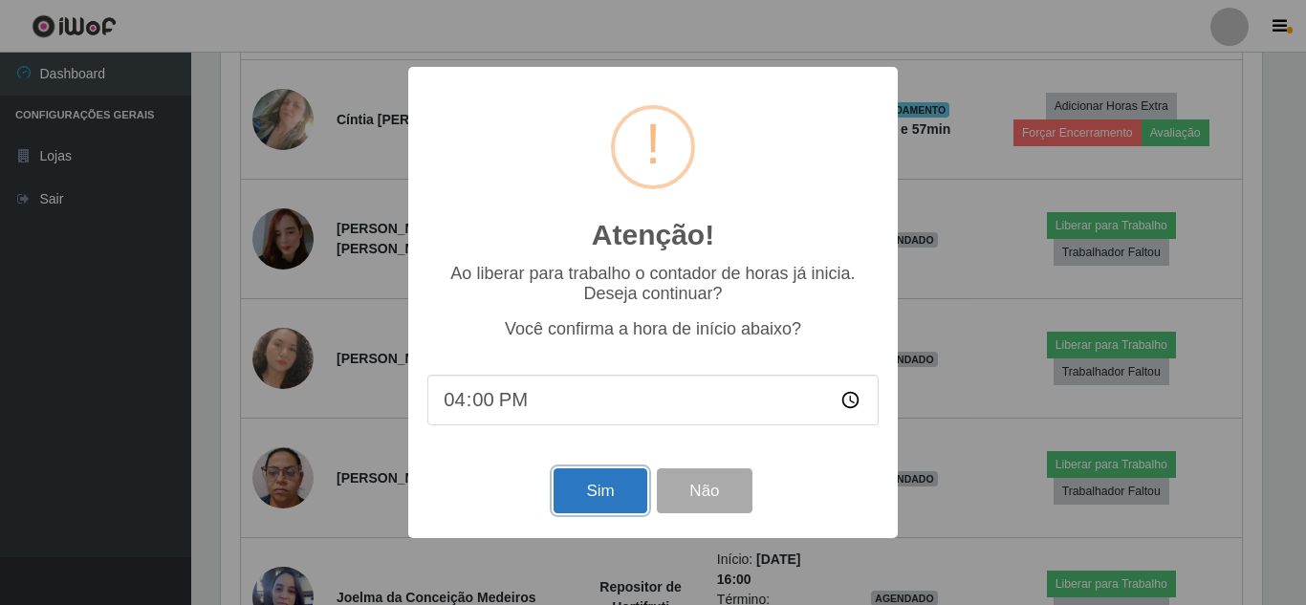
click at [593, 498] on button "Sim" at bounding box center [600, 490] width 93 height 45
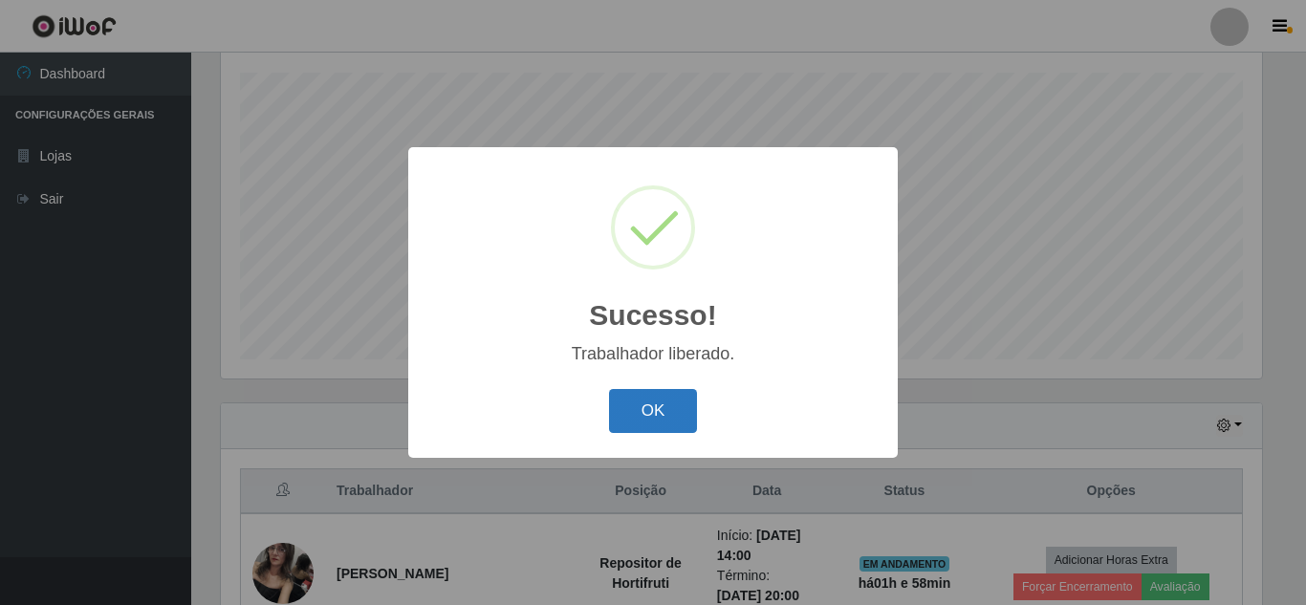
click at [641, 421] on button "OK" at bounding box center [653, 411] width 89 height 45
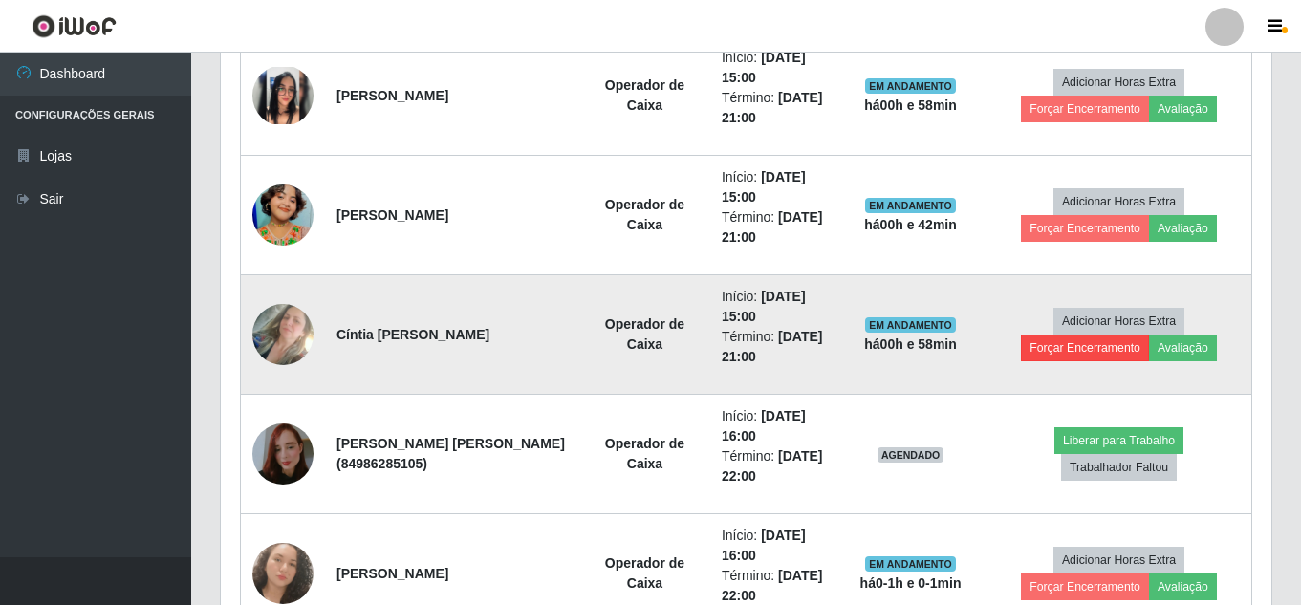
scroll to position [1471, 0]
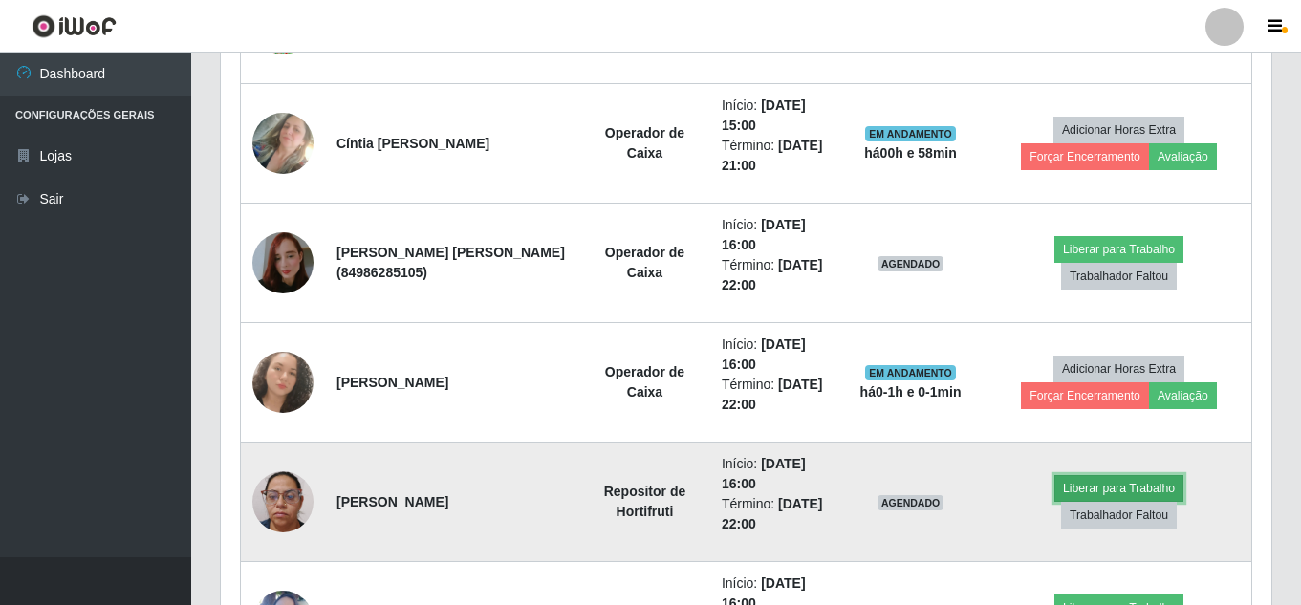
click at [1101, 493] on button "Liberar para Trabalho" at bounding box center [1118, 488] width 129 height 27
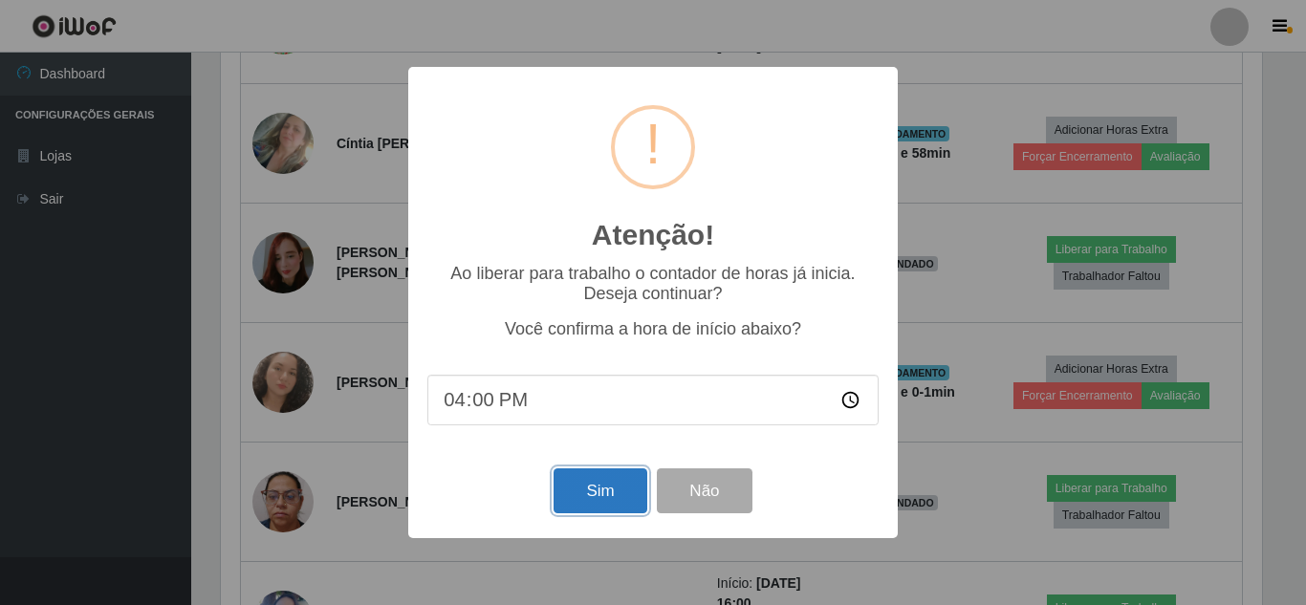
click at [576, 499] on button "Sim" at bounding box center [600, 490] width 93 height 45
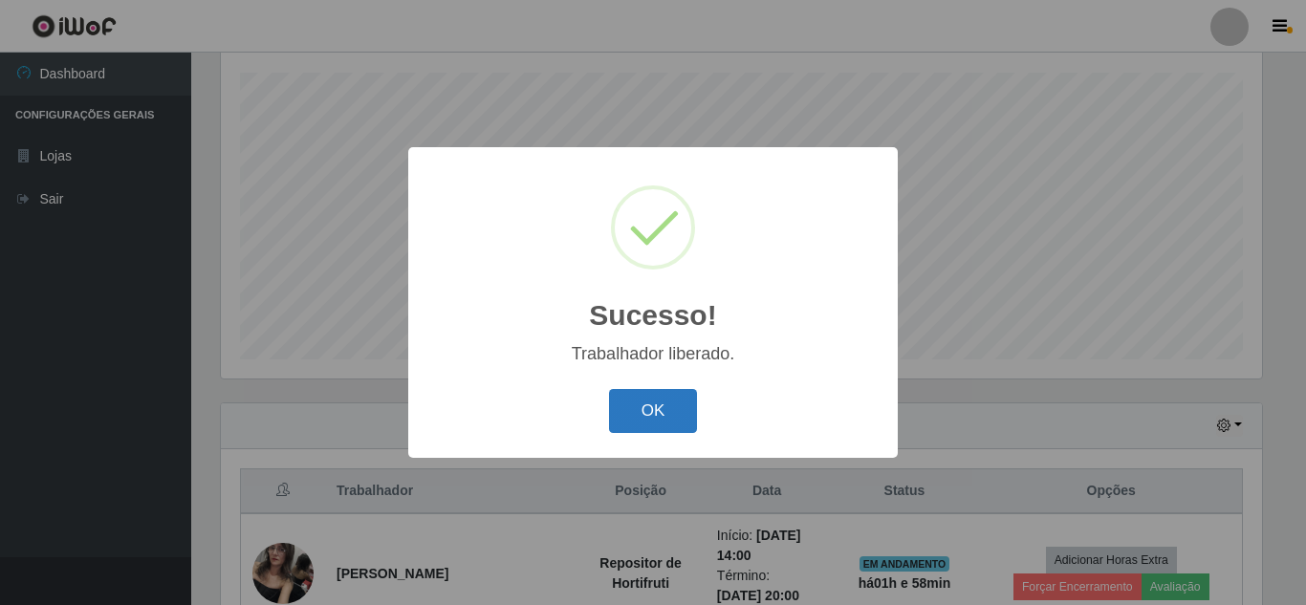
click at [626, 418] on button "OK" at bounding box center [653, 411] width 89 height 45
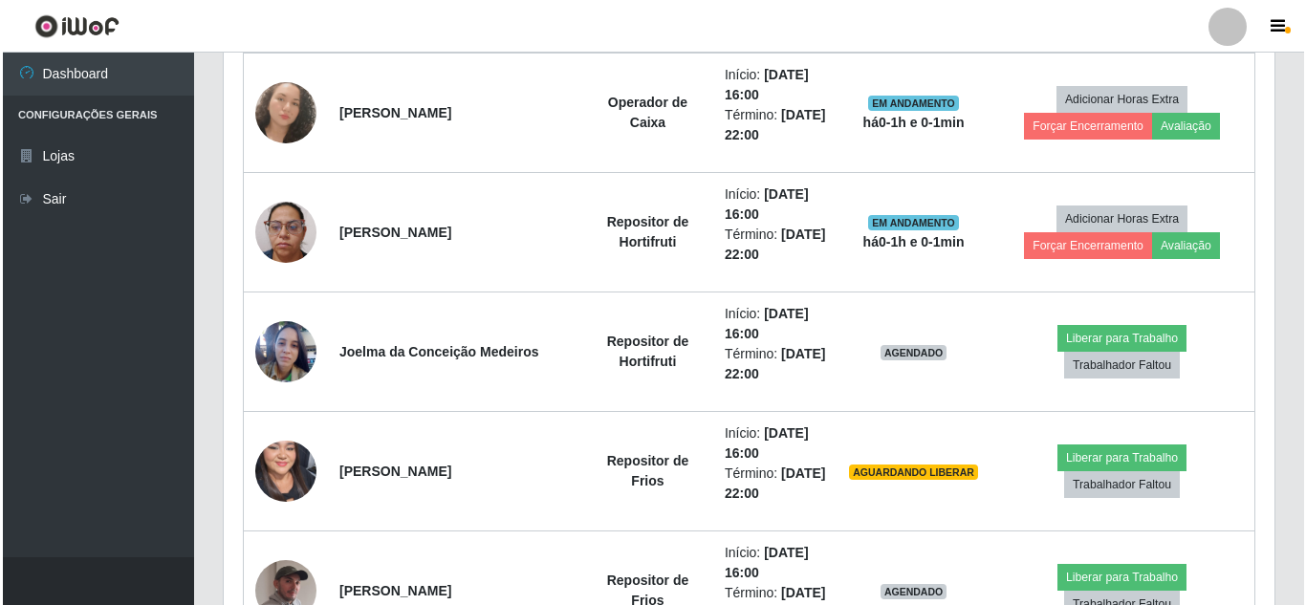
scroll to position [1854, 0]
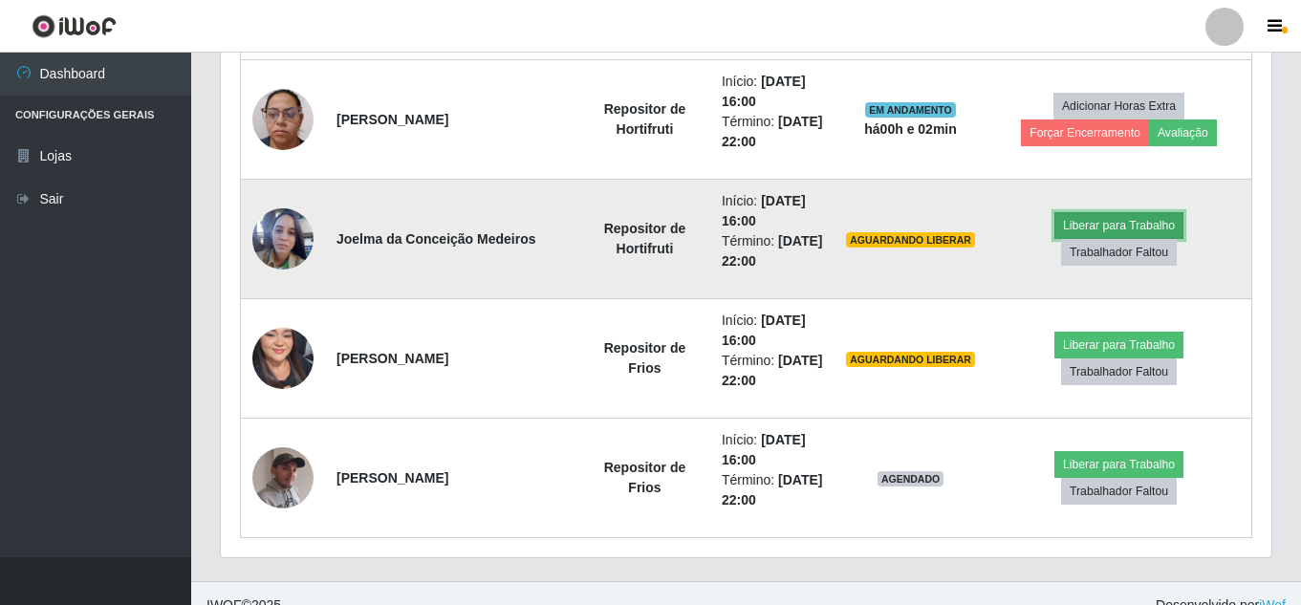
click at [1130, 229] on button "Liberar para Trabalho" at bounding box center [1118, 225] width 129 height 27
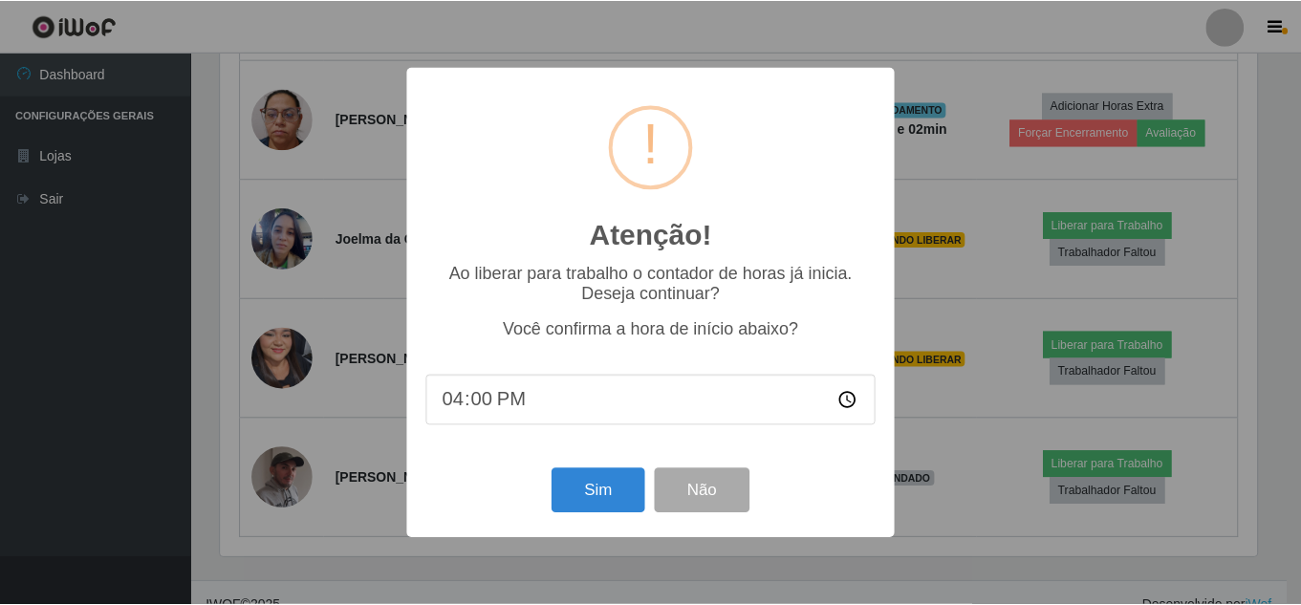
scroll to position [397, 1041]
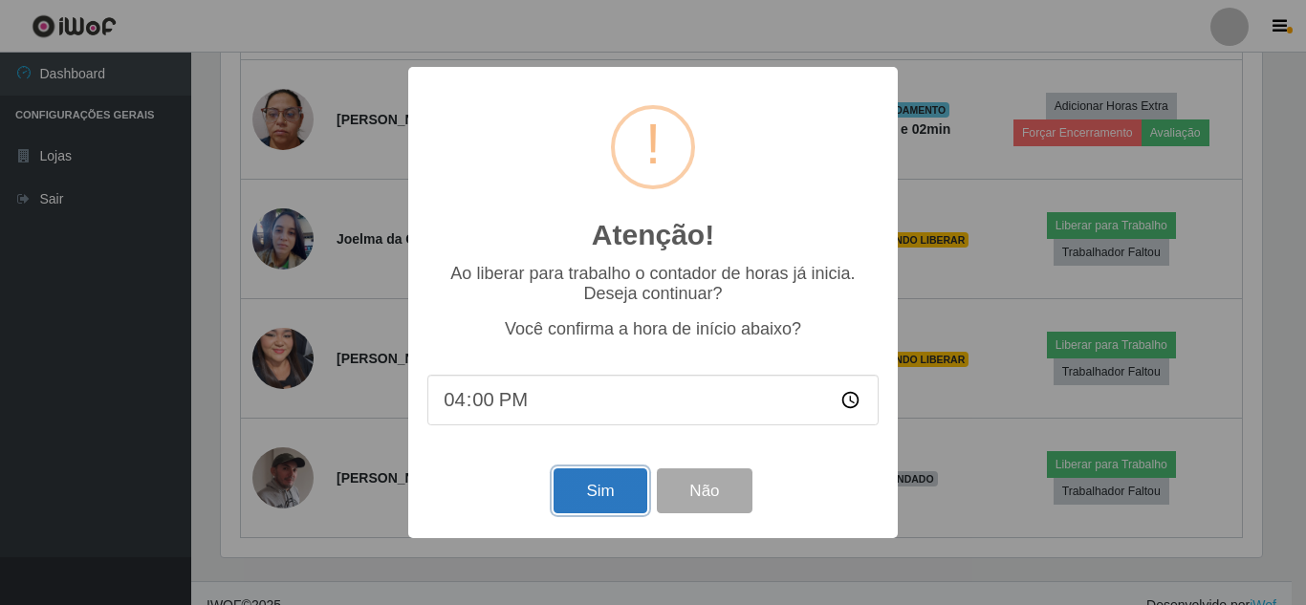
click at [597, 503] on button "Sim" at bounding box center [600, 490] width 93 height 45
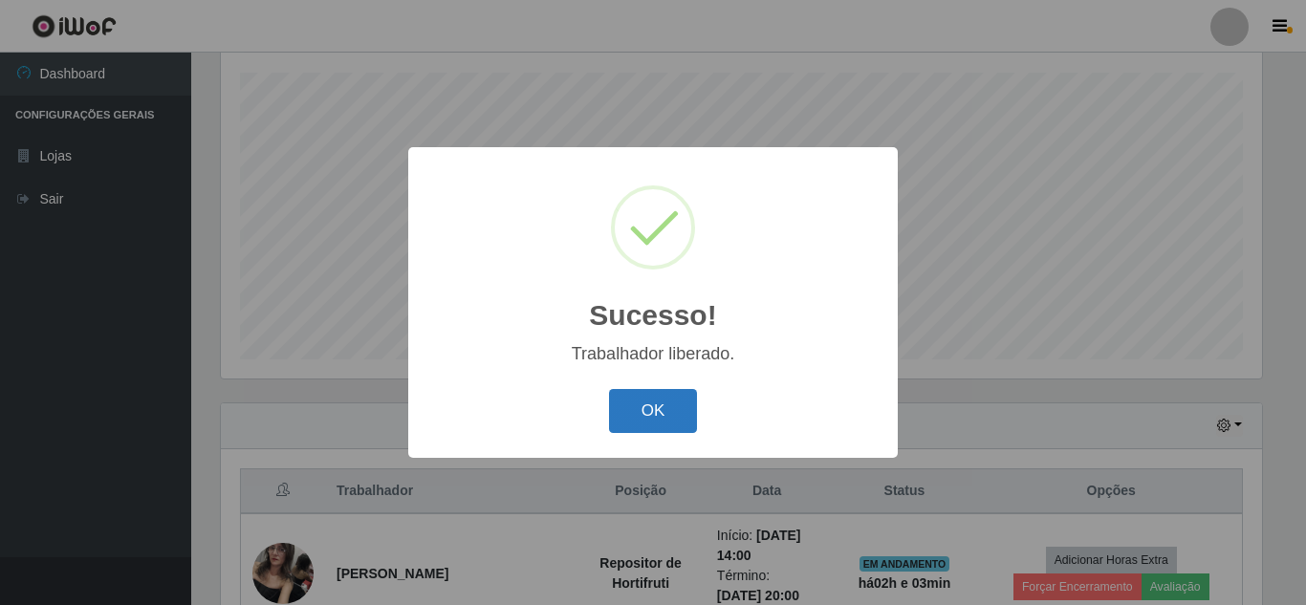
click at [678, 420] on button "OK" at bounding box center [653, 411] width 89 height 45
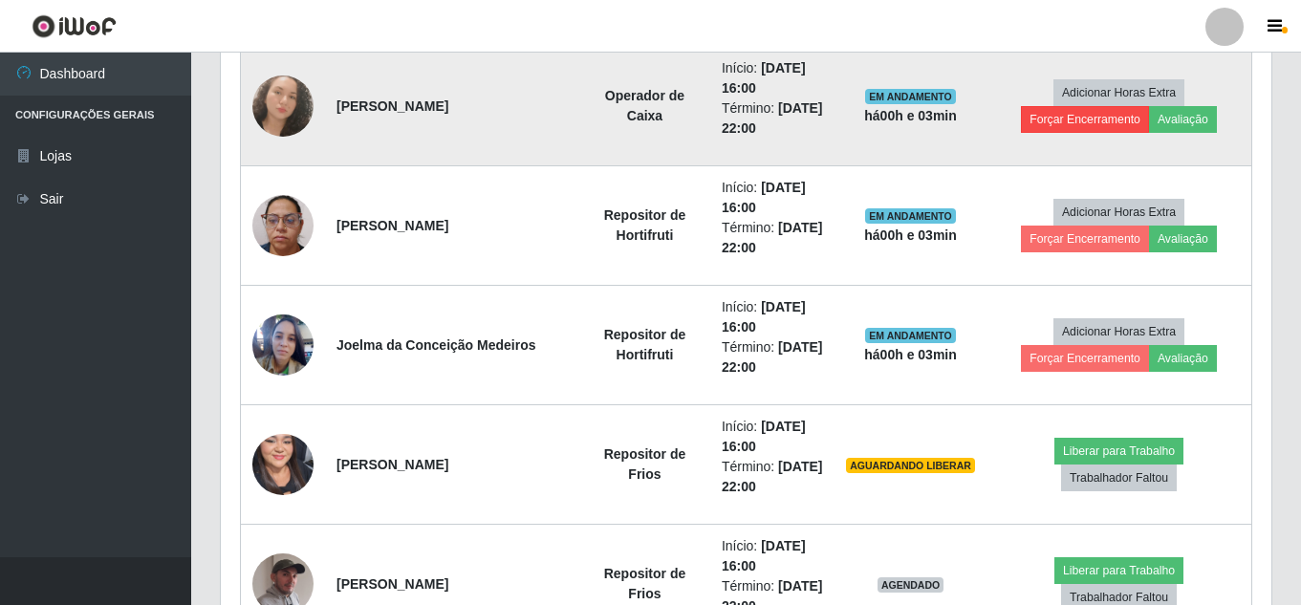
scroll to position [1878, 0]
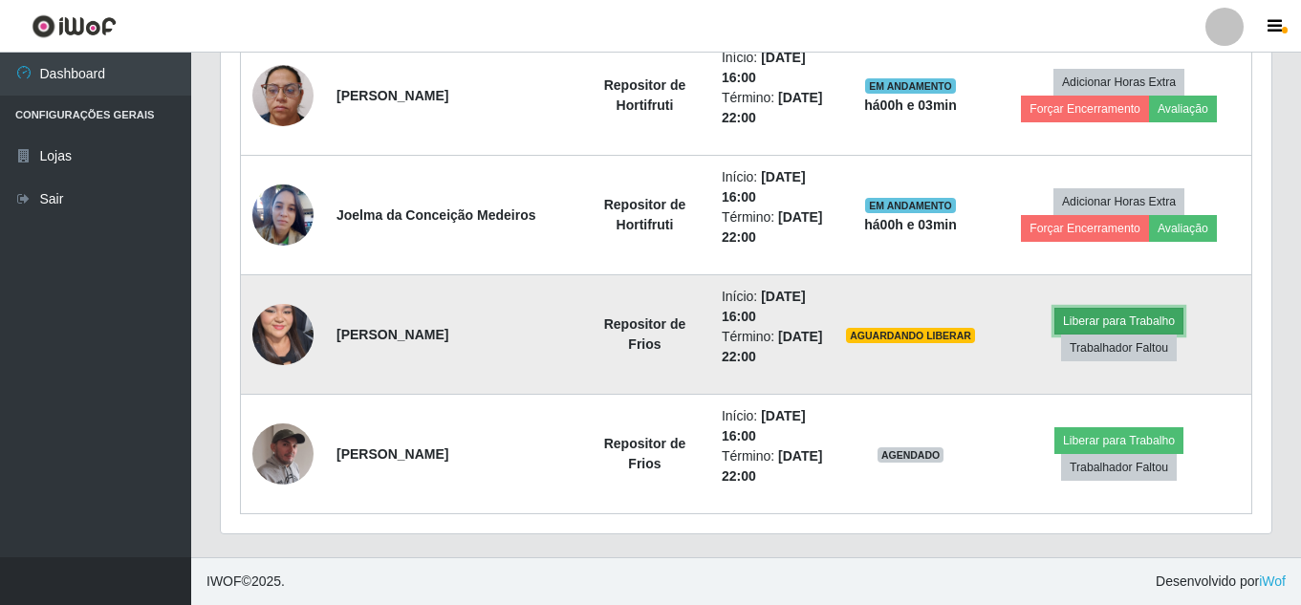
click at [1102, 315] on button "Liberar para Trabalho" at bounding box center [1118, 321] width 129 height 27
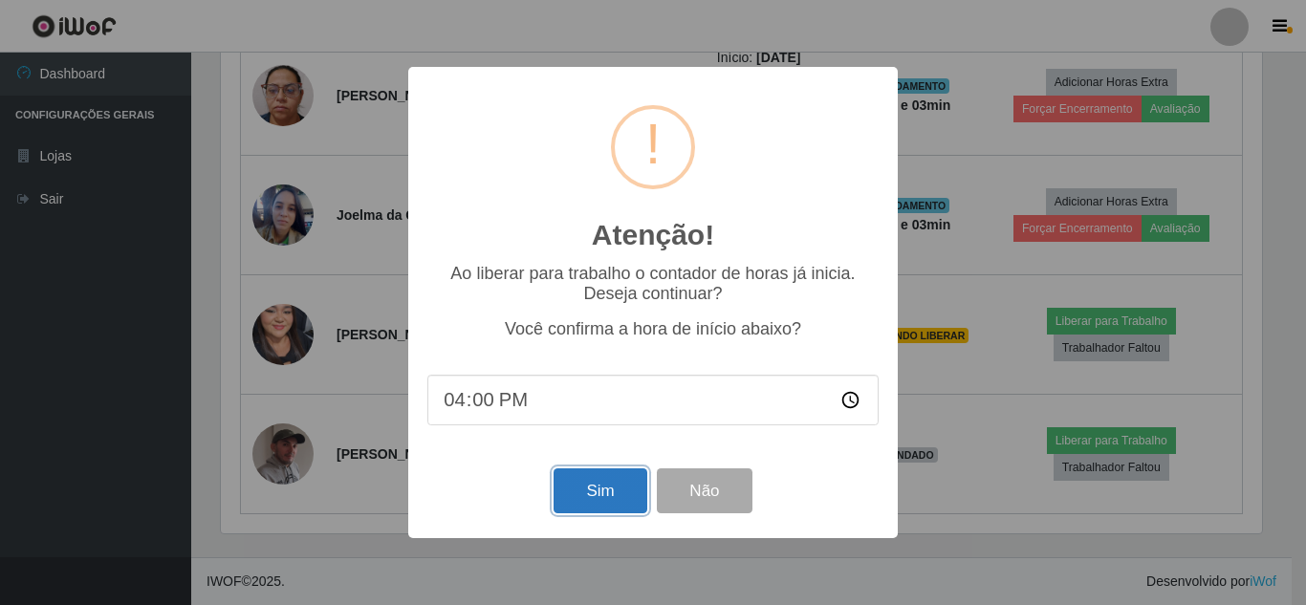
click at [585, 483] on button "Sim" at bounding box center [600, 490] width 93 height 45
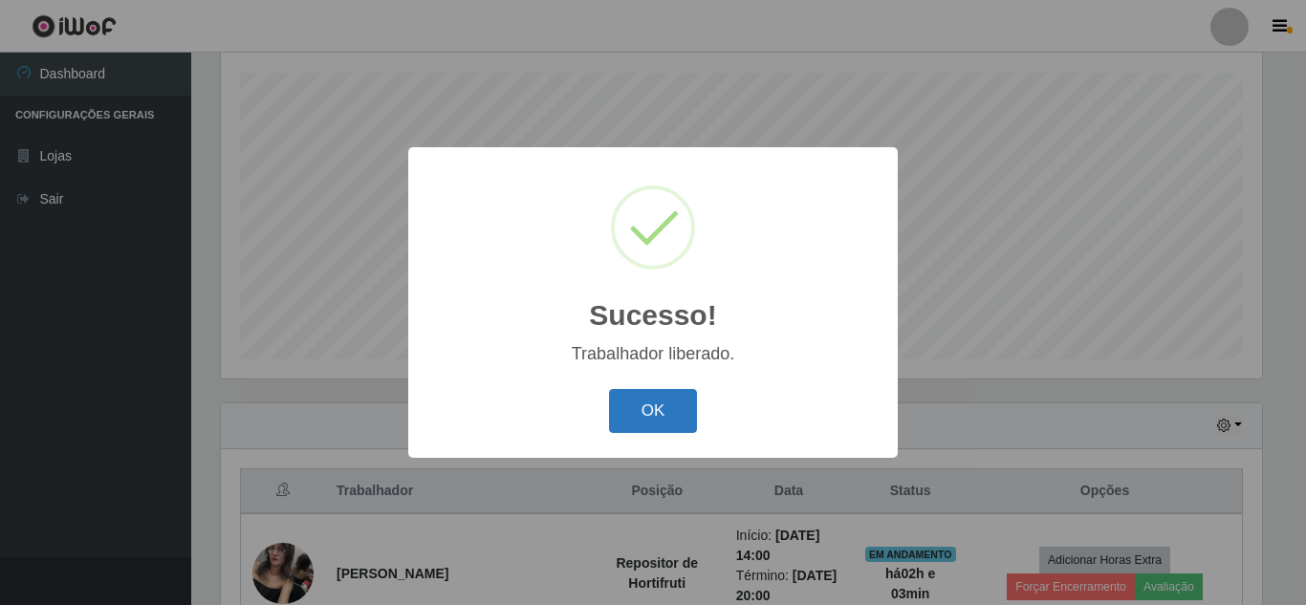
click at [665, 407] on button "OK" at bounding box center [653, 411] width 89 height 45
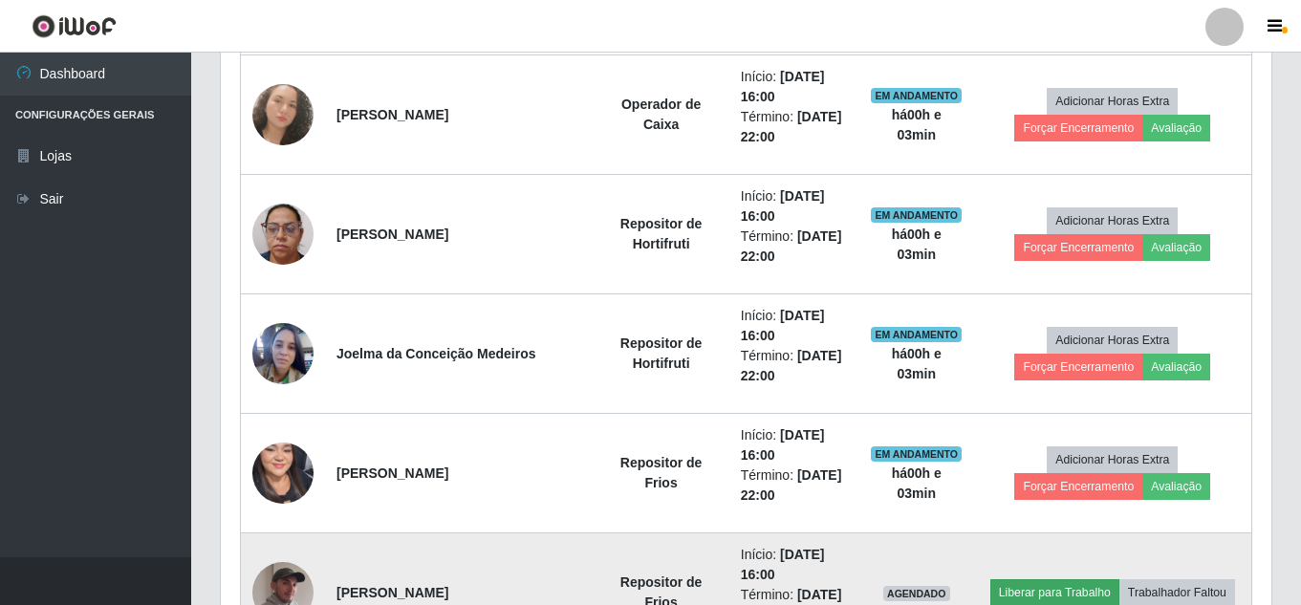
scroll to position [1878, 0]
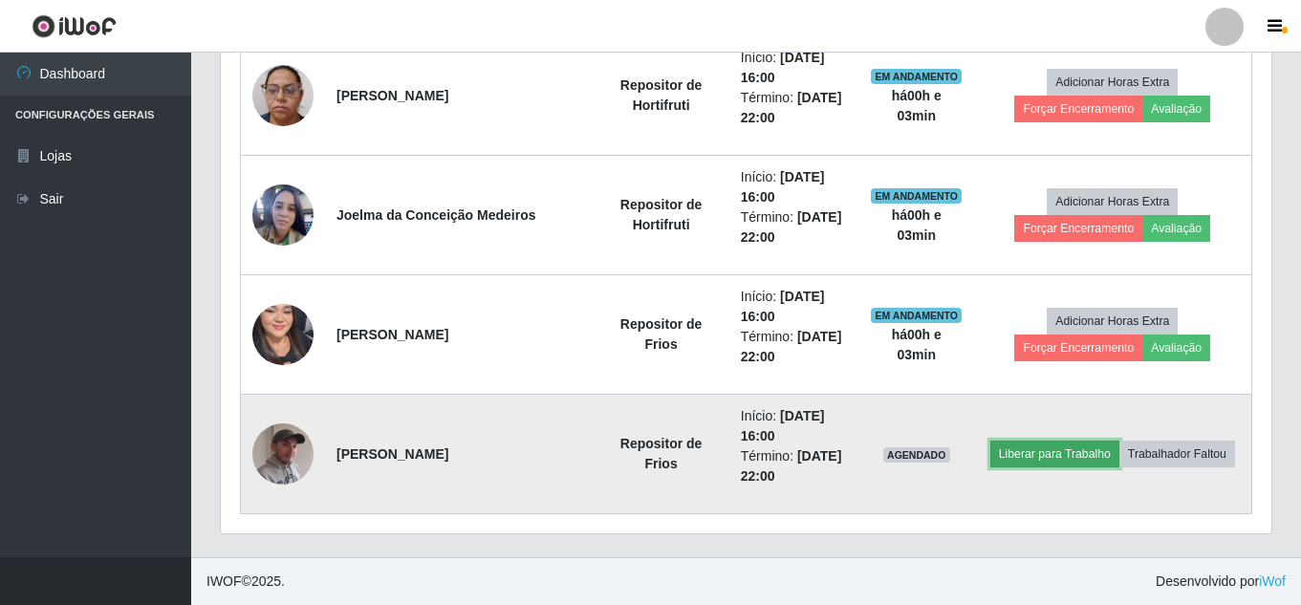
click at [1083, 447] on button "Liberar para Trabalho" at bounding box center [1054, 454] width 129 height 27
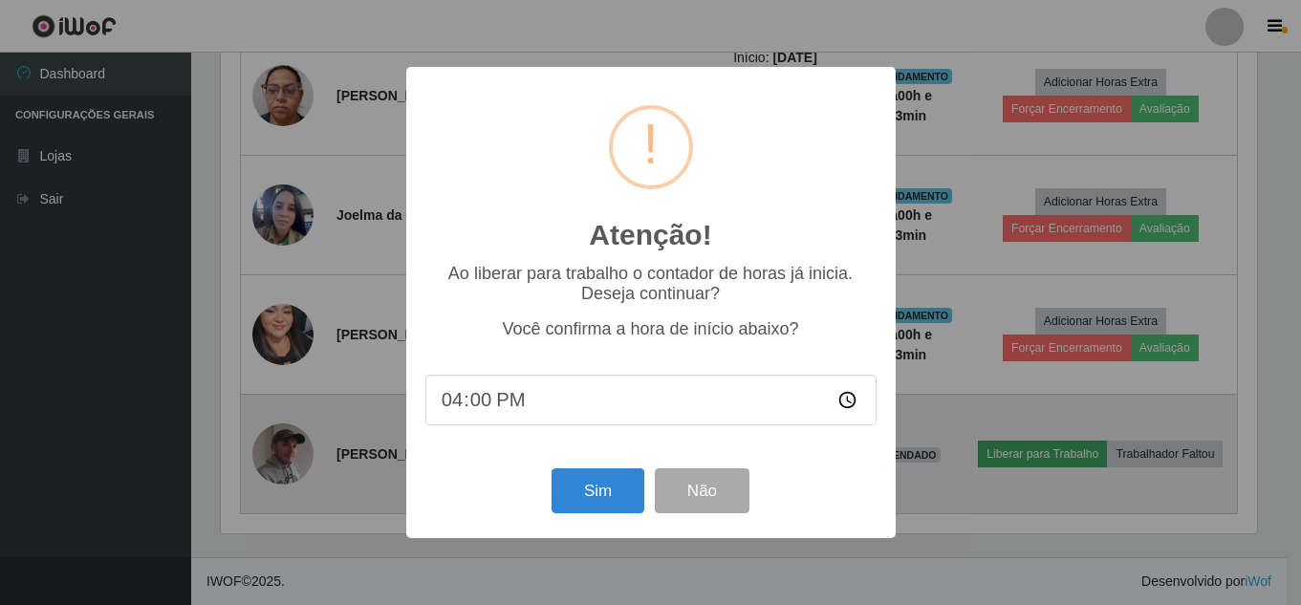
scroll to position [397, 1041]
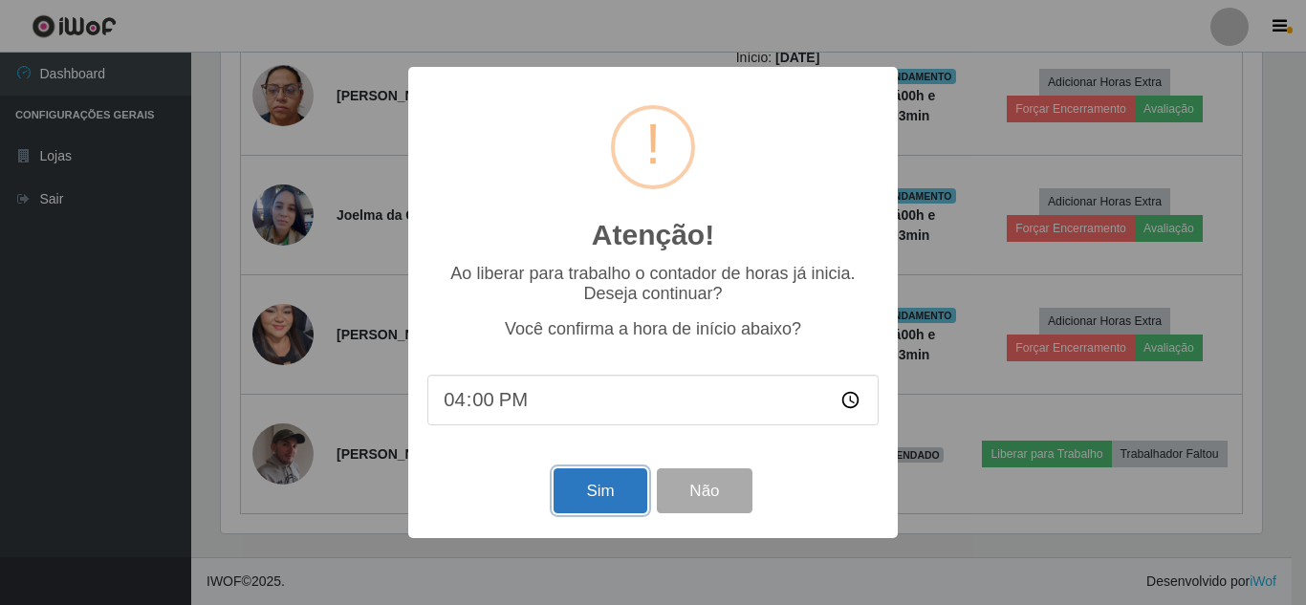
click at [608, 494] on button "Sim" at bounding box center [600, 490] width 93 height 45
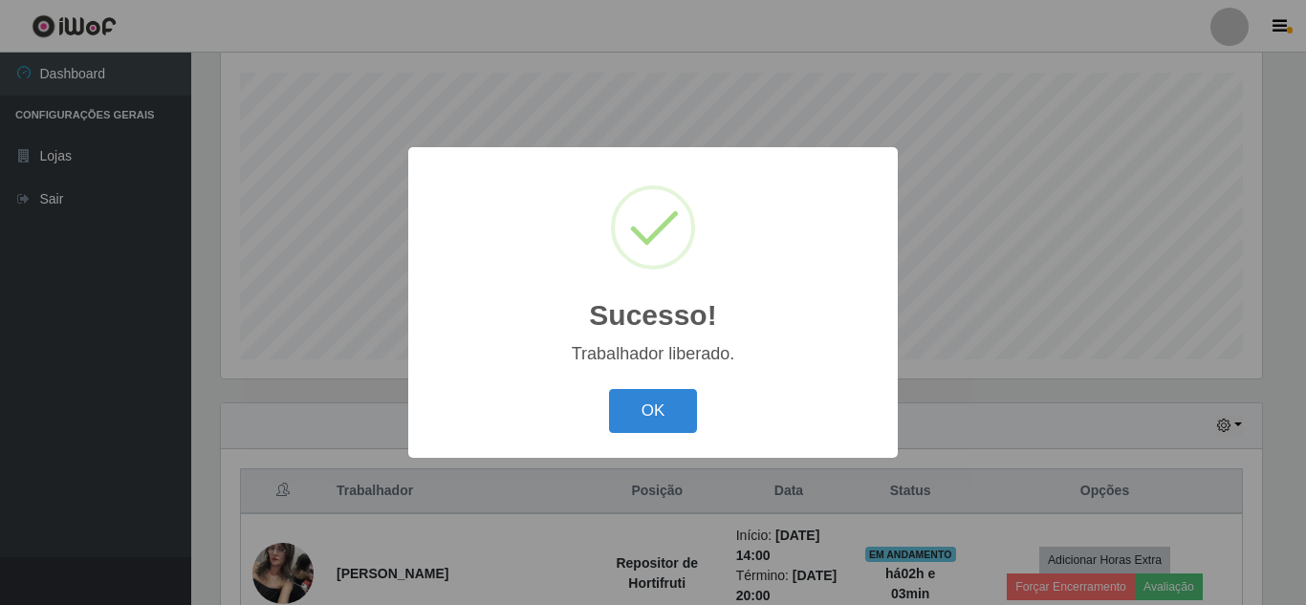
drag, startPoint x: 670, startPoint y: 444, endPoint x: 679, endPoint y: 423, distance: 22.7
click at [676, 431] on div "Sucesso! × Trabalhador liberado. OK Cancel" at bounding box center [652, 302] width 489 height 310
click at [679, 423] on button "OK" at bounding box center [653, 411] width 89 height 45
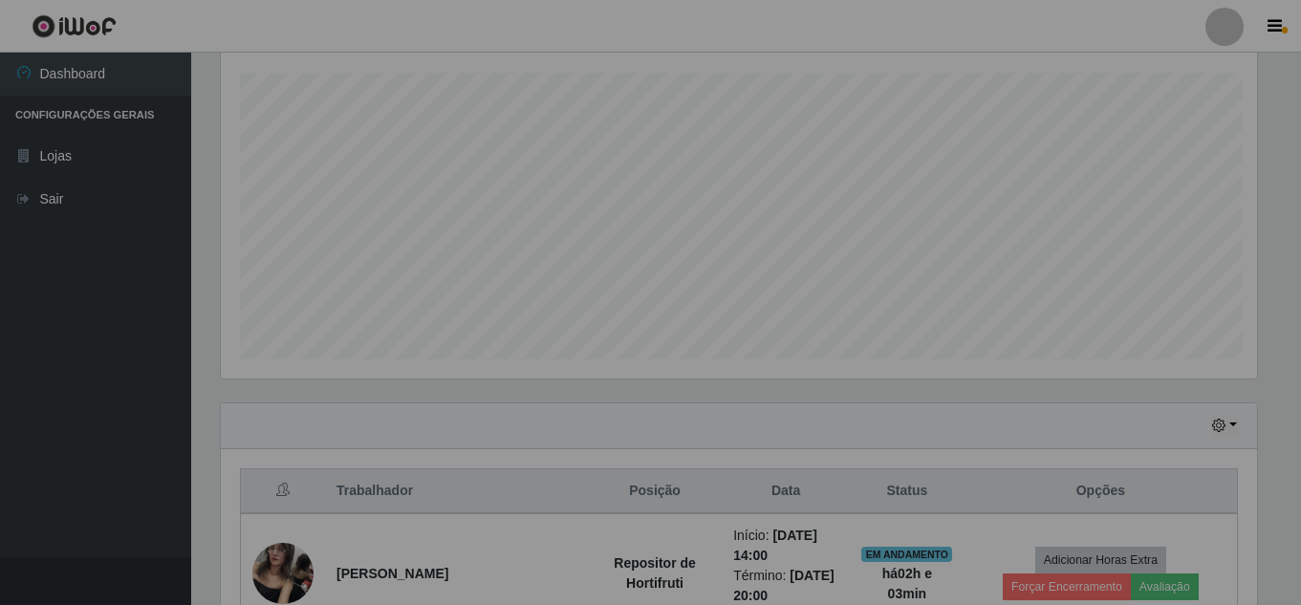
scroll to position [955628, 954974]
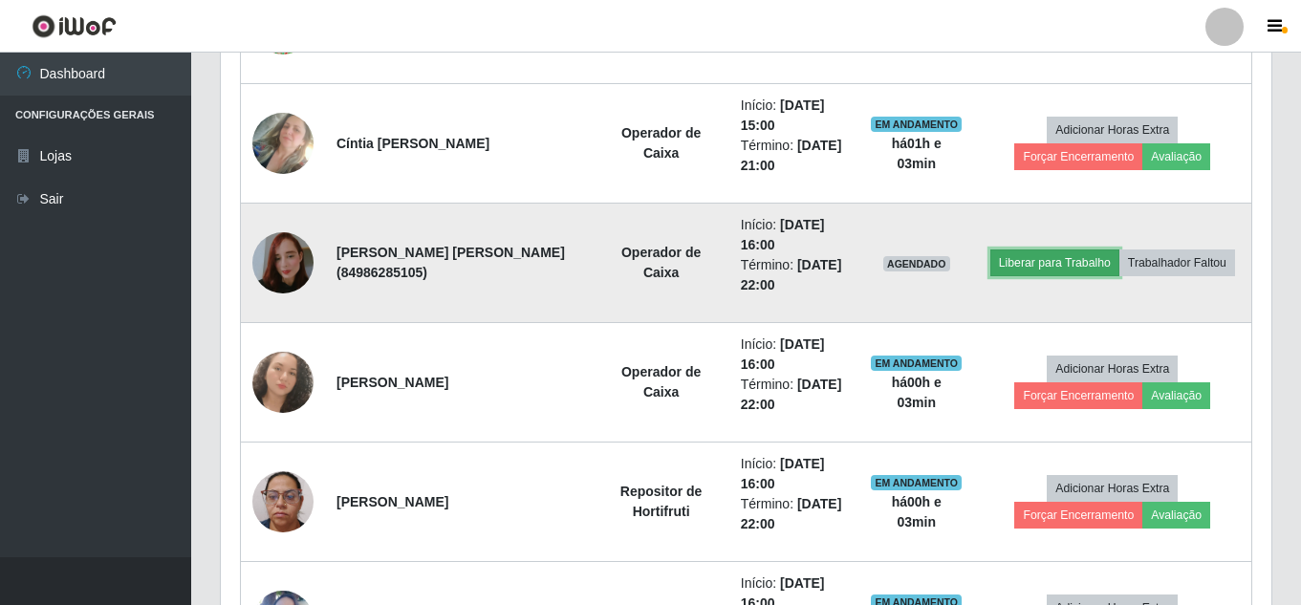
click at [1033, 264] on button "Liberar para Trabalho" at bounding box center [1054, 263] width 129 height 27
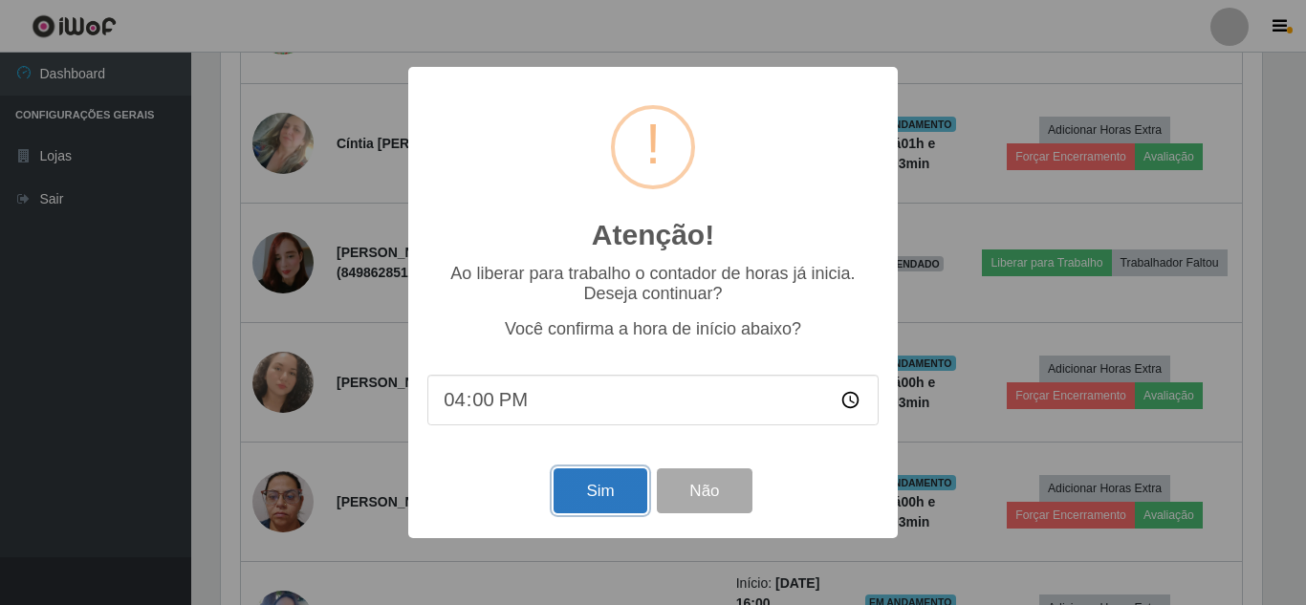
click at [583, 511] on button "Sim" at bounding box center [600, 490] width 93 height 45
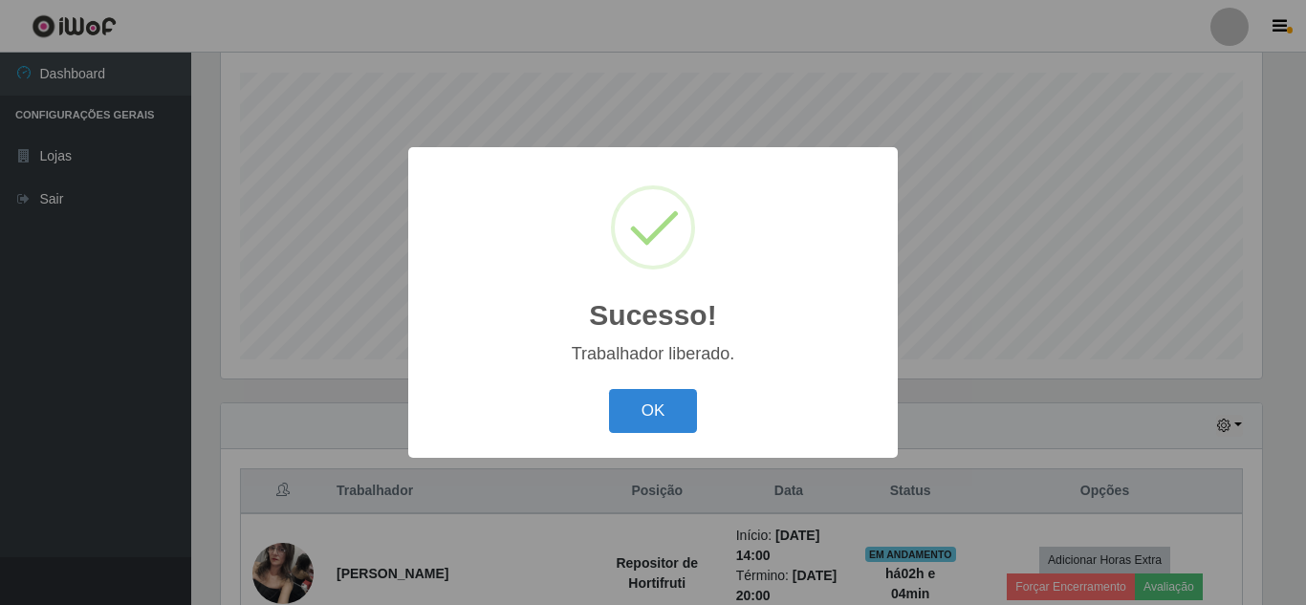
click at [609, 389] on button "OK" at bounding box center [653, 411] width 89 height 45
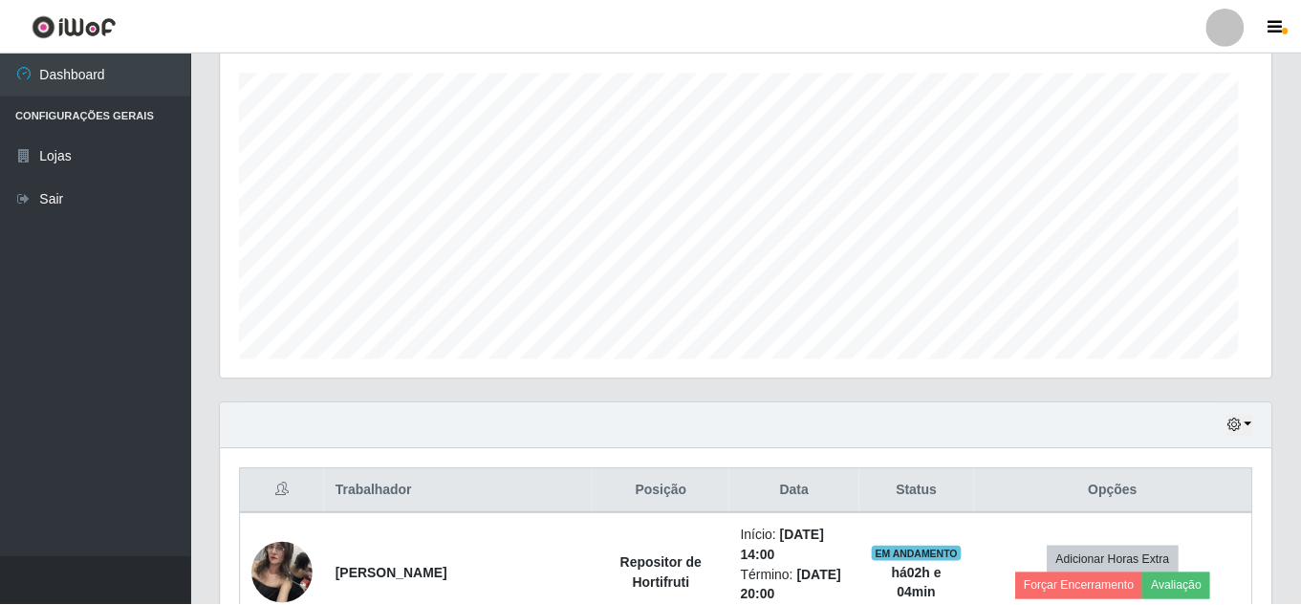
scroll to position [397, 1051]
